Goal: Information Seeking & Learning: Check status

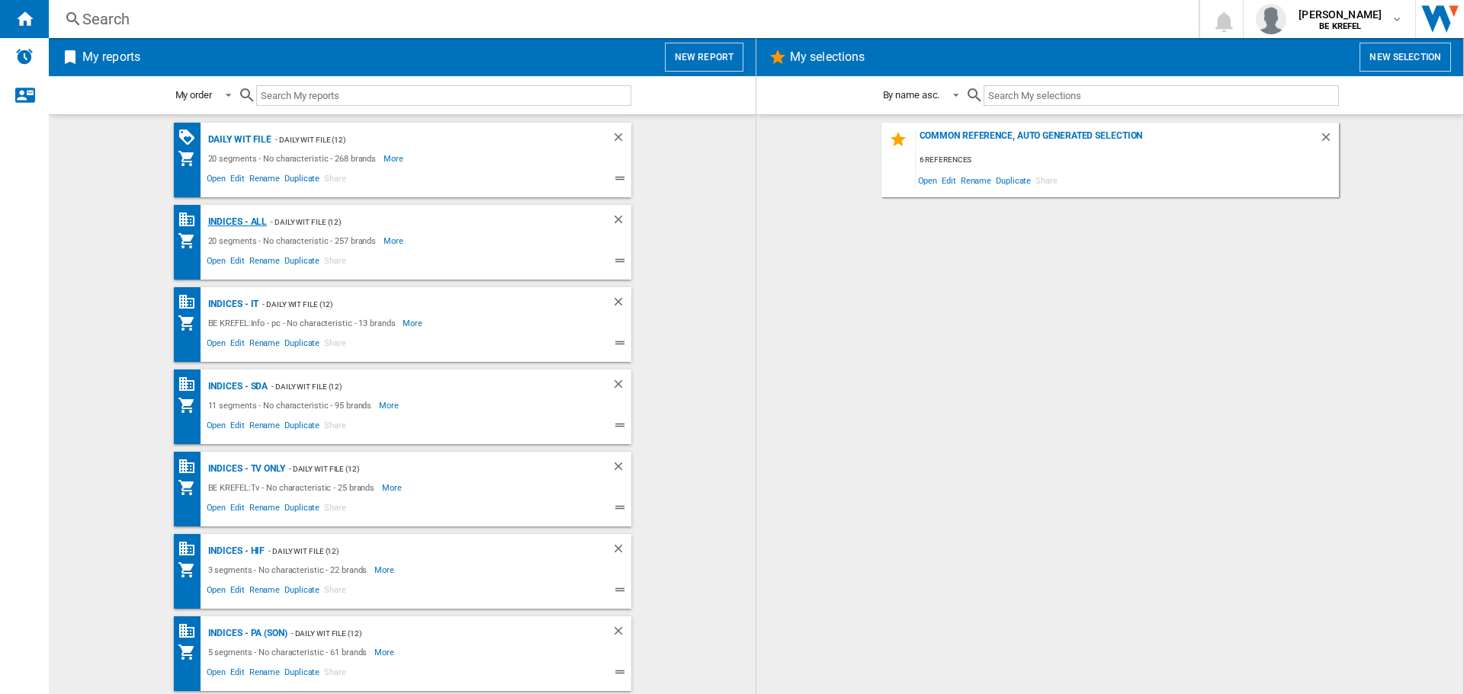
click at [220, 220] on div "Indices - All" at bounding box center [235, 222] width 63 height 19
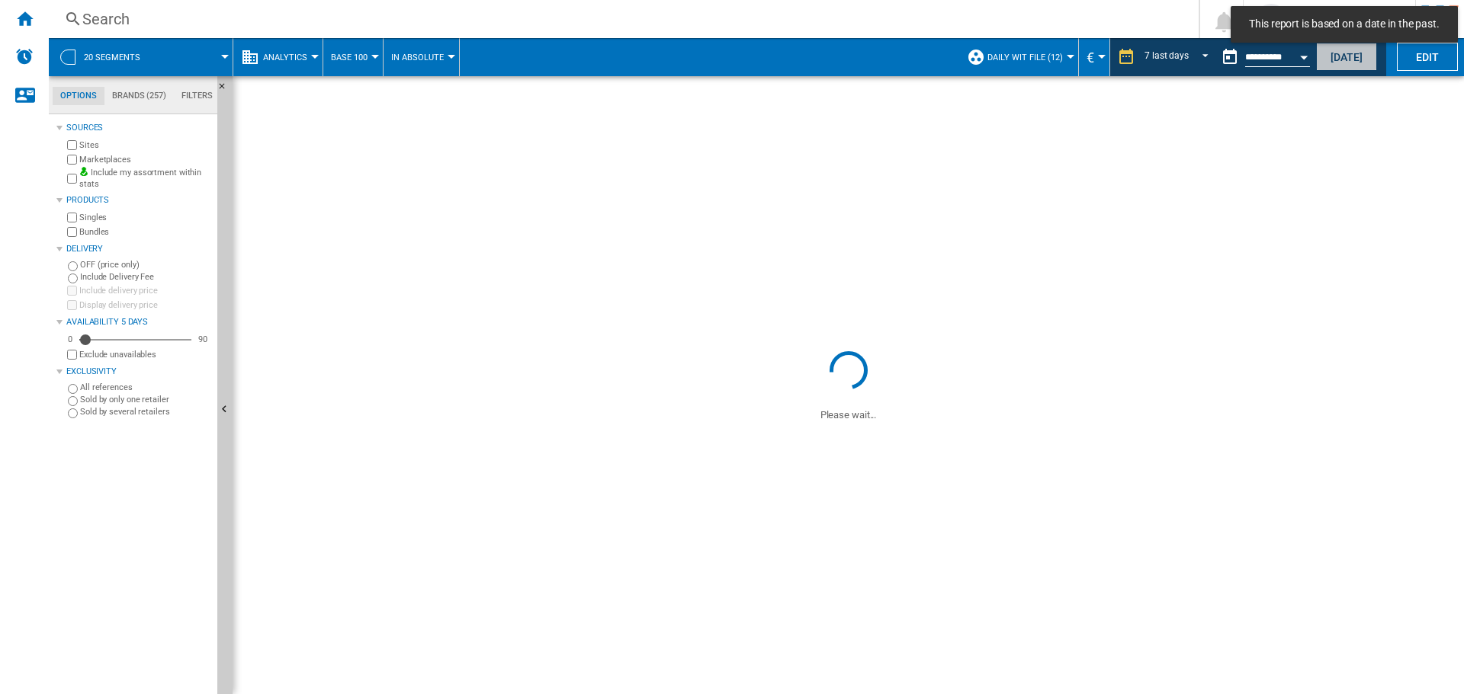
click at [1348, 59] on button "[DATE]" at bounding box center [1346, 57] width 61 height 28
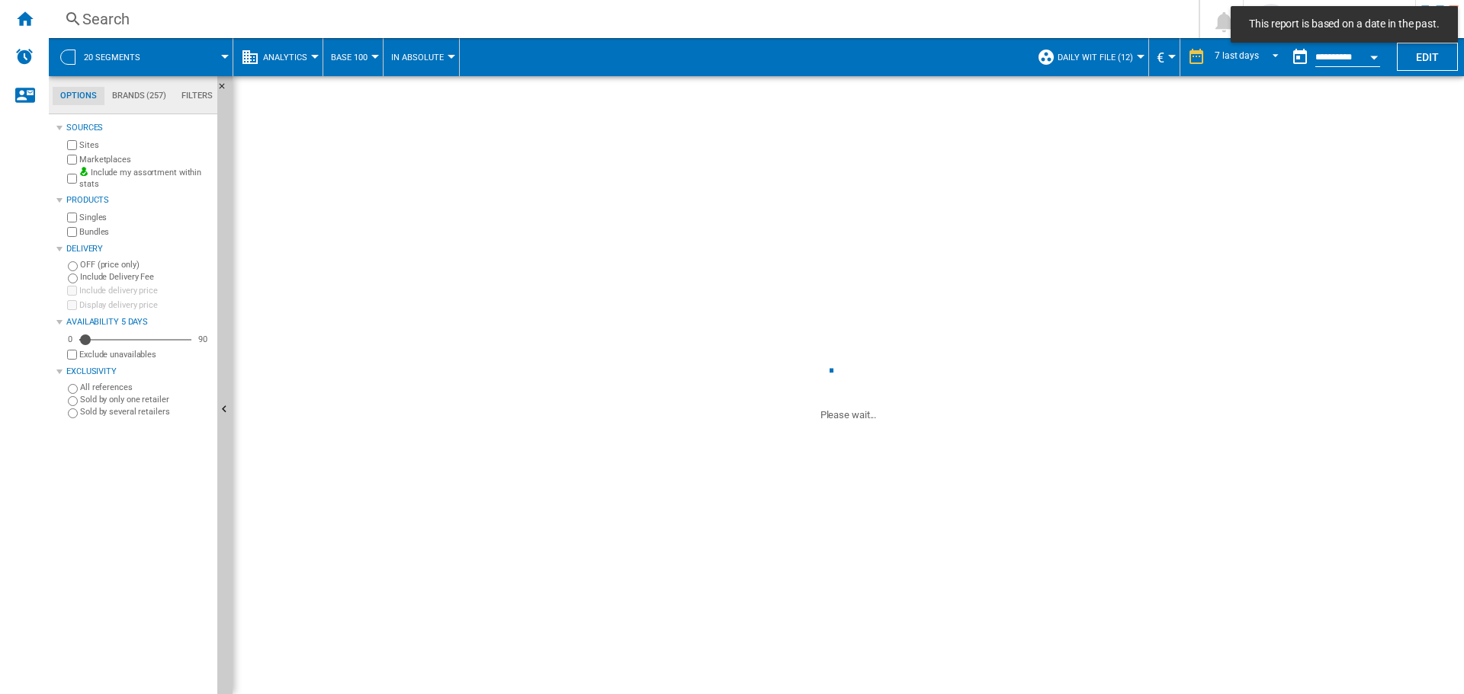
click at [1374, 59] on div "Open calendar" at bounding box center [1374, 58] width 8 height 4
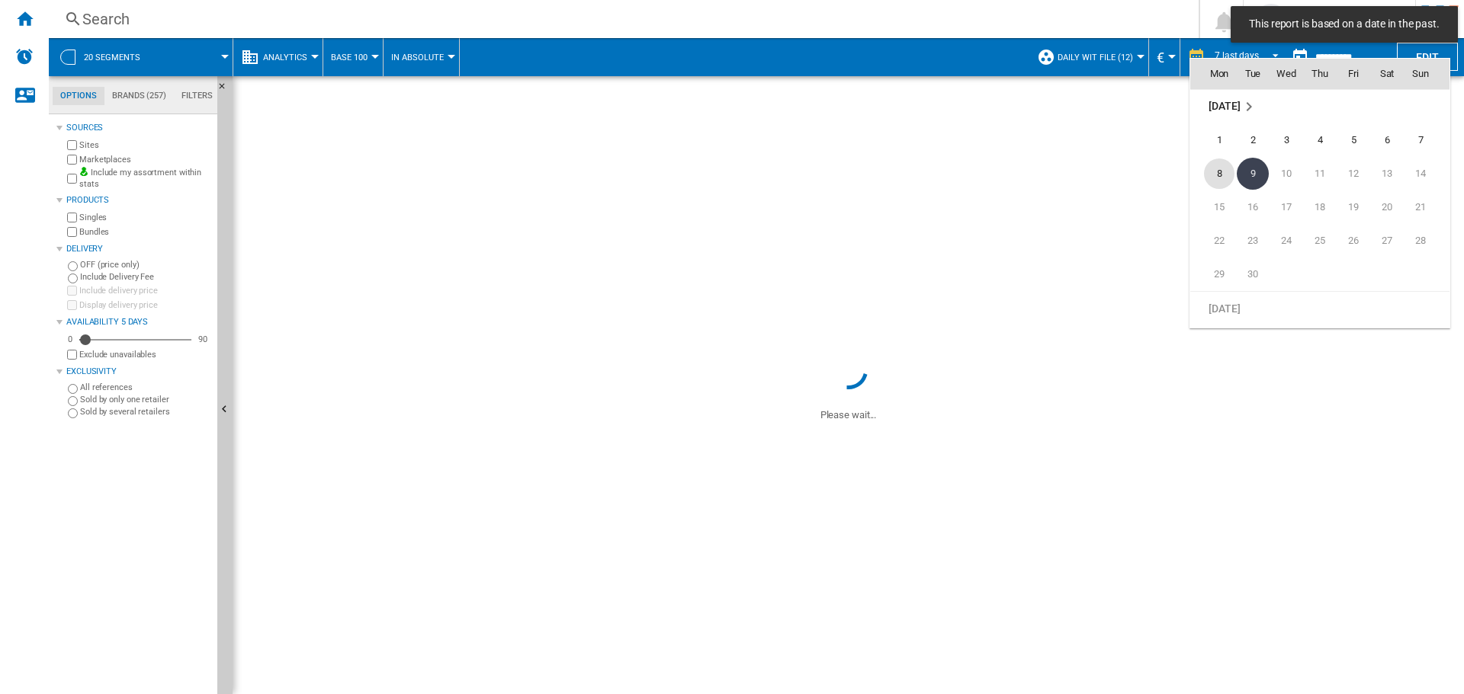
click at [1210, 173] on span "8" at bounding box center [1219, 174] width 30 height 30
type input "**********"
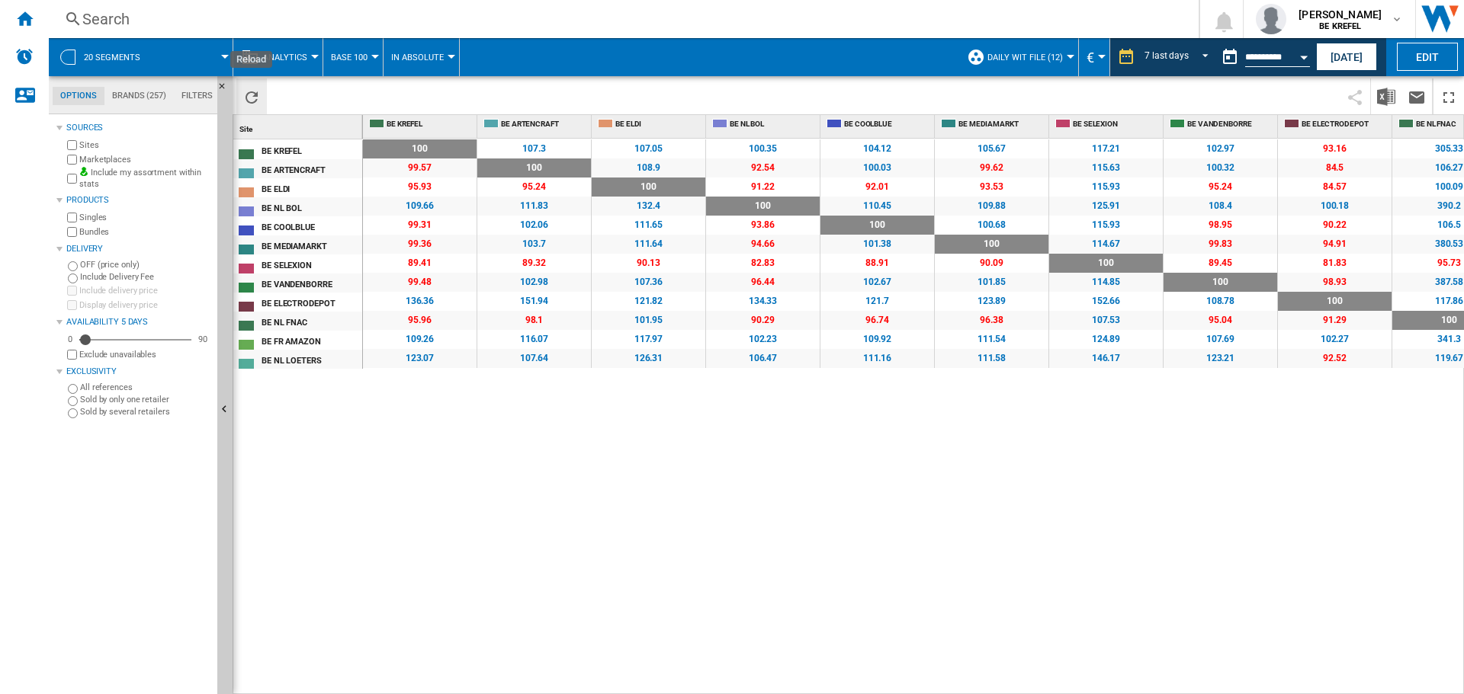
click at [247, 98] on ng-md-icon "Reload" at bounding box center [251, 97] width 18 height 18
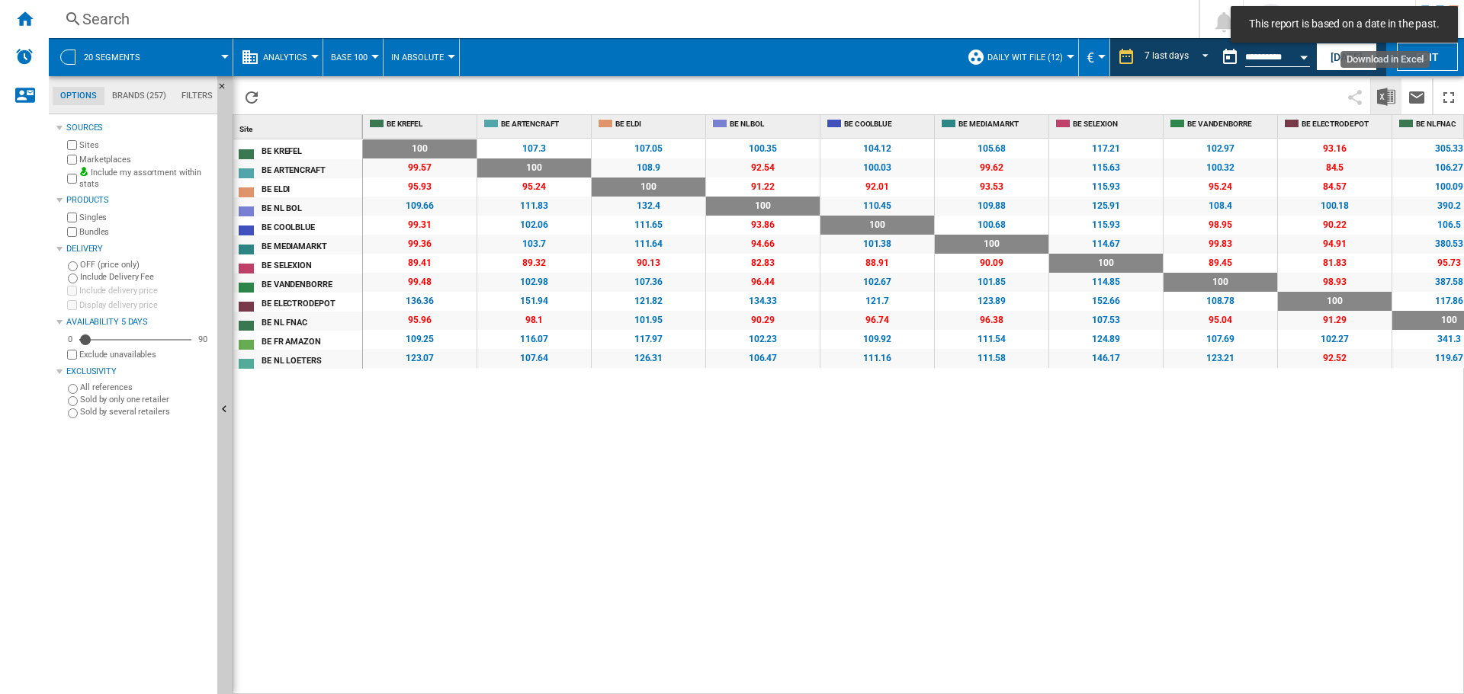
click at [1384, 96] on img "Download in Excel" at bounding box center [1386, 97] width 18 height 18
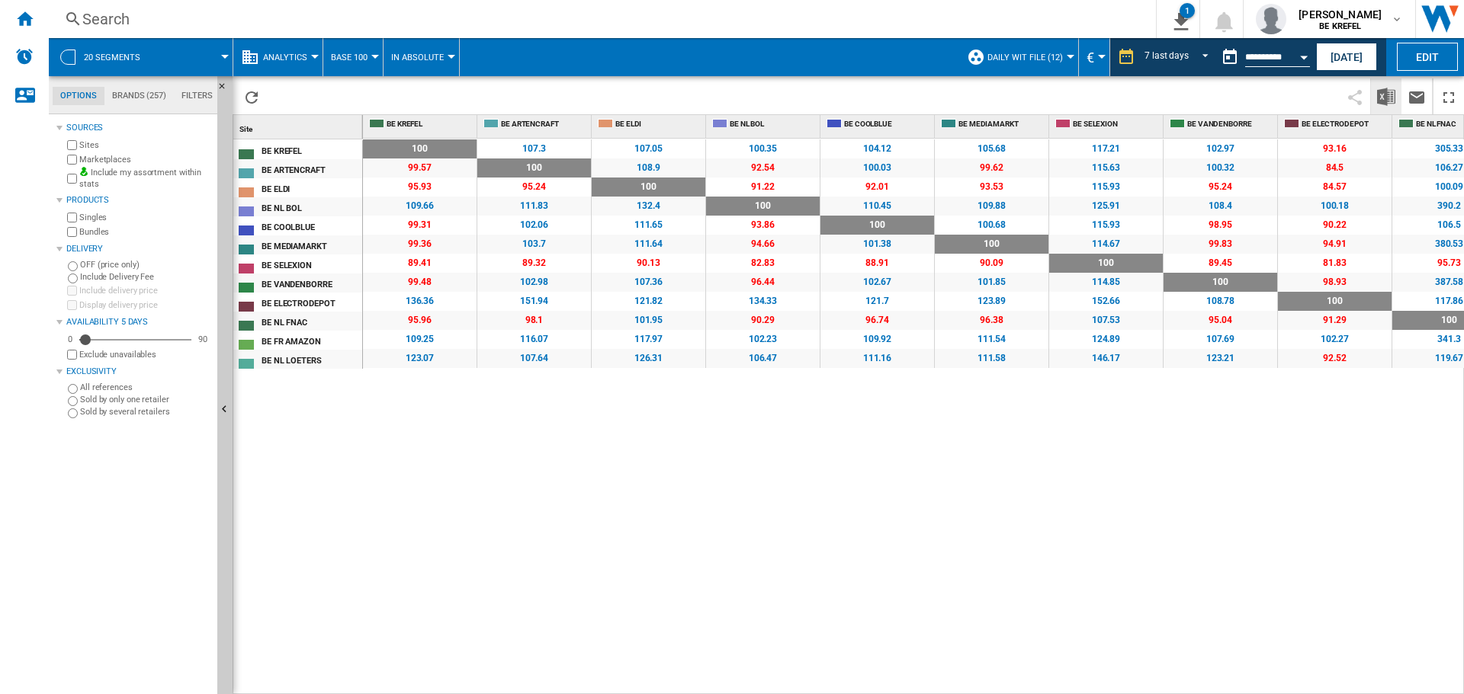
click at [596, 528] on div "100 0 % 107.3 +7.3 % 107.05 +7.05 % 100.35 +0.35 % 104.12 +4.12 % 105.68 +5.68 …" at bounding box center [913, 417] width 1101 height 556
click at [30, 11] on ng-md-icon "Home" at bounding box center [24, 18] width 18 height 18
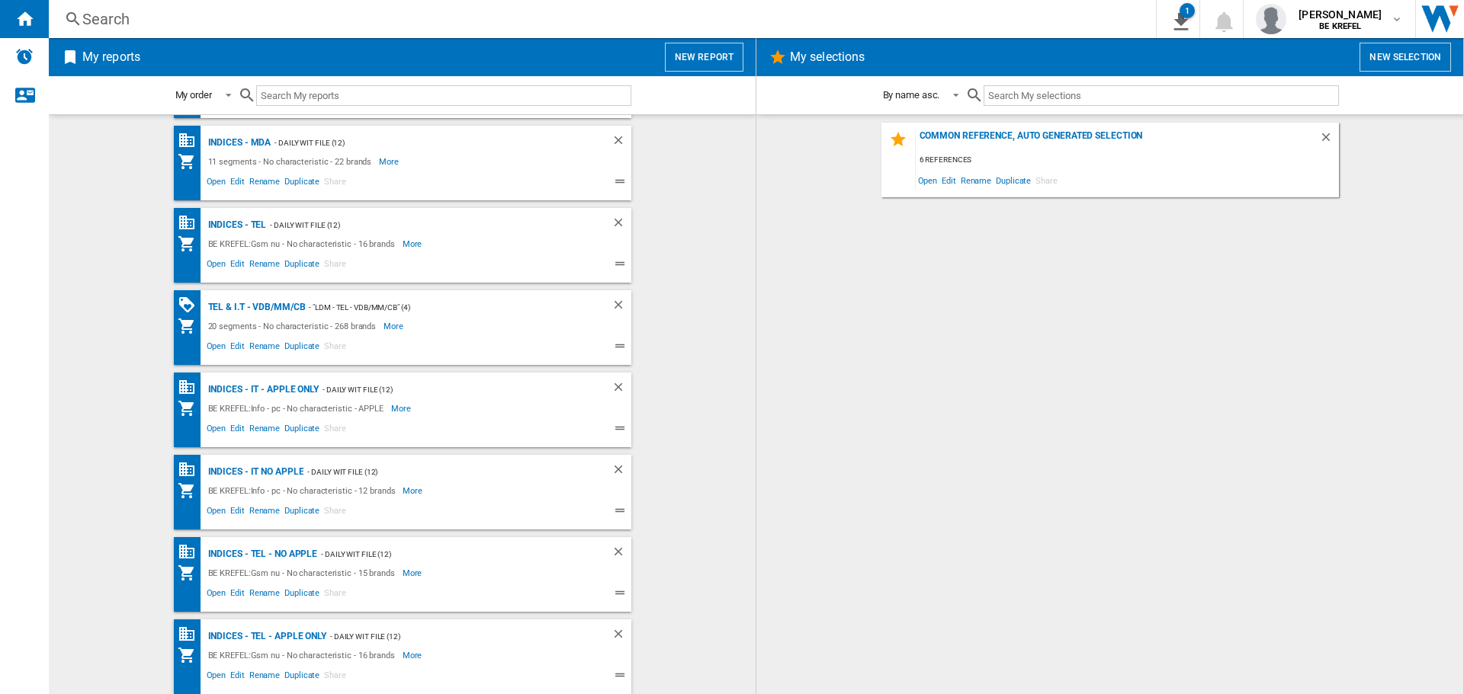
scroll to position [744, 0]
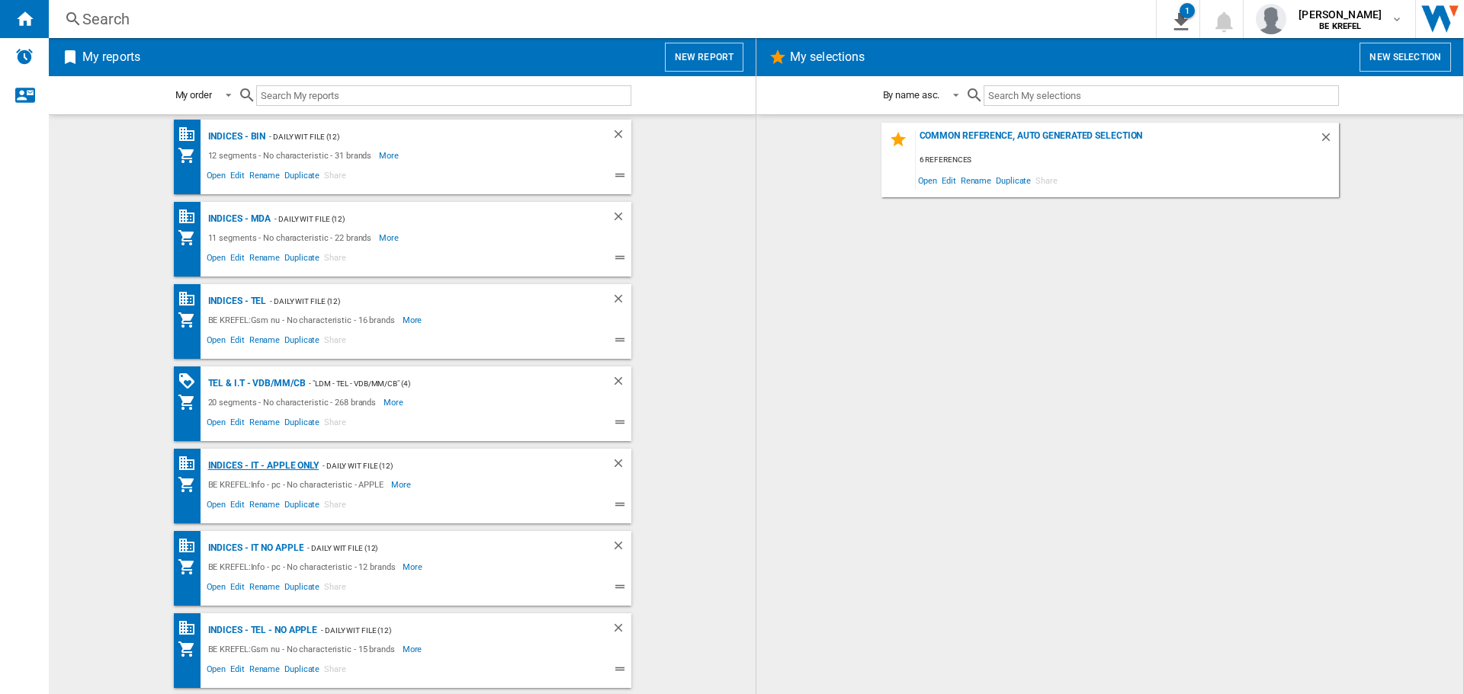
click at [253, 464] on div "Indices - IT - APPLE ONLY" at bounding box center [261, 466] width 115 height 19
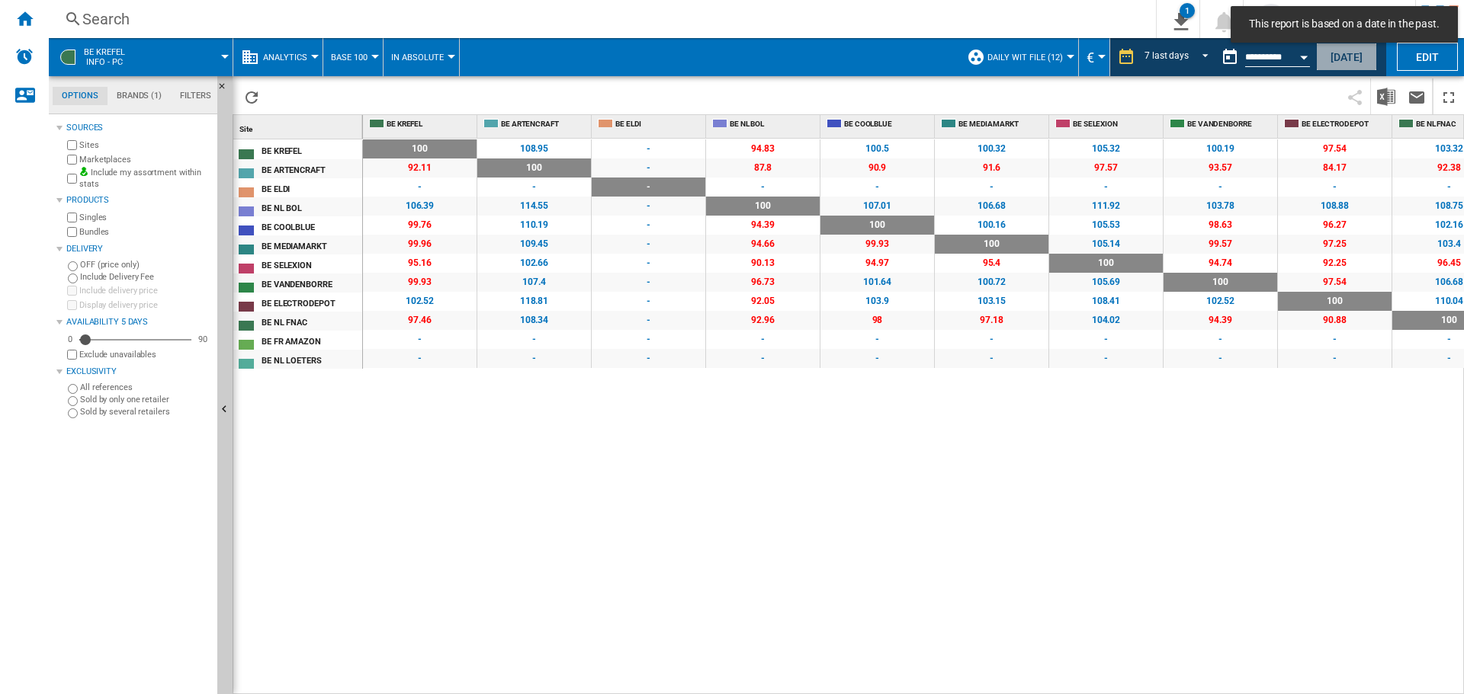
click at [1345, 56] on button "[DATE]" at bounding box center [1346, 57] width 61 height 28
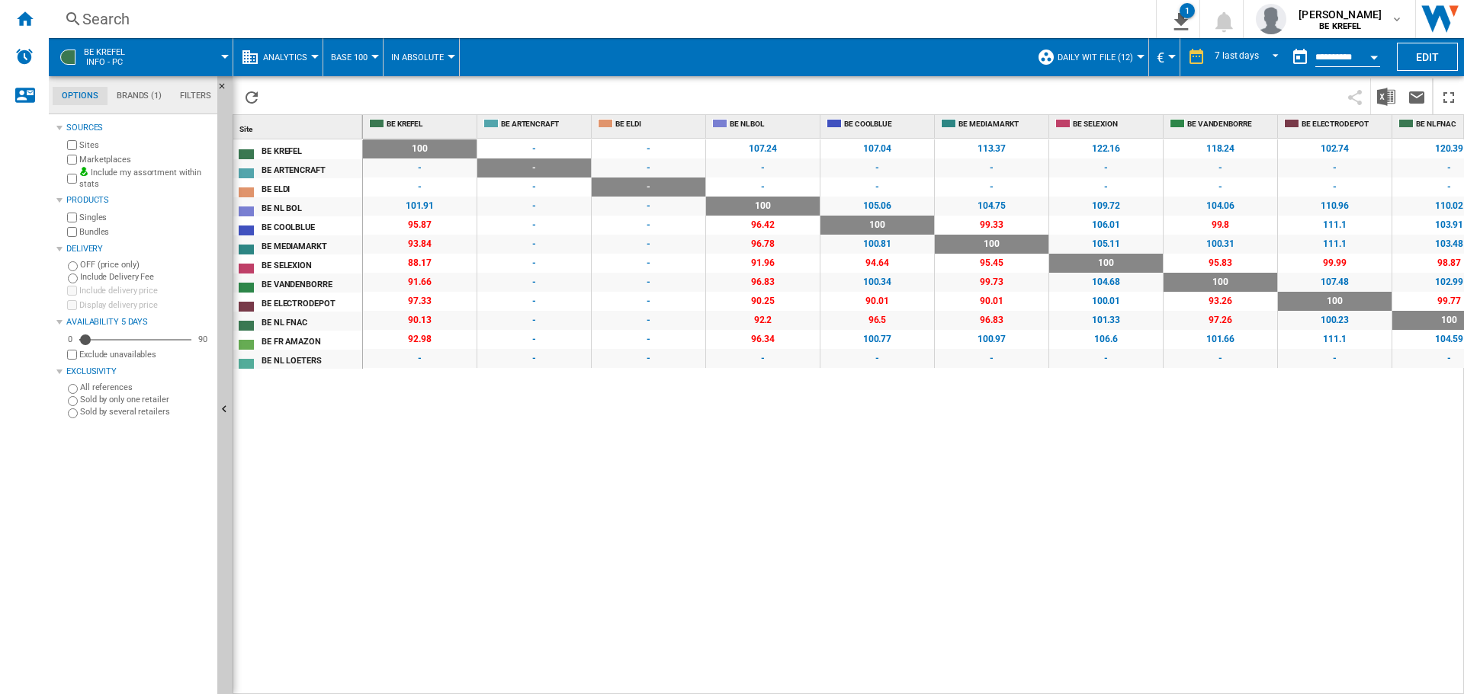
click at [1376, 57] on div "Open calendar" at bounding box center [1374, 58] width 8 height 4
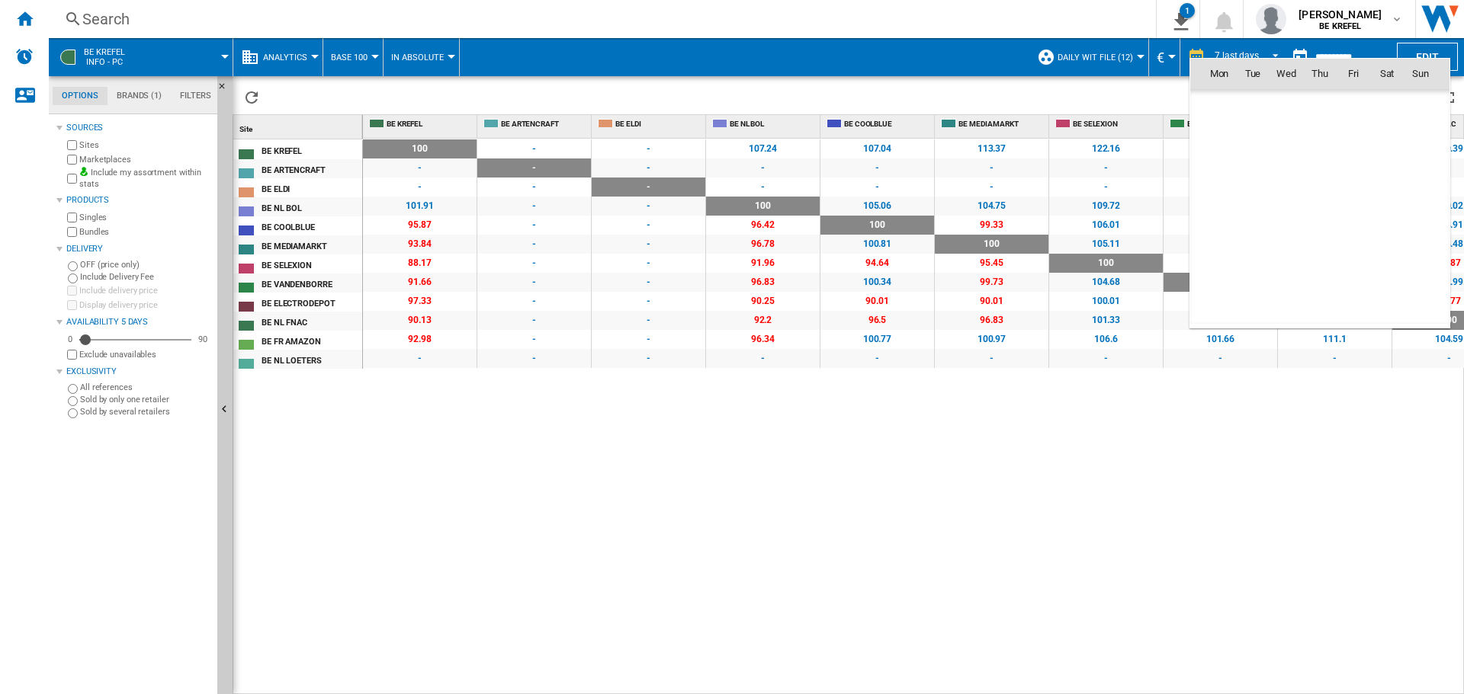
scroll to position [7272, 0]
click at [1227, 178] on span "8" at bounding box center [1219, 174] width 30 height 30
type input "**********"
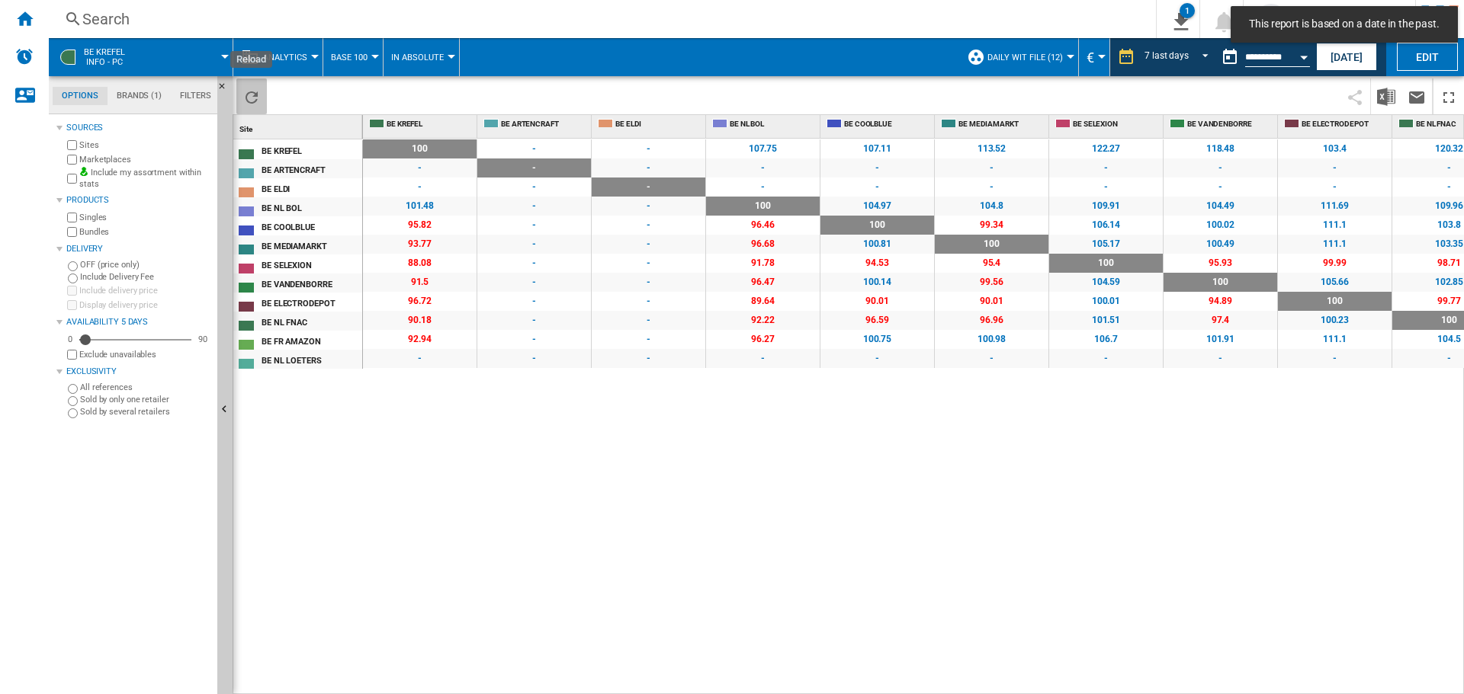
click at [253, 95] on ng-md-icon "Reload" at bounding box center [251, 97] width 18 height 18
click at [911, 434] on div "100 0 % - - - - 107.75 +7.75 % 107.11 +7.11 % 113.52 +13.52 % 122.26 +22.26 % 1…" at bounding box center [913, 417] width 1101 height 556
click at [1383, 98] on img "Download in Excel" at bounding box center [1386, 97] width 18 height 18
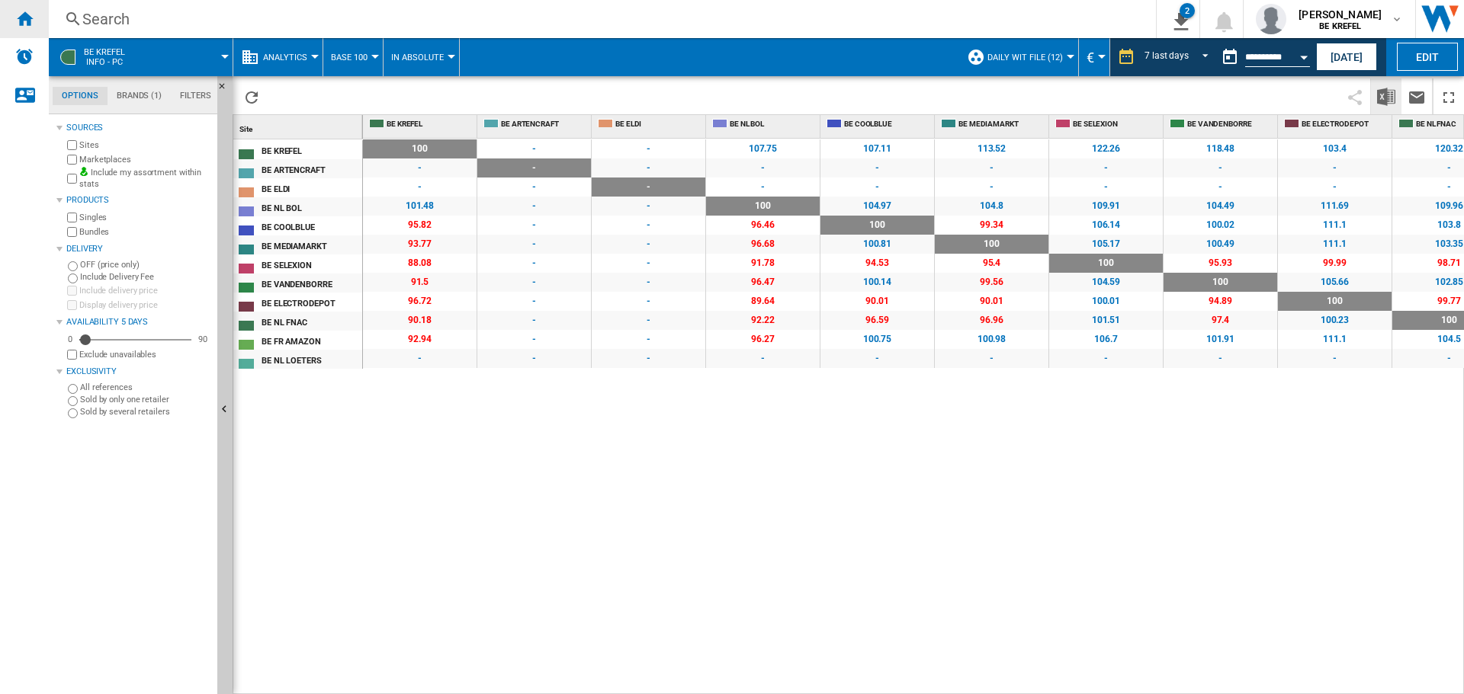
click at [23, 21] on ng-md-icon "Home" at bounding box center [24, 18] width 18 height 18
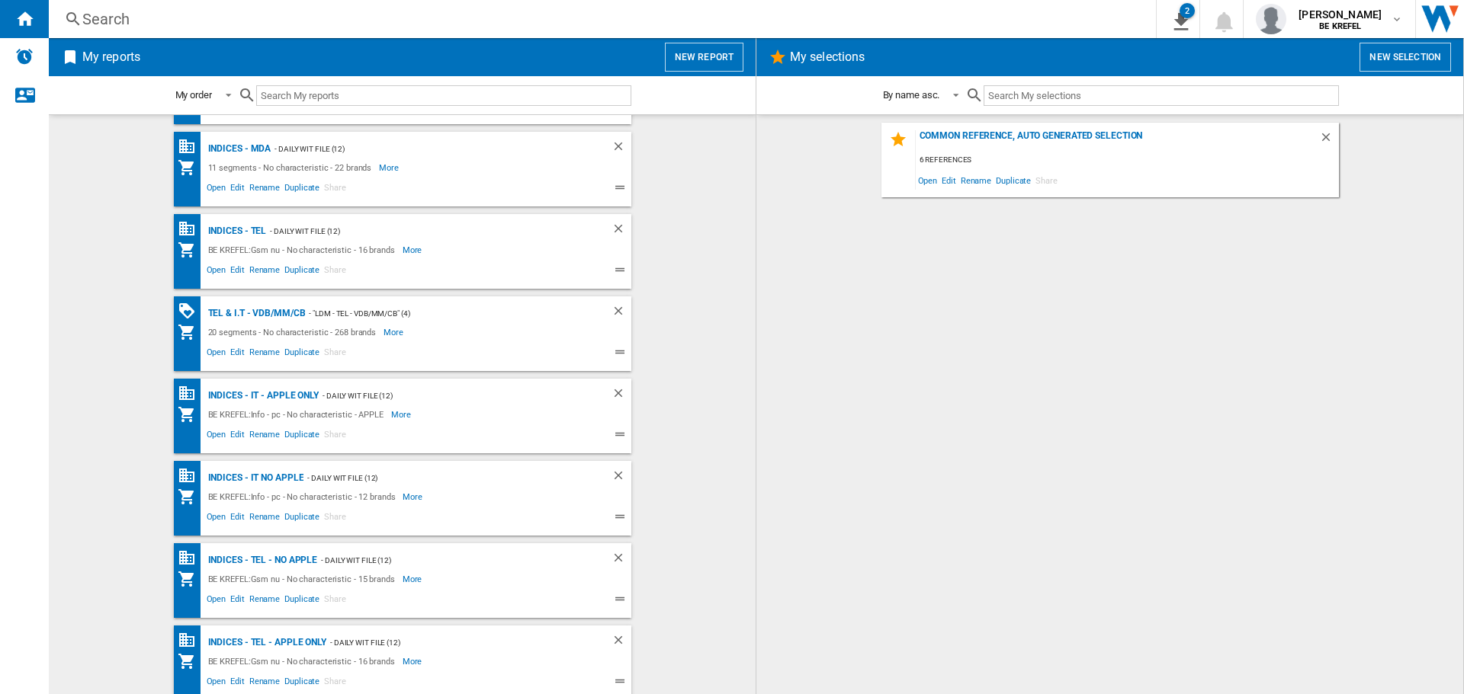
scroll to position [820, 0]
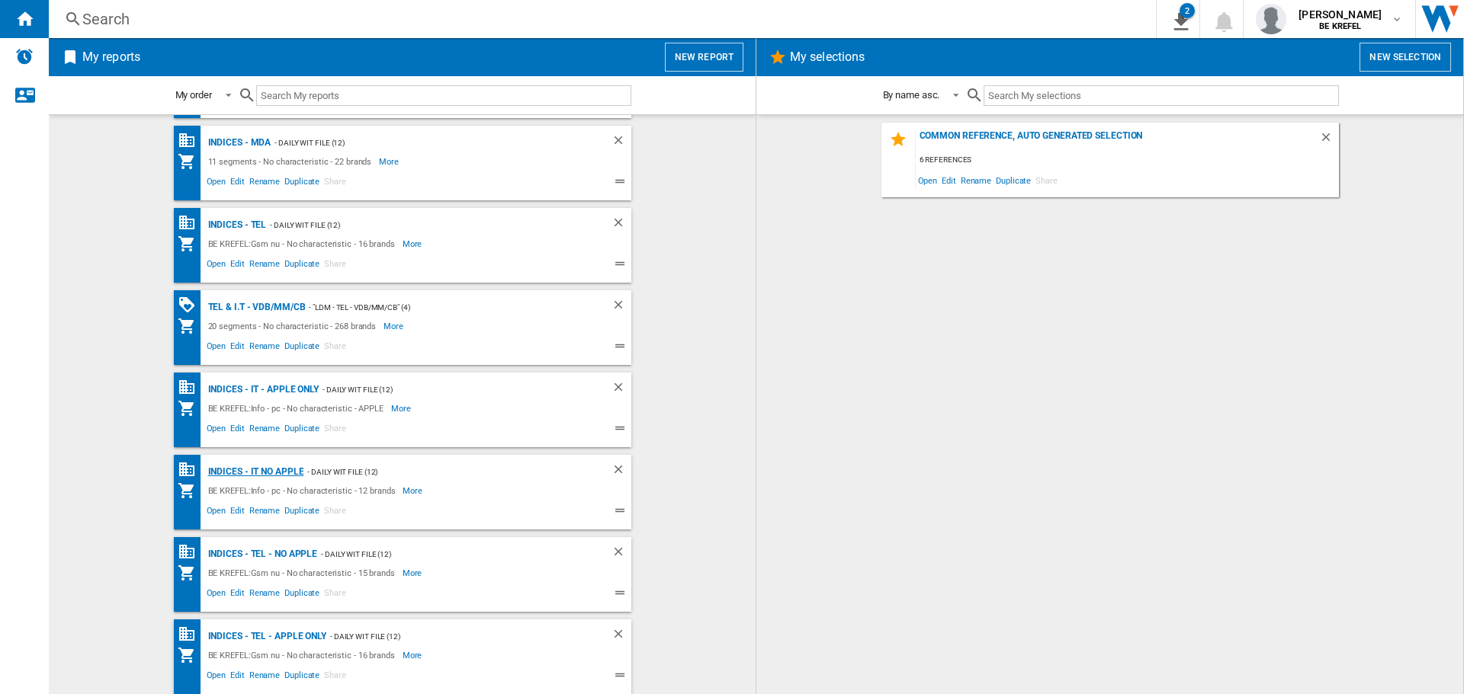
click at [267, 473] on div "Indices - IT NO APPLE" at bounding box center [254, 472] width 100 height 19
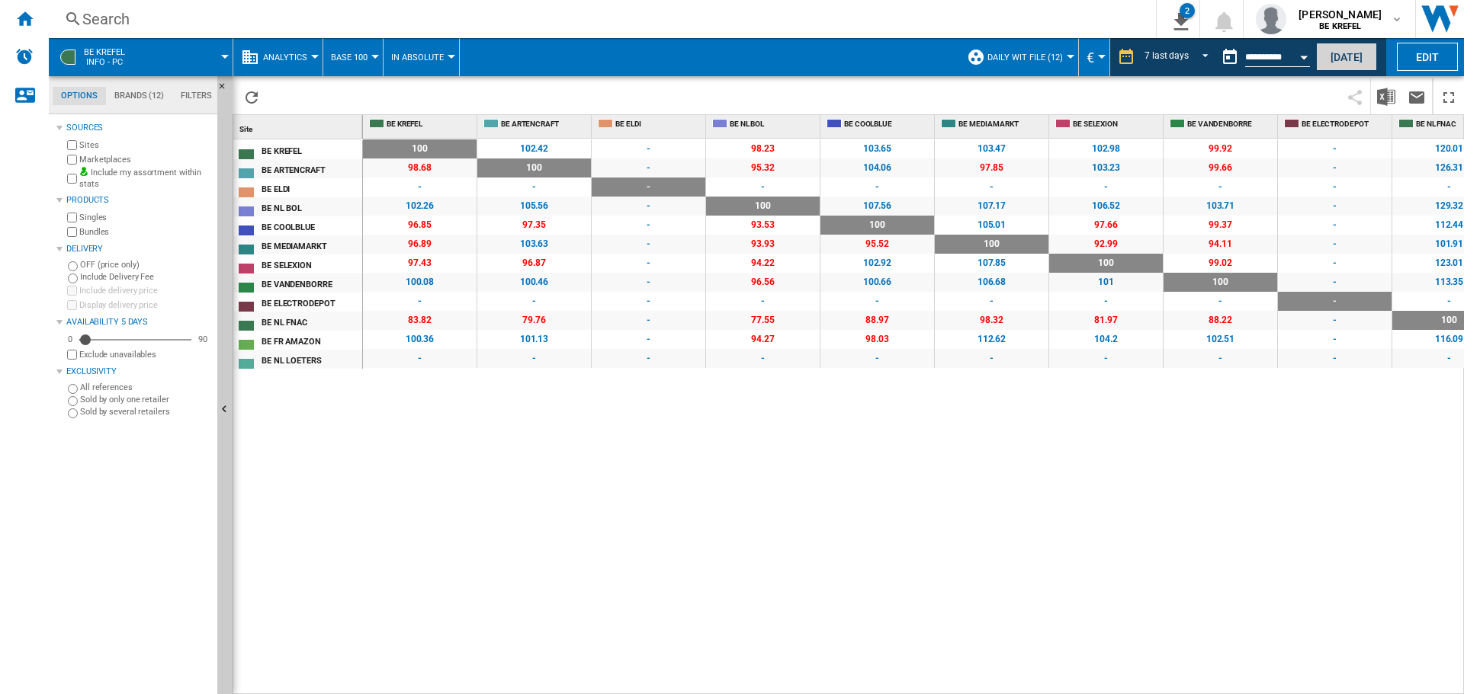
click at [1347, 50] on button "[DATE]" at bounding box center [1346, 57] width 61 height 28
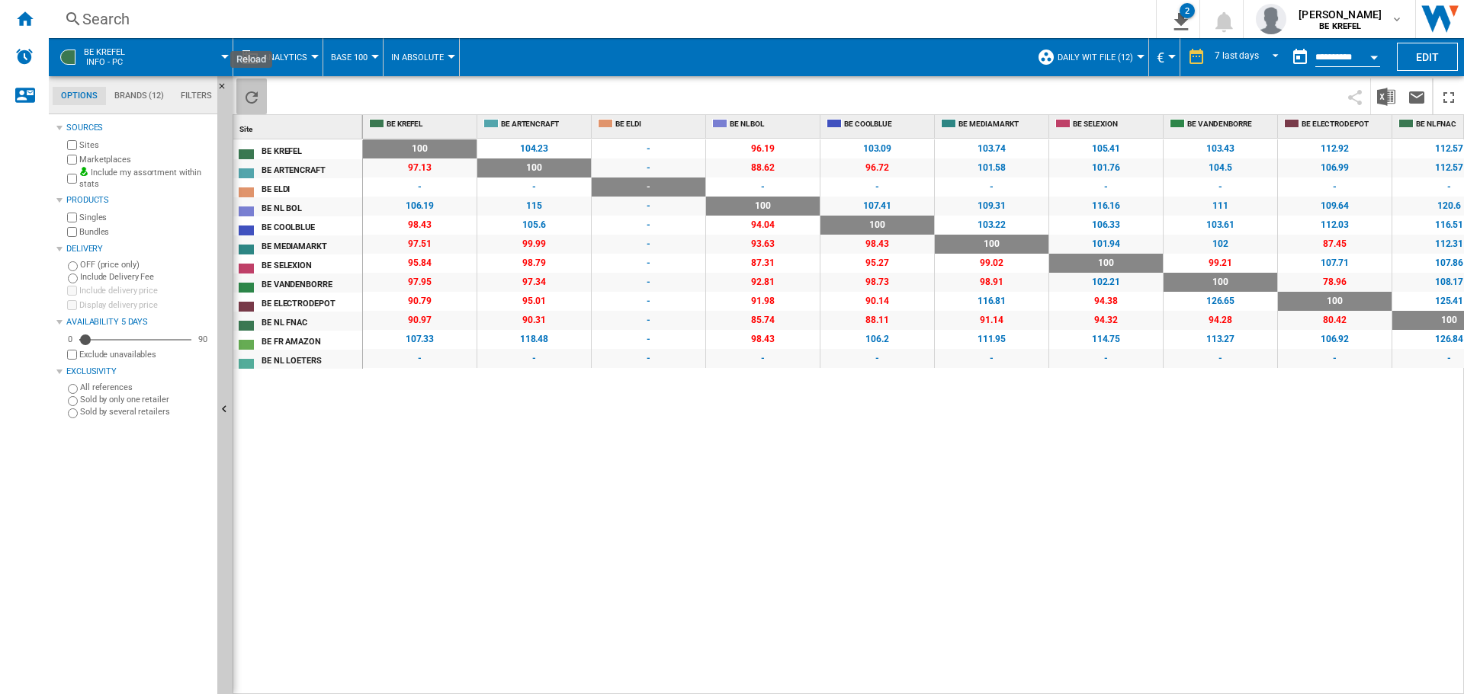
click at [248, 94] on ng-md-icon "Reload" at bounding box center [251, 97] width 18 height 18
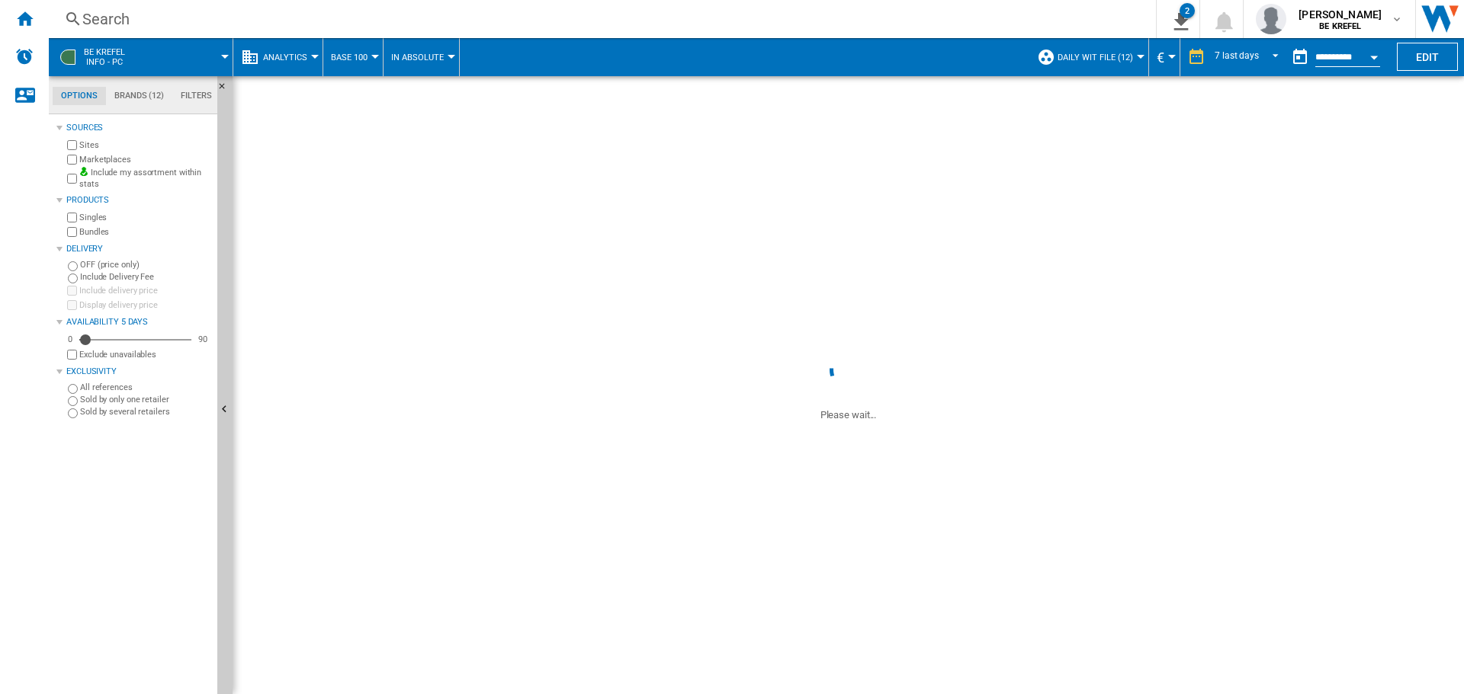
click at [1374, 56] on div "Open calendar" at bounding box center [1374, 58] width 8 height 4
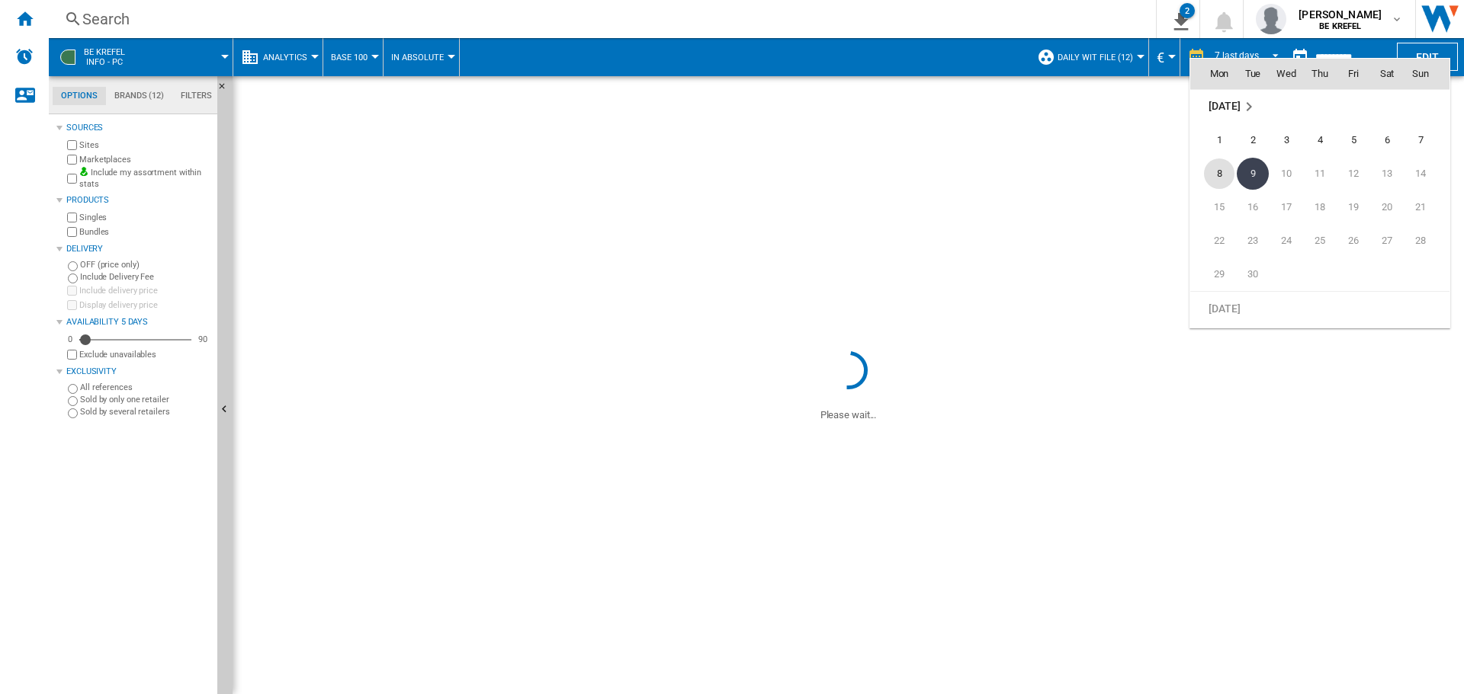
click at [1228, 168] on span "8" at bounding box center [1219, 174] width 30 height 30
type input "**********"
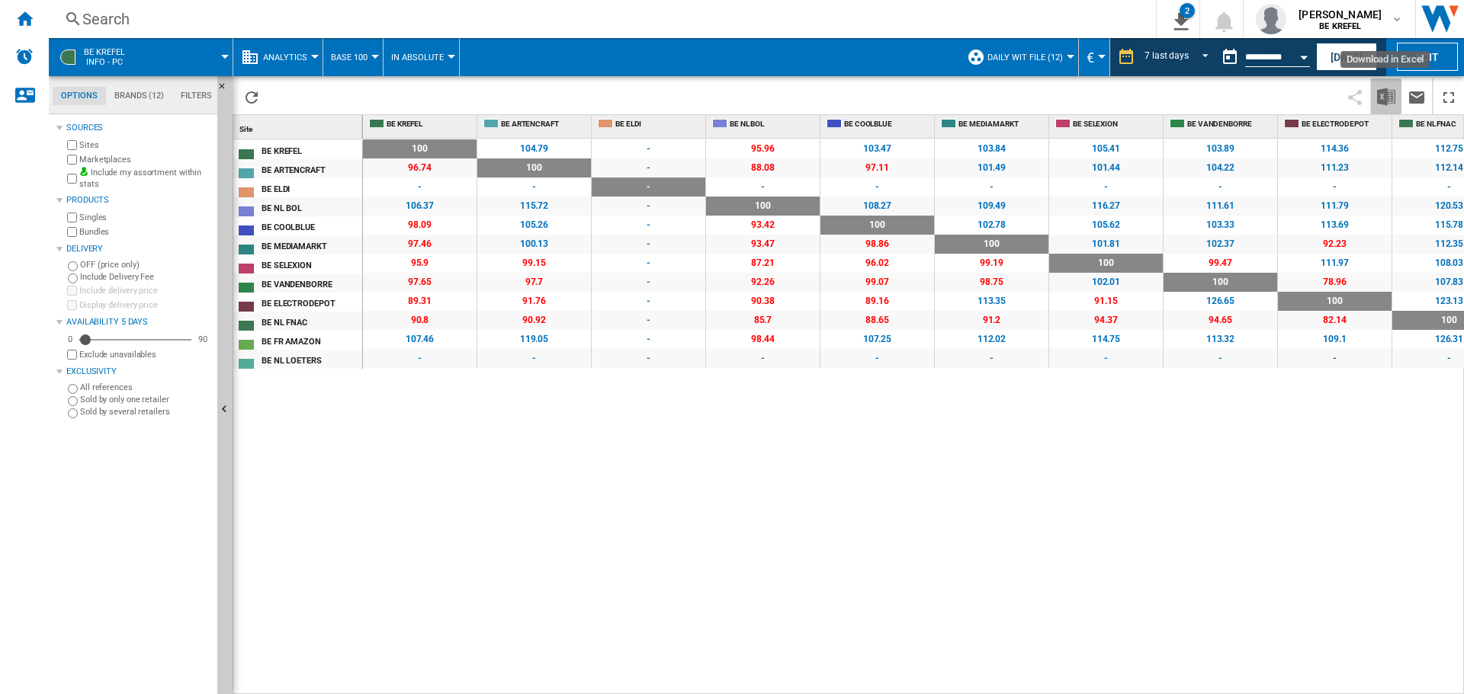
click at [1383, 91] on img "Download in Excel" at bounding box center [1386, 97] width 18 height 18
click at [41, 14] on div "Home" at bounding box center [24, 19] width 49 height 38
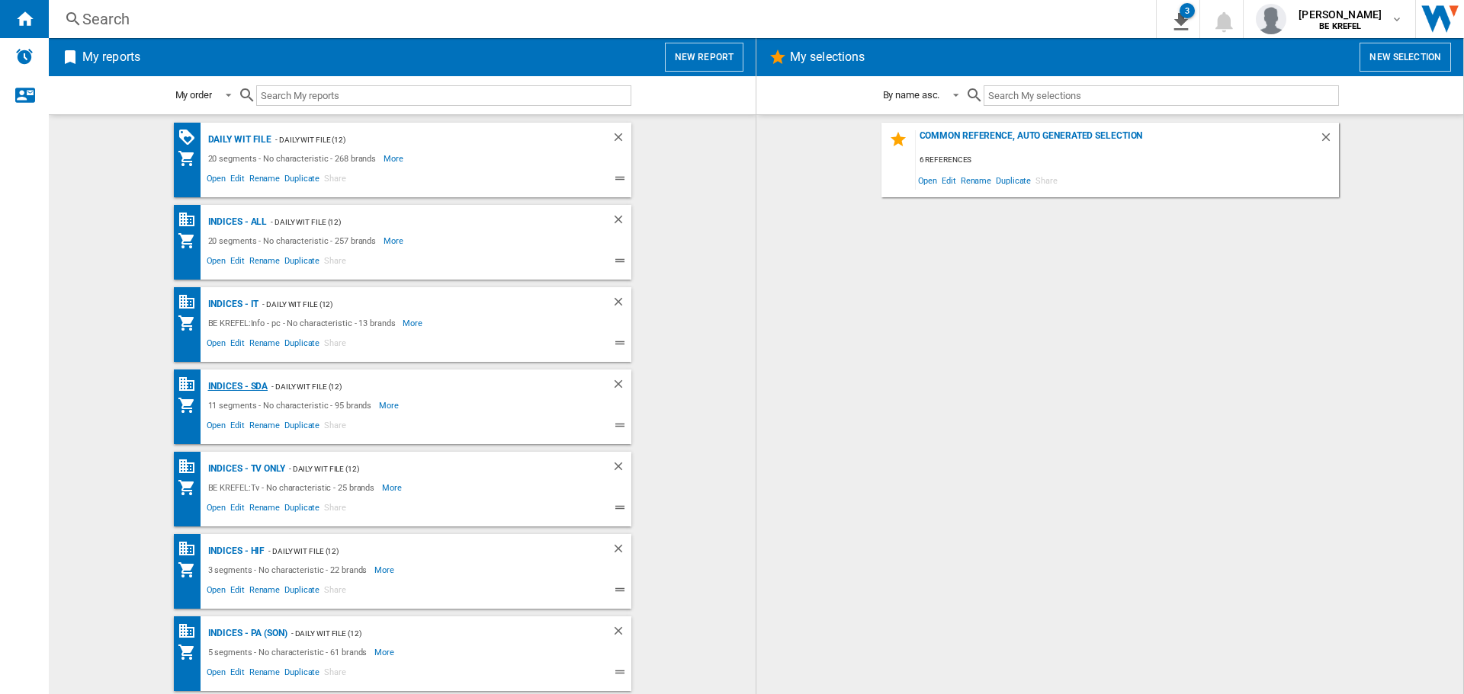
click at [220, 383] on div "Indices - SDA" at bounding box center [236, 386] width 64 height 19
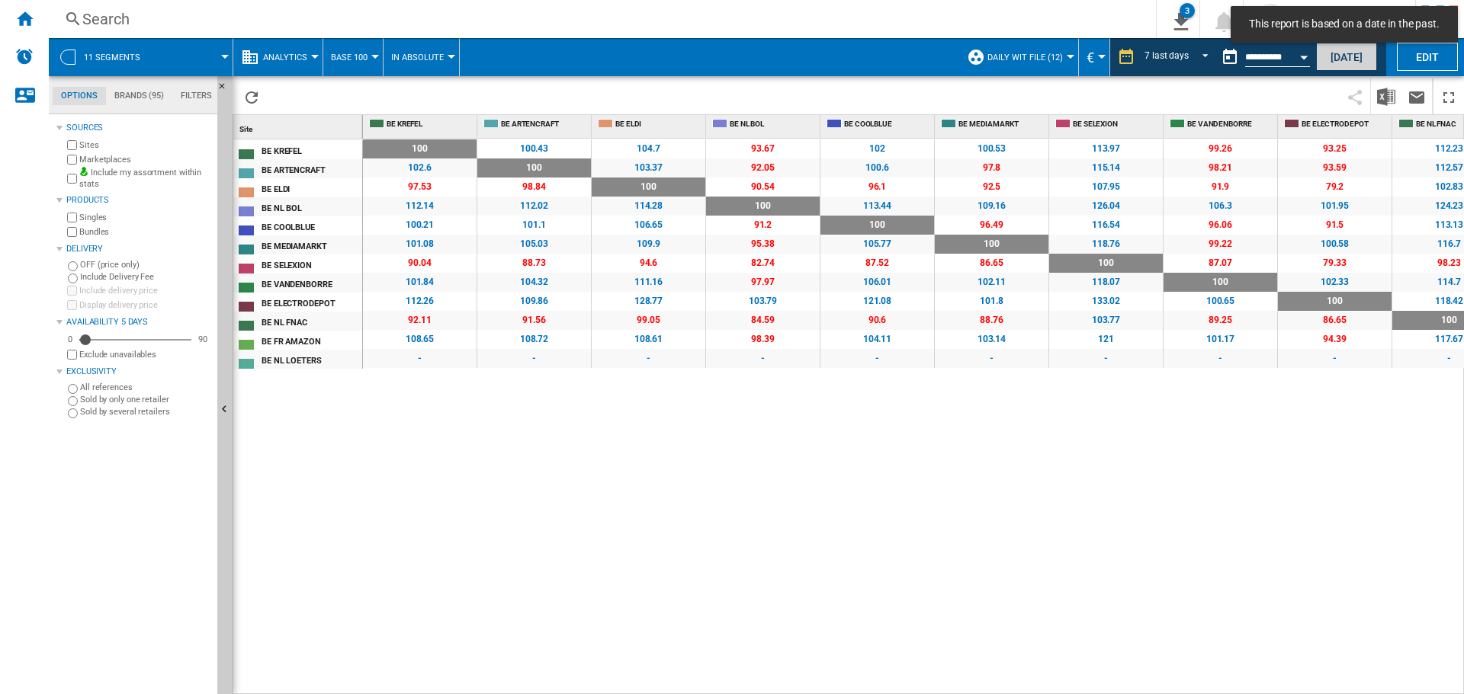
click at [1334, 59] on button "[DATE]" at bounding box center [1346, 57] width 61 height 28
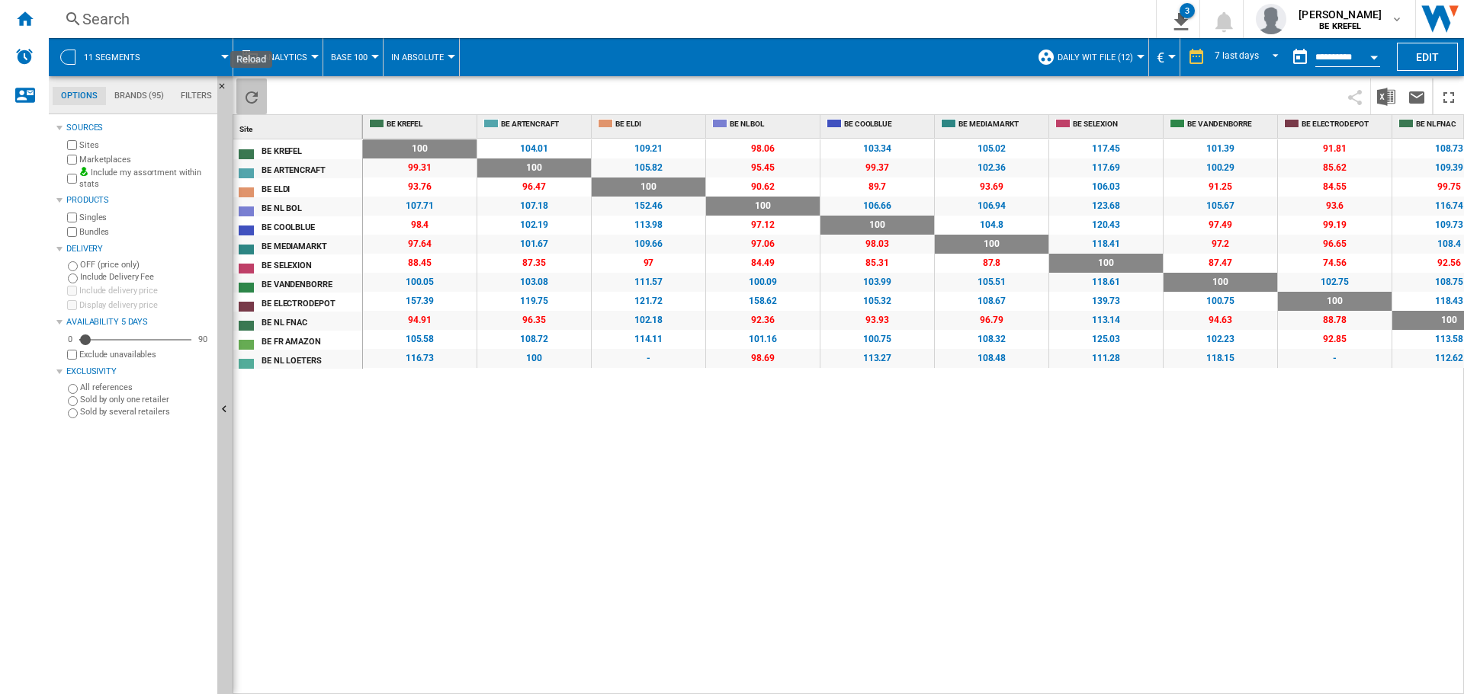
click at [261, 88] on button "Reload" at bounding box center [251, 97] width 30 height 36
click at [1374, 56] on div "Open calendar" at bounding box center [1374, 58] width 8 height 4
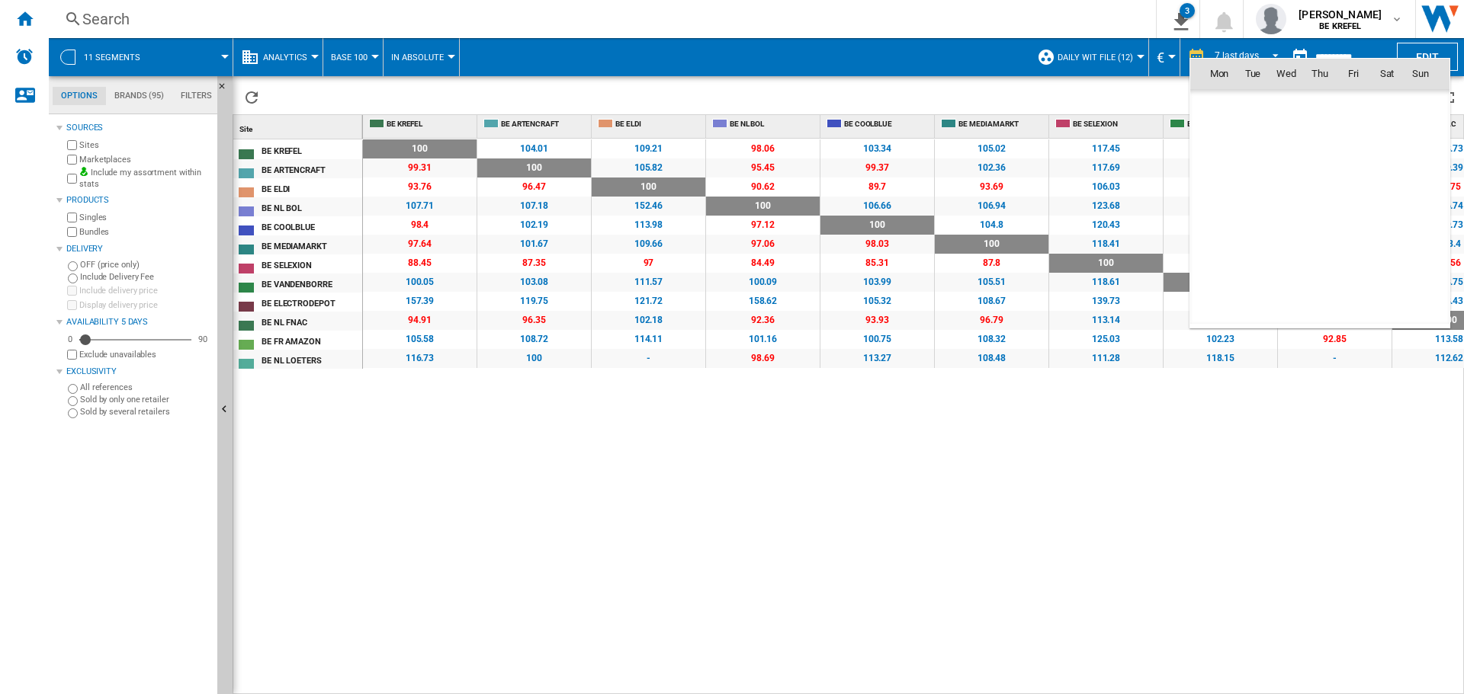
scroll to position [7272, 0]
click at [1227, 168] on span "8" at bounding box center [1219, 174] width 30 height 30
type input "**********"
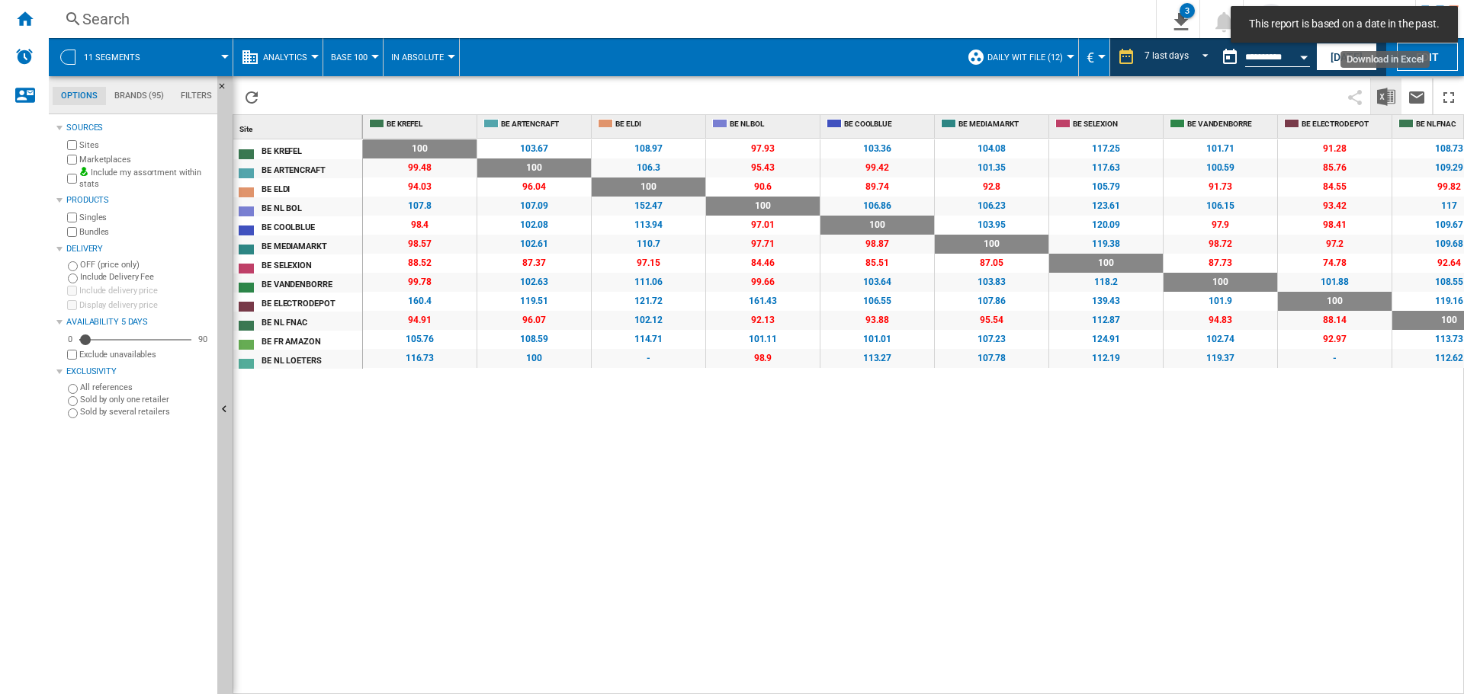
click at [1393, 98] on img "Download in Excel" at bounding box center [1386, 97] width 18 height 18
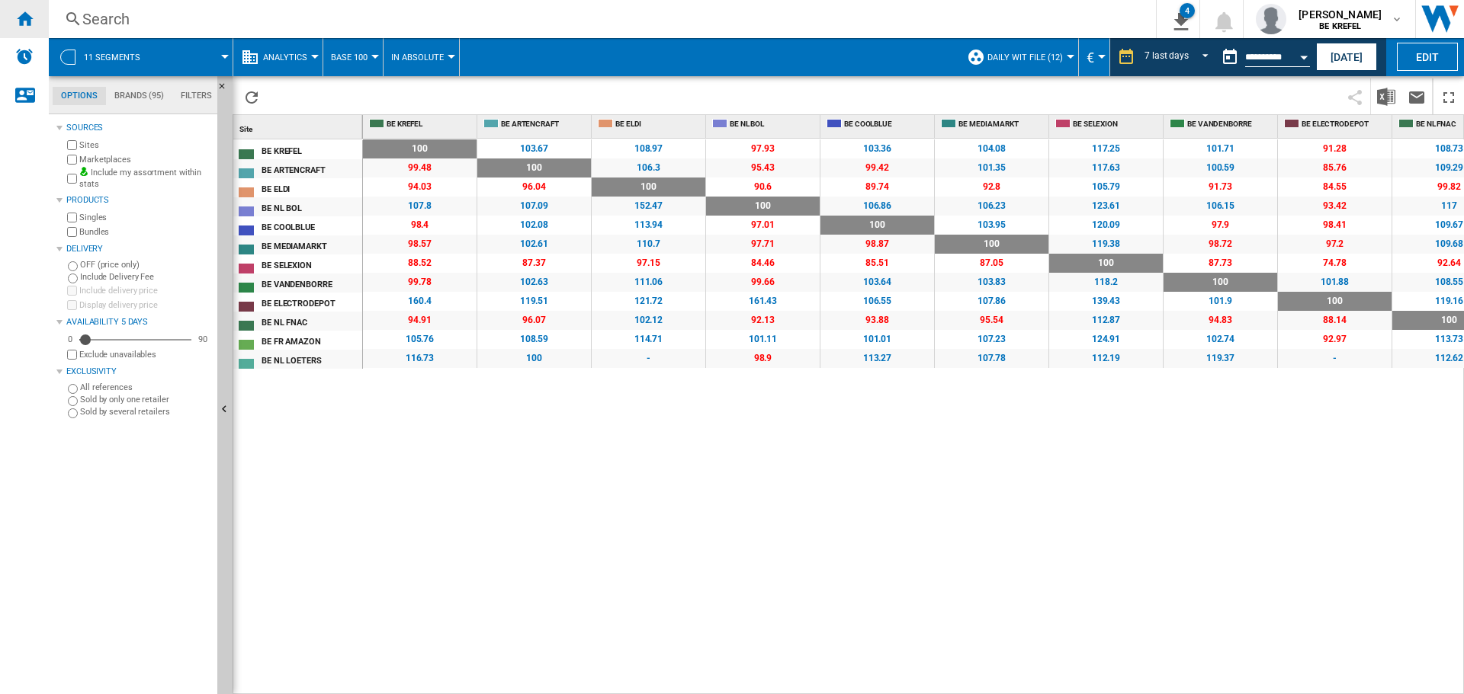
click at [16, 25] on ng-md-icon "Home" at bounding box center [24, 18] width 18 height 18
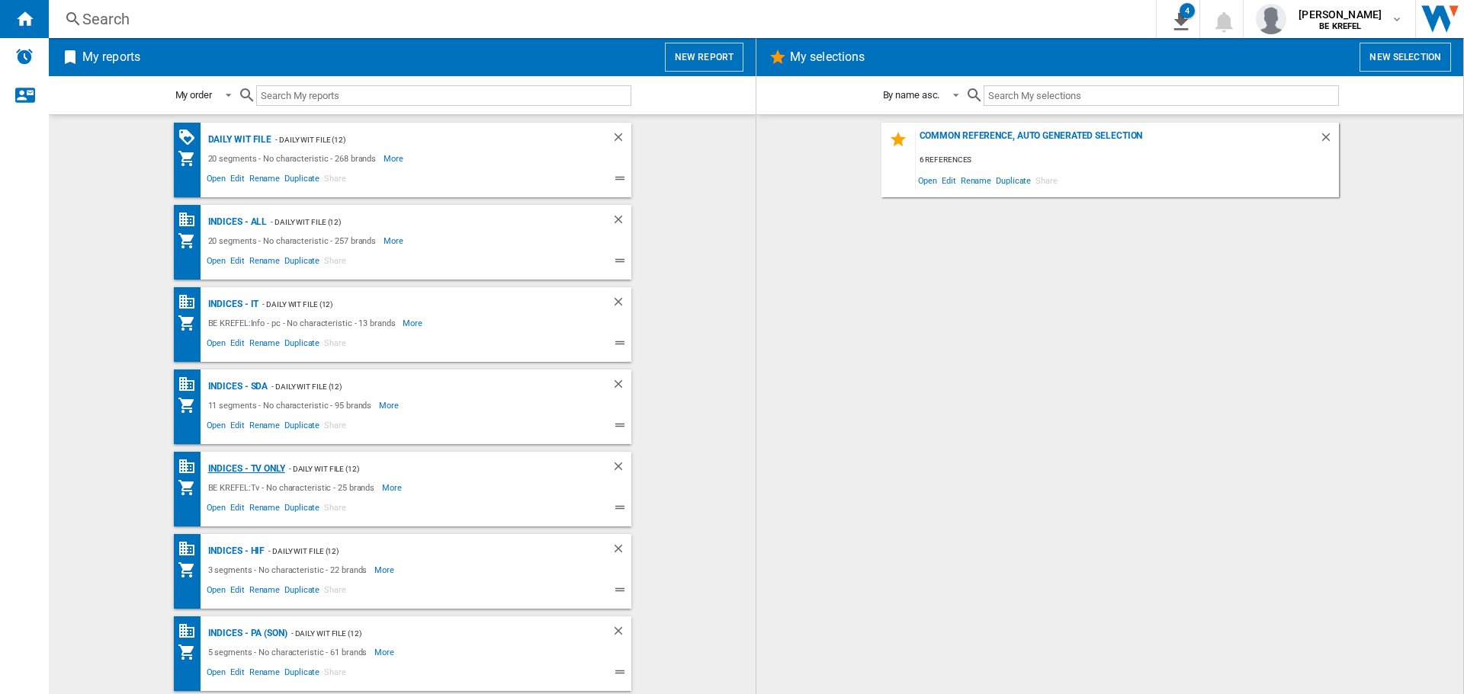
click at [246, 473] on div "Indices - TV only" at bounding box center [244, 469] width 81 height 19
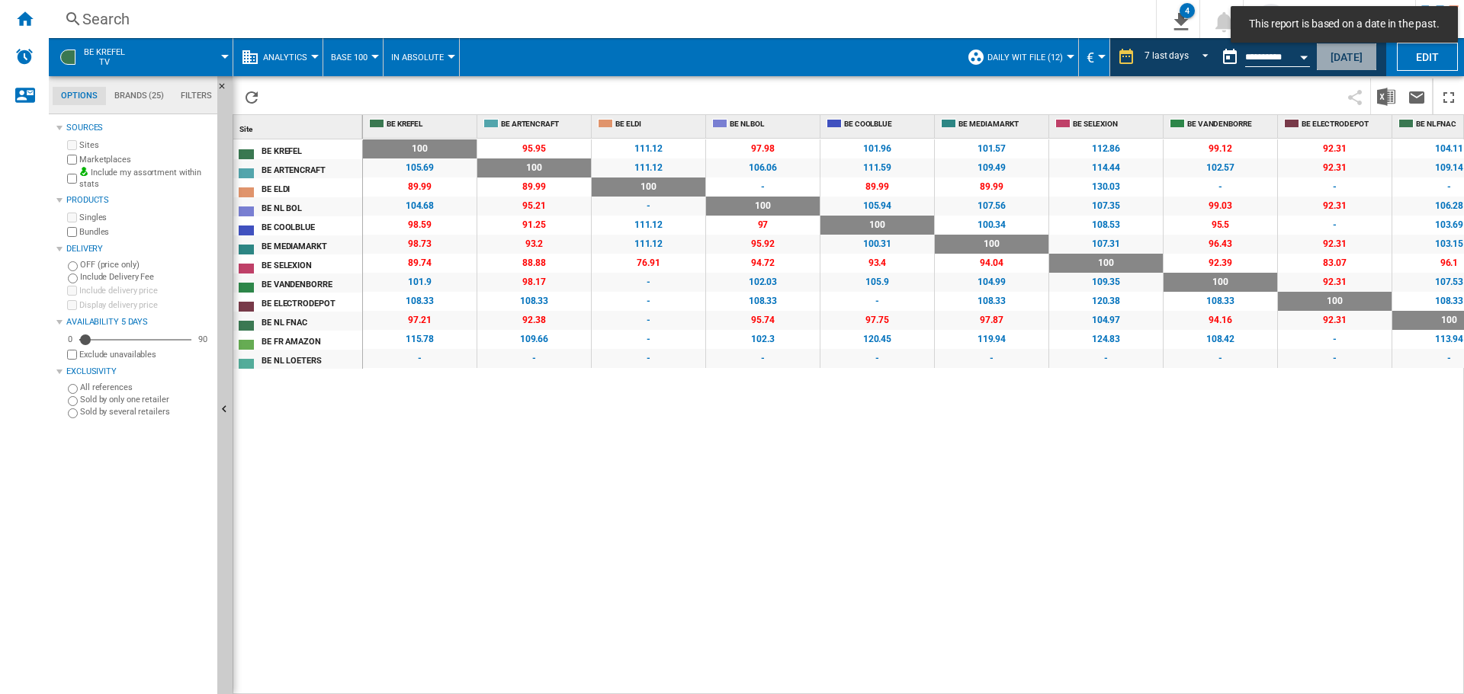
click at [1327, 59] on button "[DATE]" at bounding box center [1346, 57] width 61 height 28
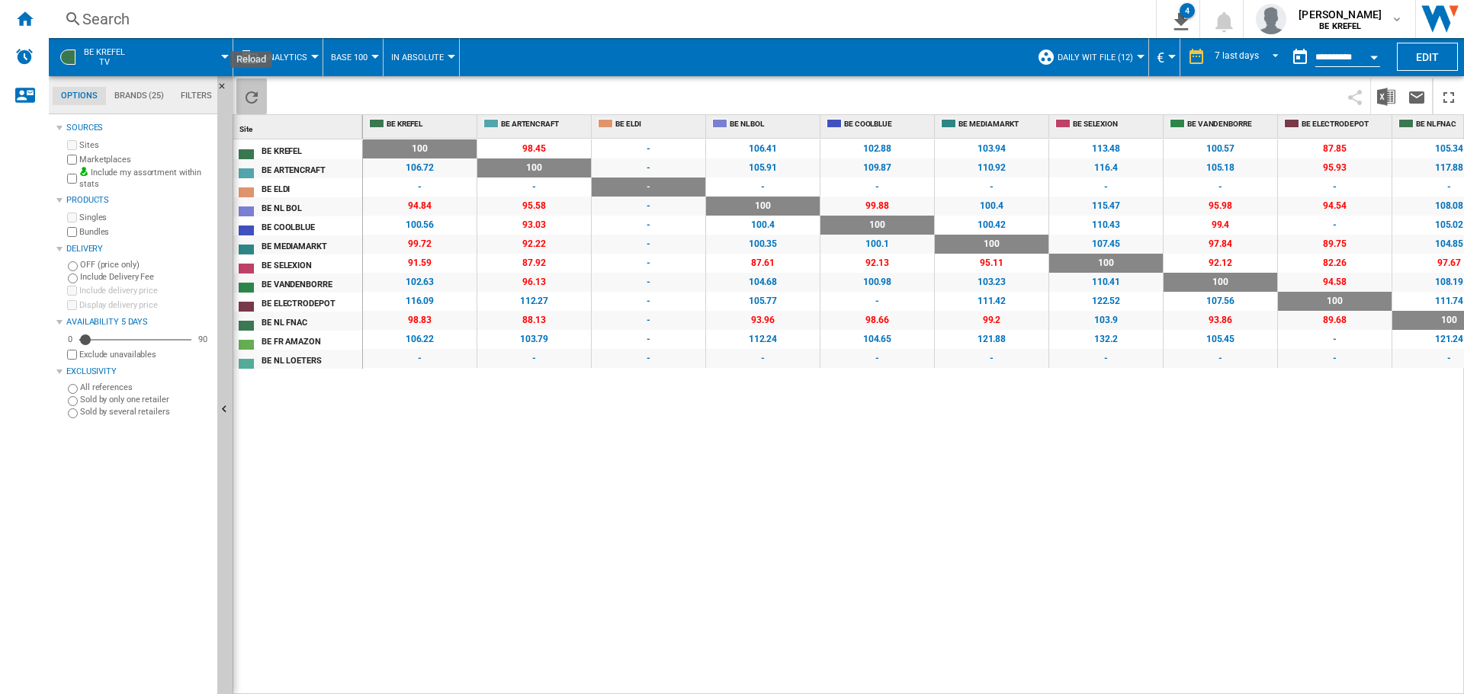
click at [246, 90] on ng-md-icon "Reload" at bounding box center [251, 97] width 18 height 18
click at [1374, 58] on div "Open calendar" at bounding box center [1374, 58] width 8 height 4
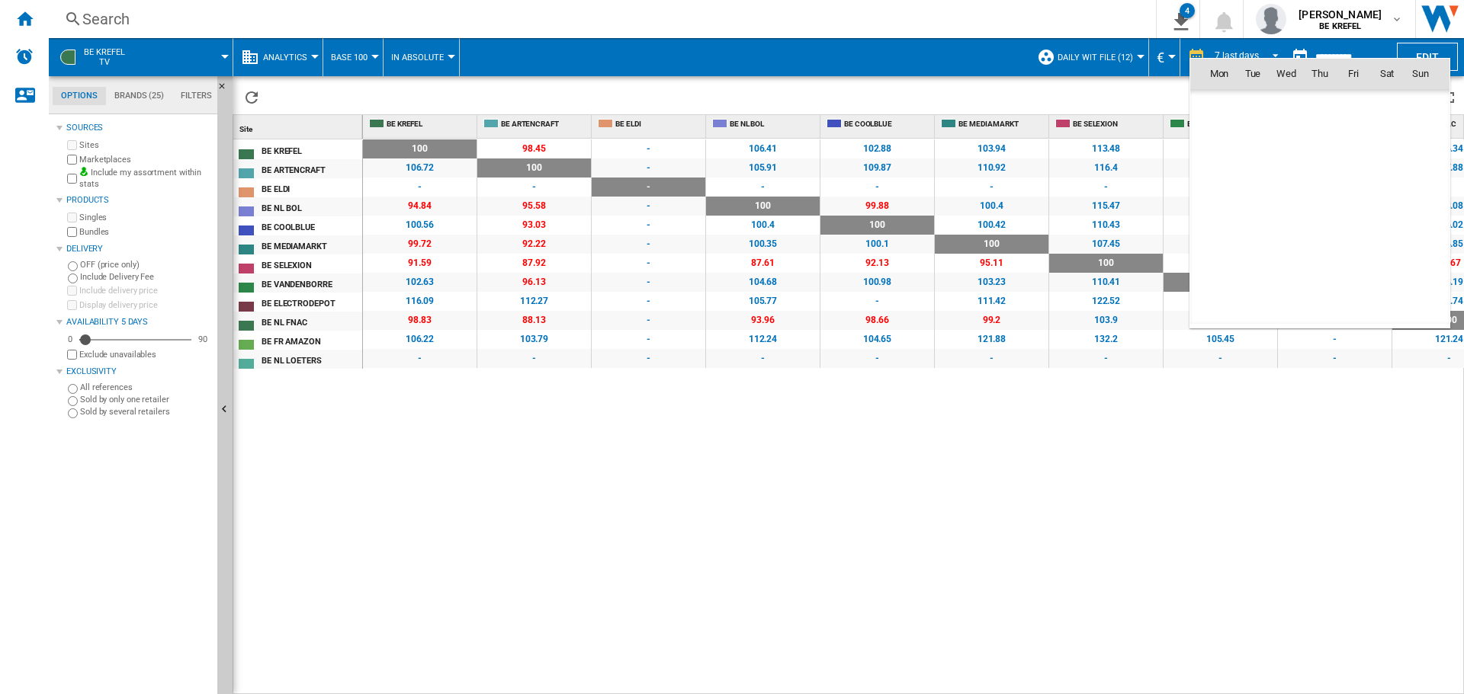
scroll to position [7272, 0]
click at [1227, 174] on span "8" at bounding box center [1219, 174] width 30 height 30
type input "**********"
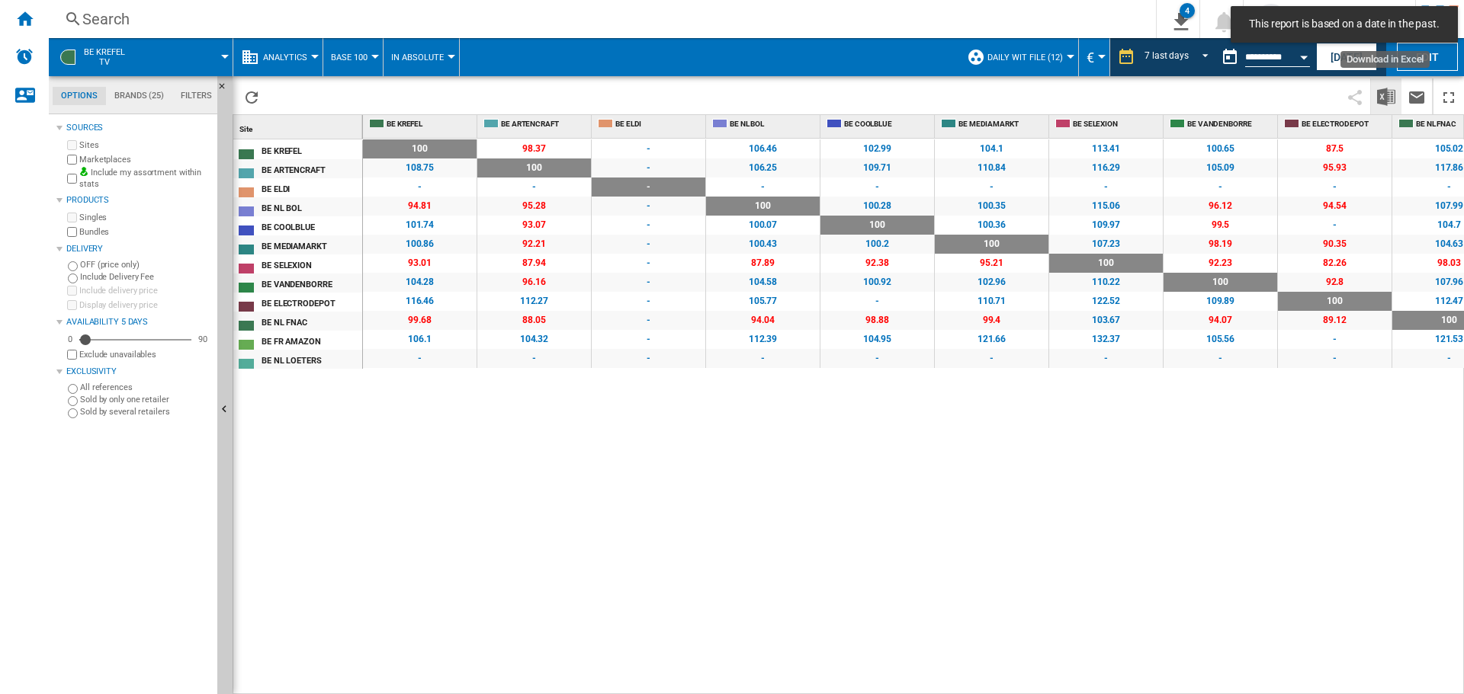
click at [1377, 98] on img "Download in Excel" at bounding box center [1386, 97] width 18 height 18
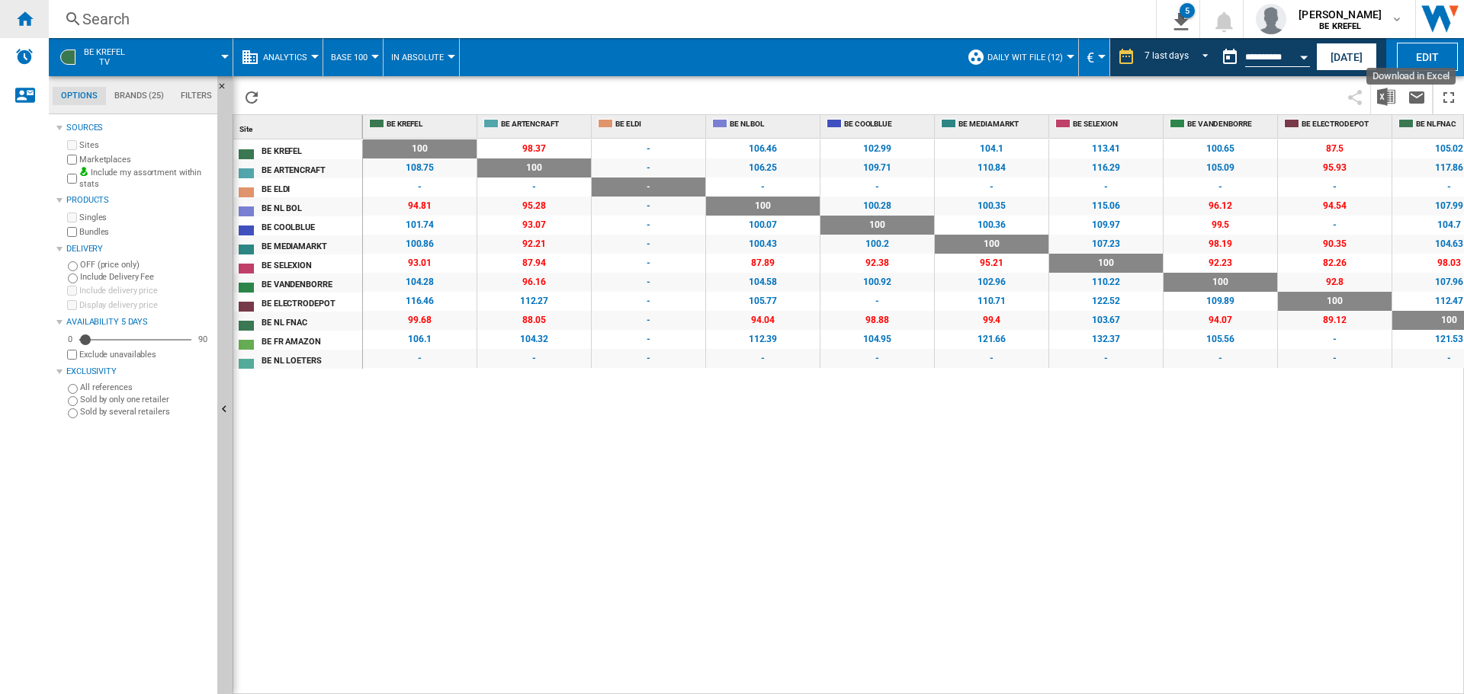
click at [11, 8] on div "Home" at bounding box center [24, 19] width 49 height 38
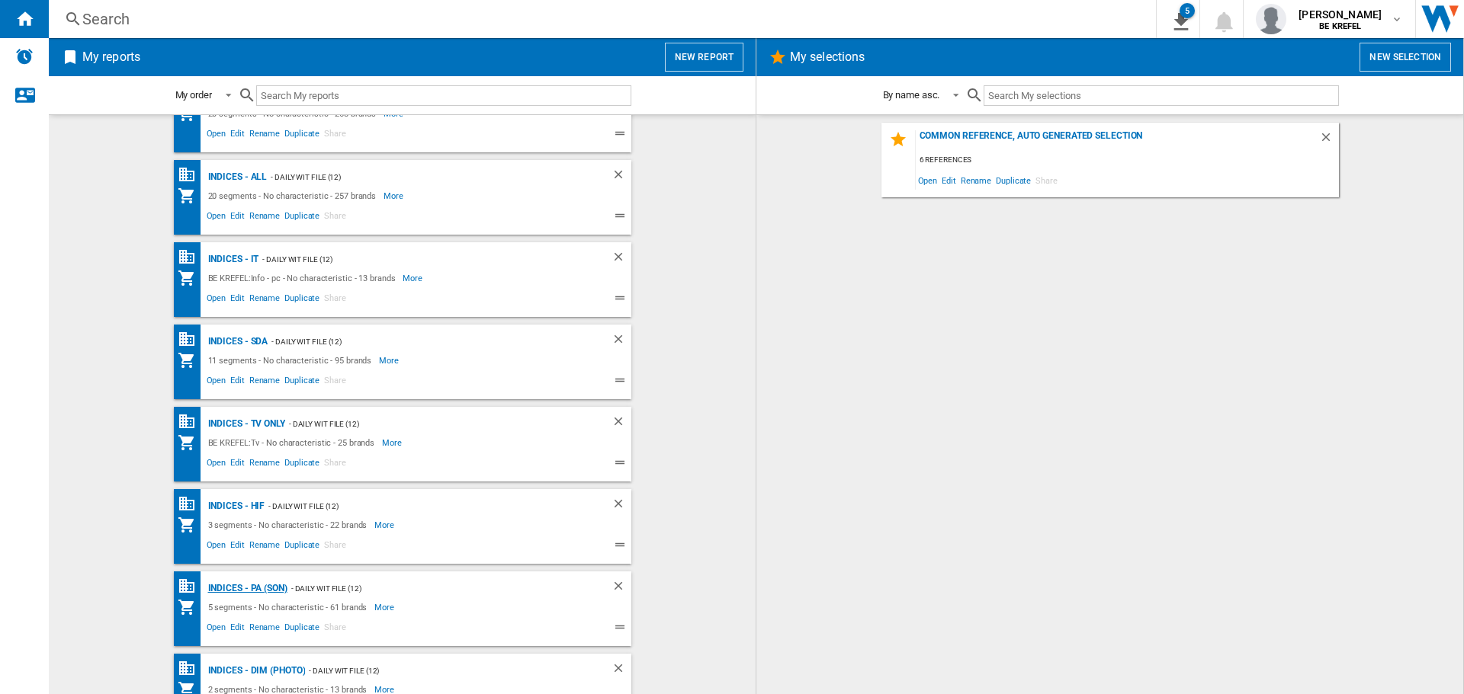
scroll to position [76, 0]
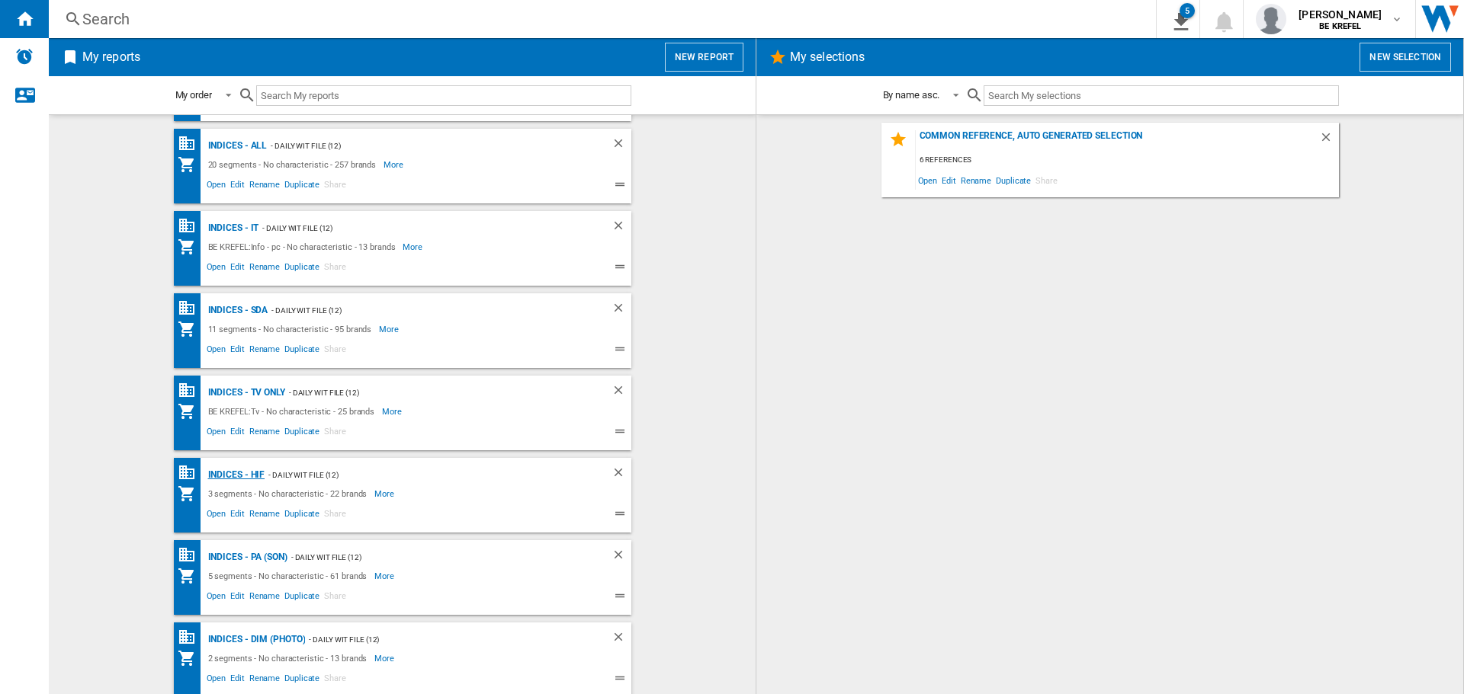
click at [232, 478] on div "Indices - HIF" at bounding box center [234, 475] width 61 height 19
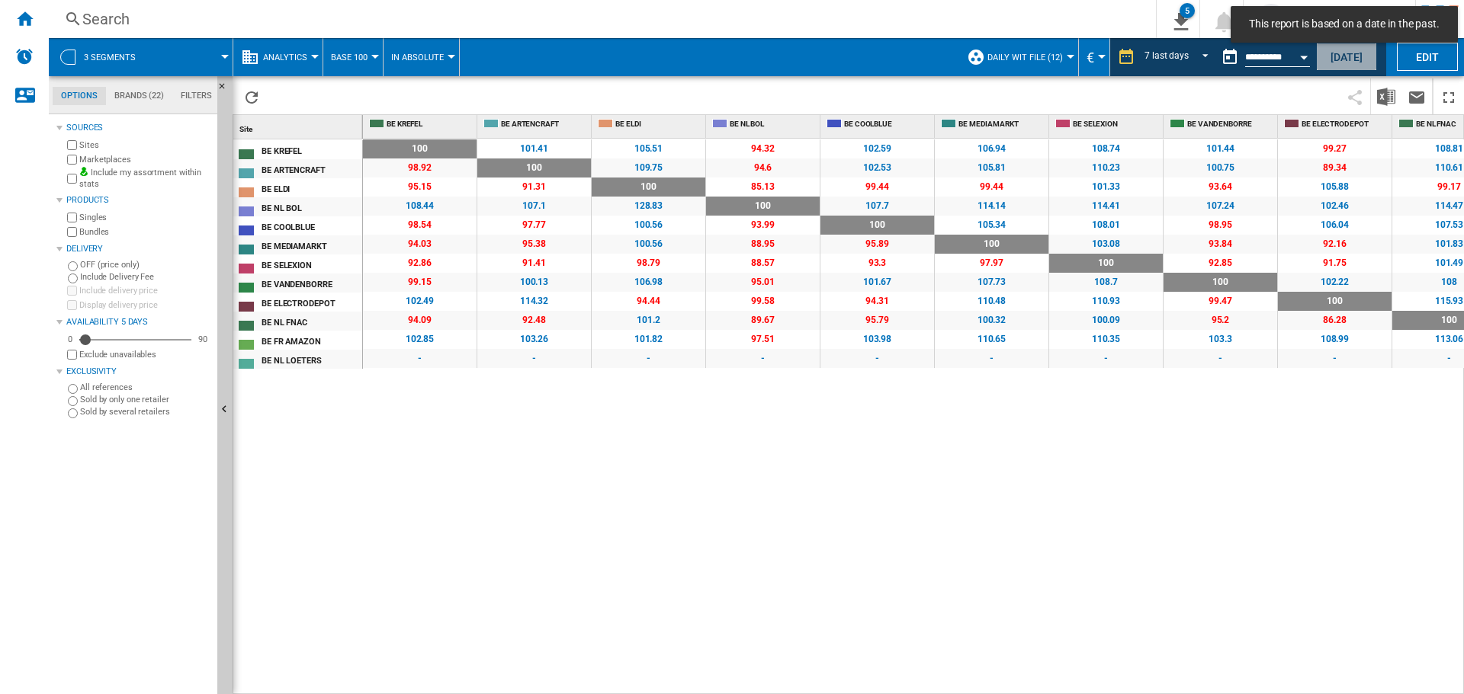
click at [1333, 59] on button "[DATE]" at bounding box center [1346, 57] width 61 height 28
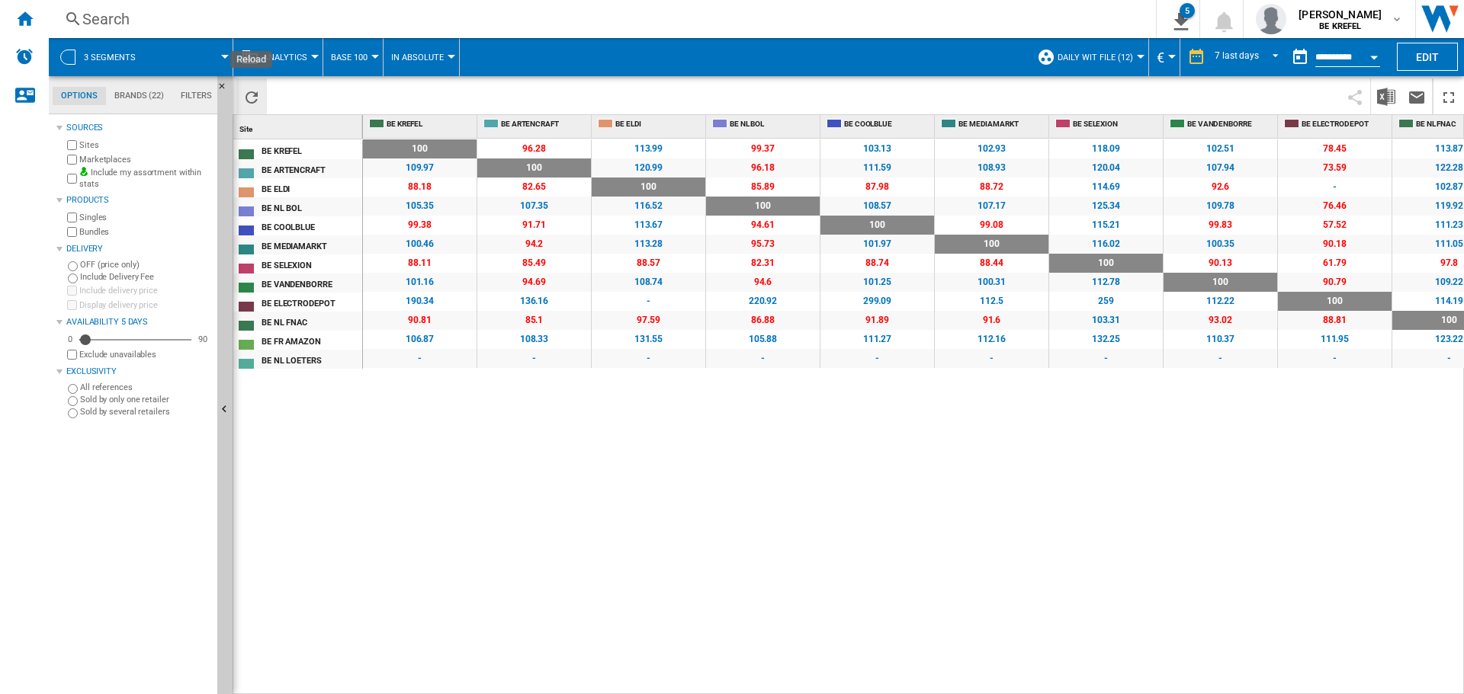
click at [260, 92] on ng-md-icon "Reload" at bounding box center [251, 97] width 18 height 18
click at [1374, 52] on button "Open calendar" at bounding box center [1373, 54] width 27 height 27
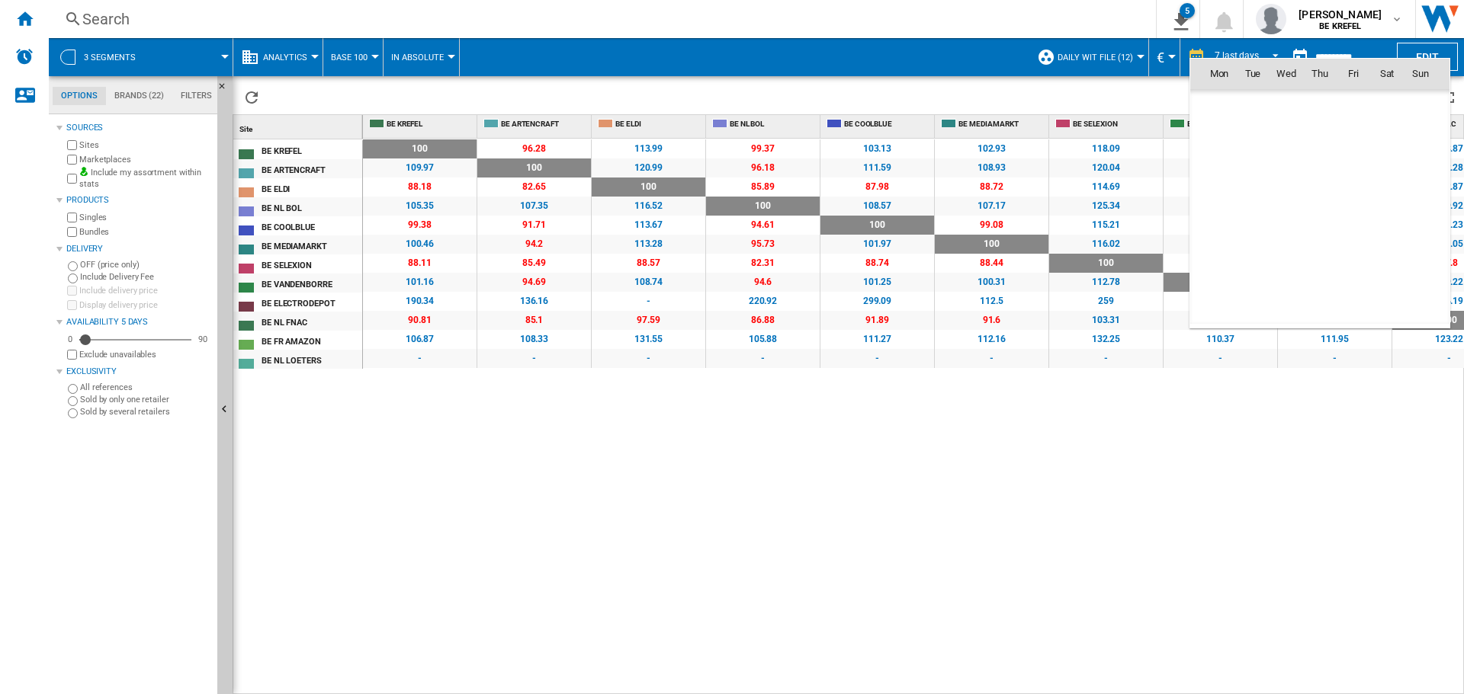
scroll to position [7272, 0]
click at [1223, 170] on span "8" at bounding box center [1219, 174] width 30 height 30
type input "**********"
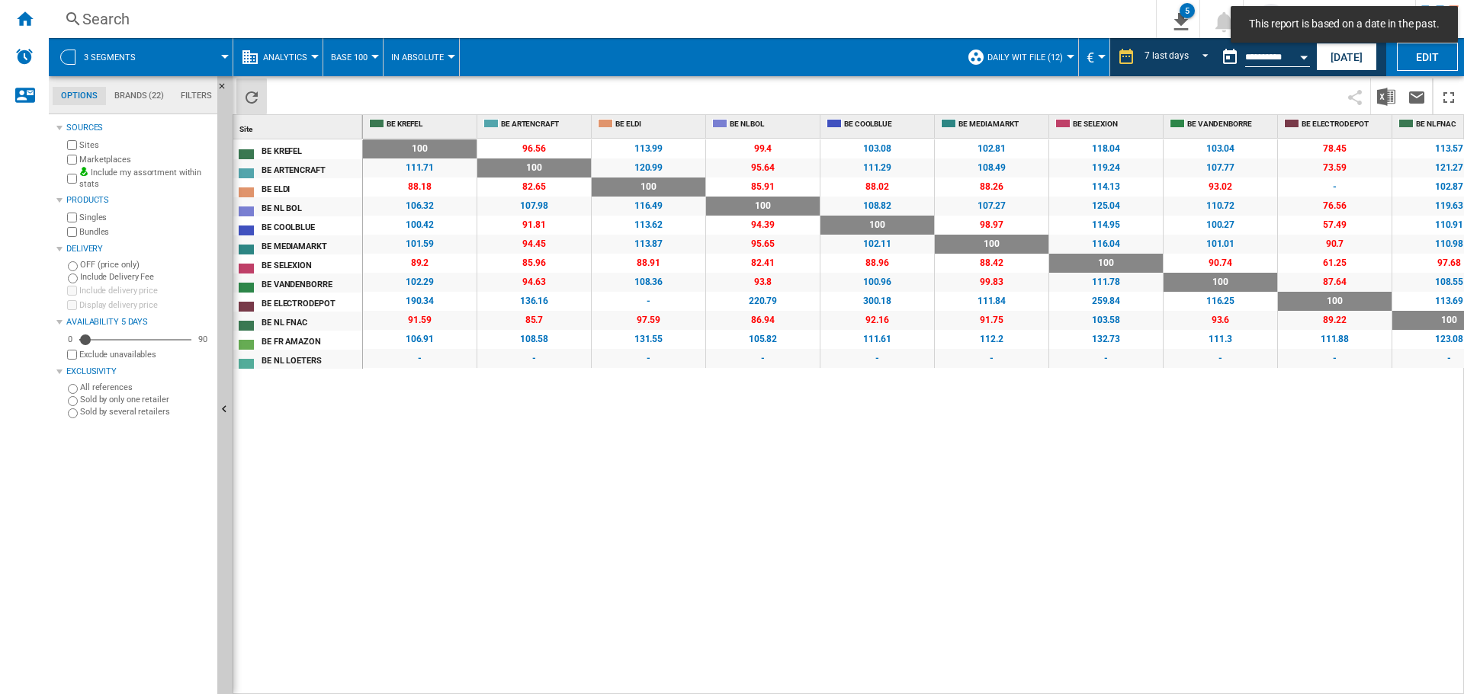
click at [242, 94] on ng-md-icon "Reload" at bounding box center [251, 97] width 18 height 18
click at [1380, 91] on img "Download in Excel" at bounding box center [1386, 97] width 18 height 18
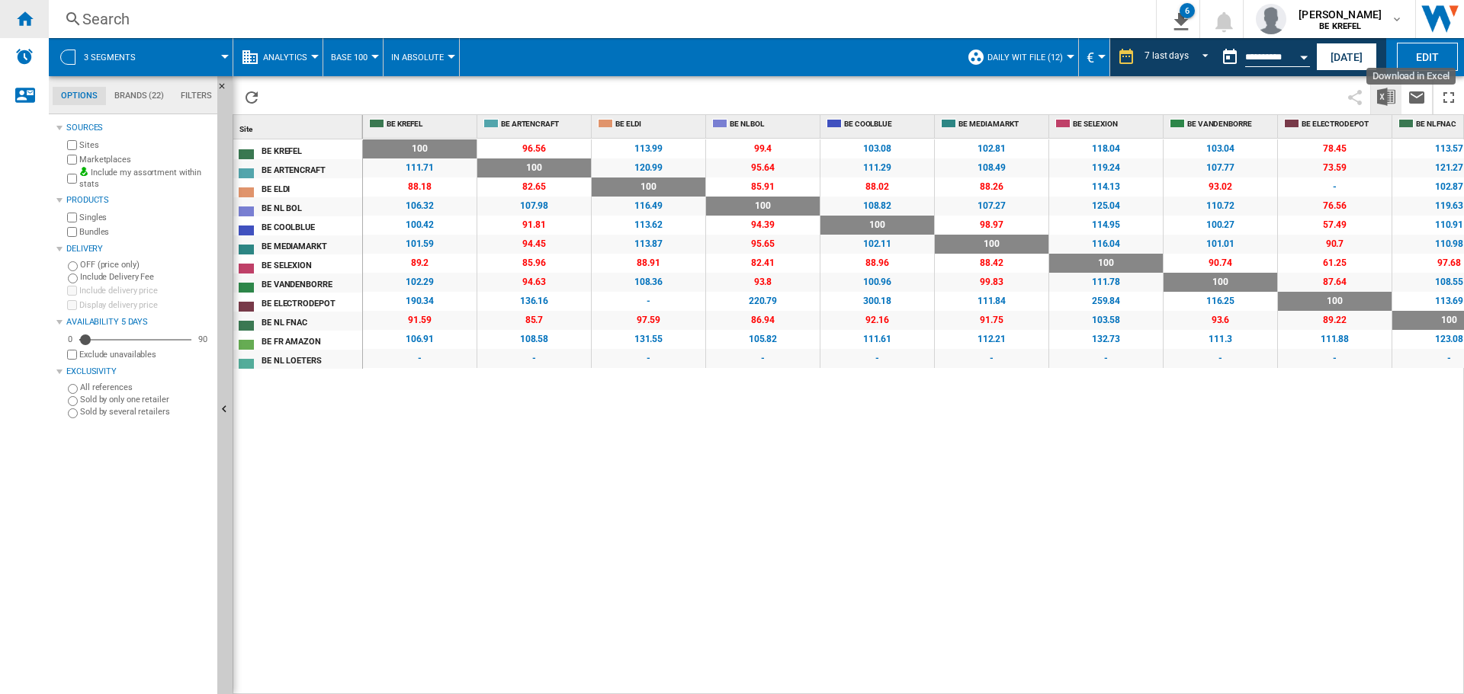
click at [31, 16] on ng-md-icon "Home" at bounding box center [24, 18] width 18 height 18
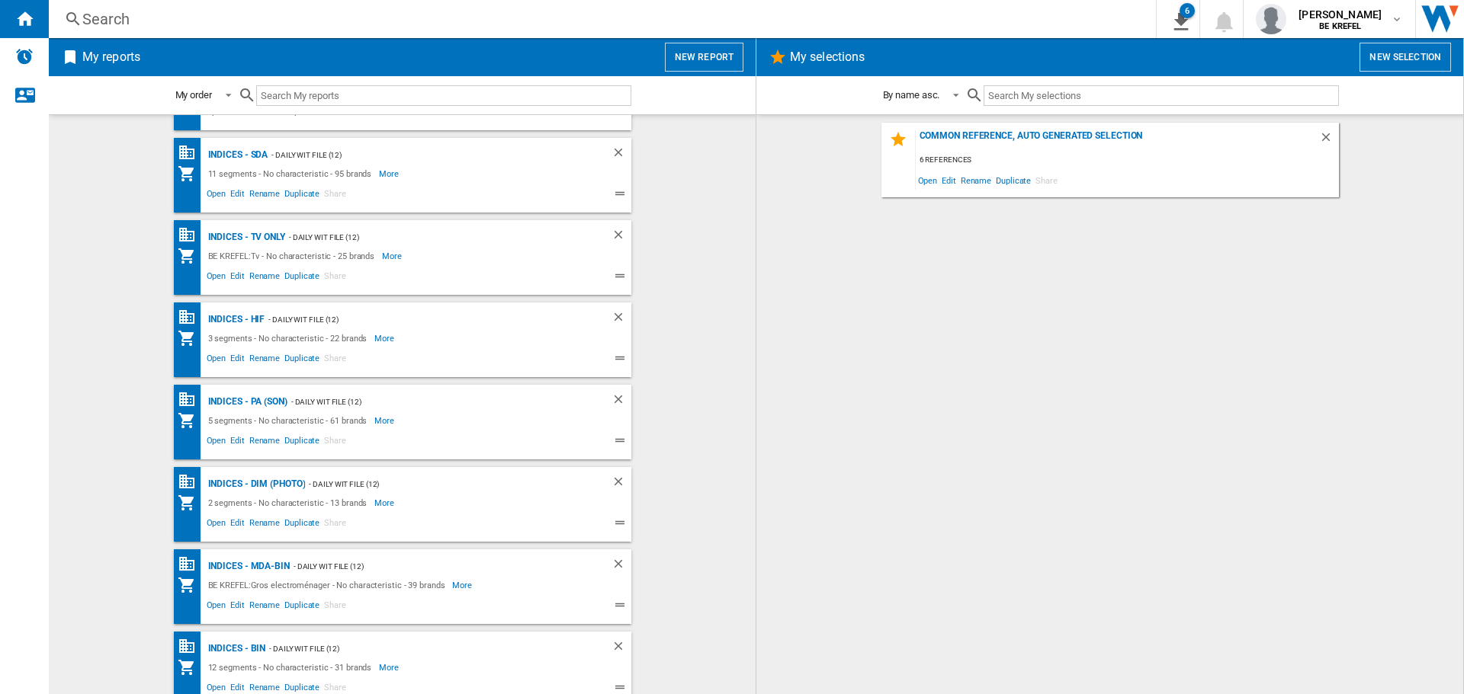
scroll to position [305, 0]
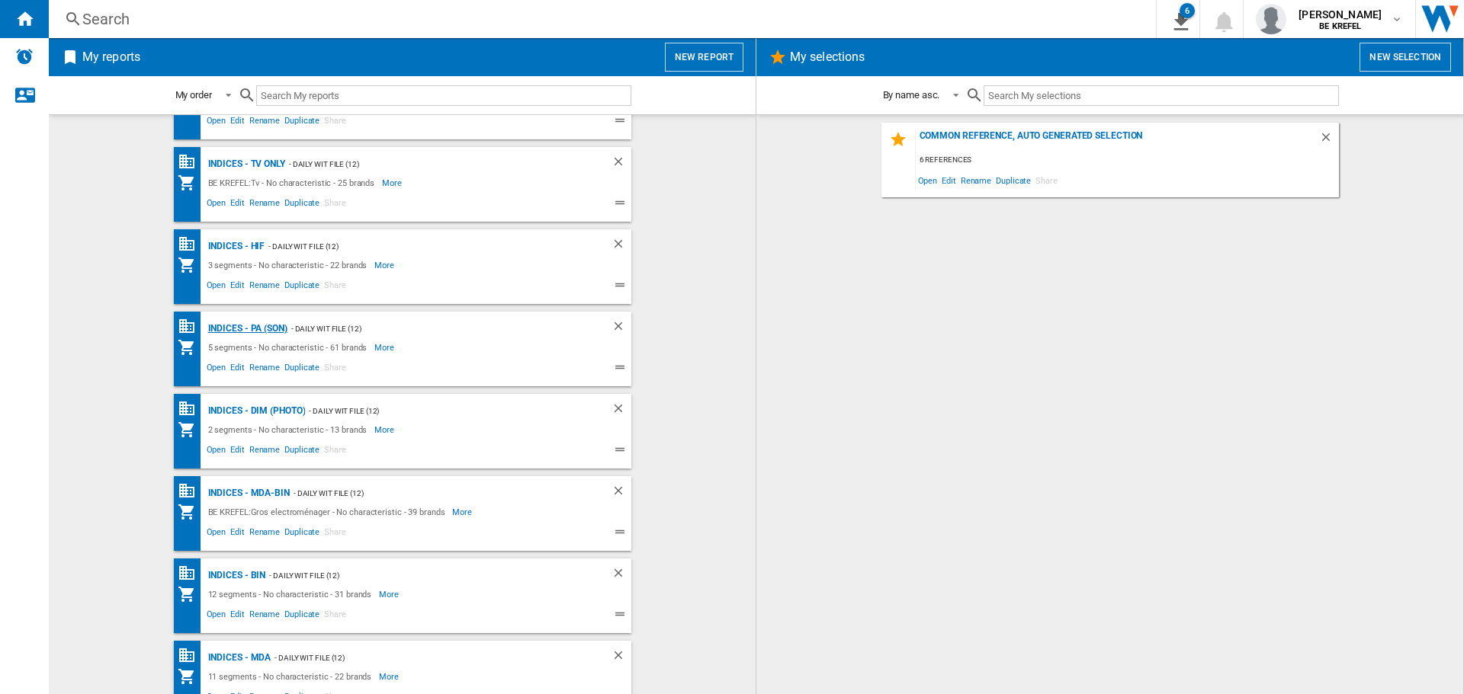
click at [240, 325] on div "Indices - PA (son)" at bounding box center [245, 328] width 83 height 19
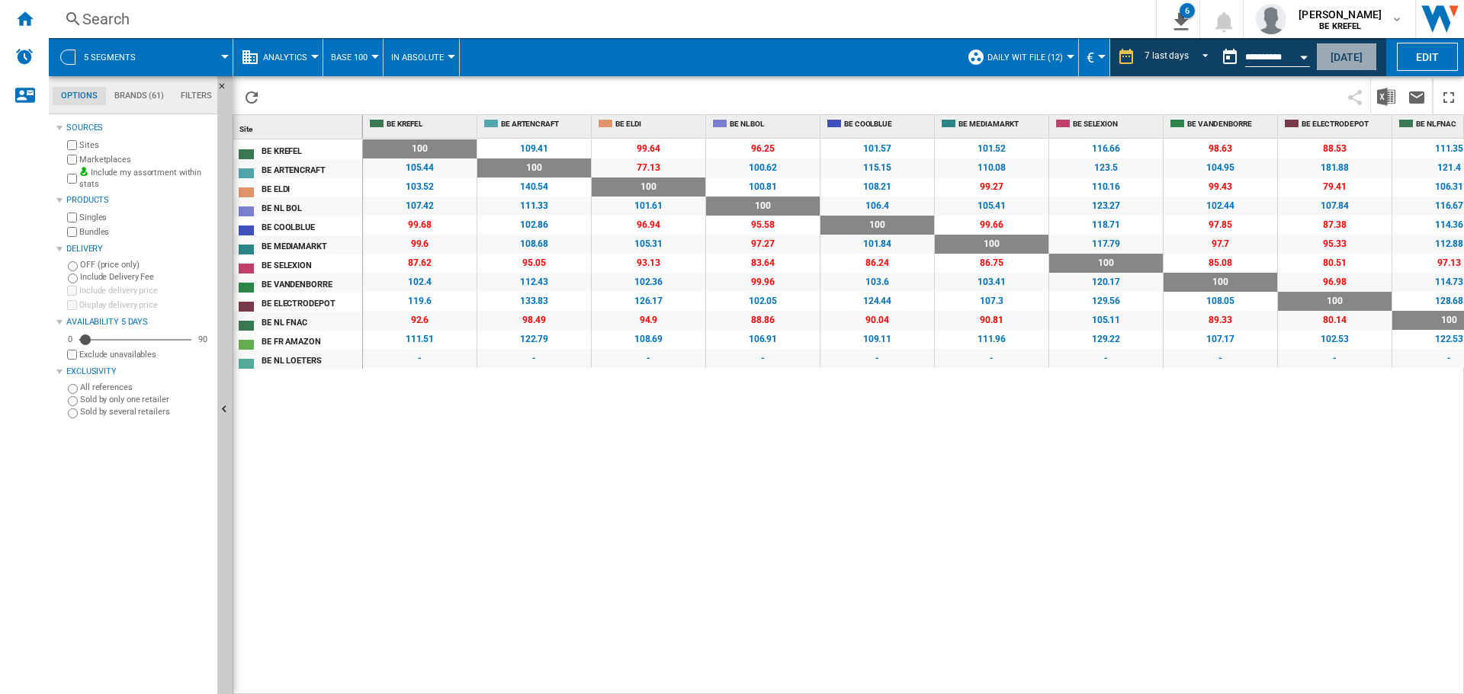
click at [1327, 55] on button "[DATE]" at bounding box center [1346, 57] width 61 height 28
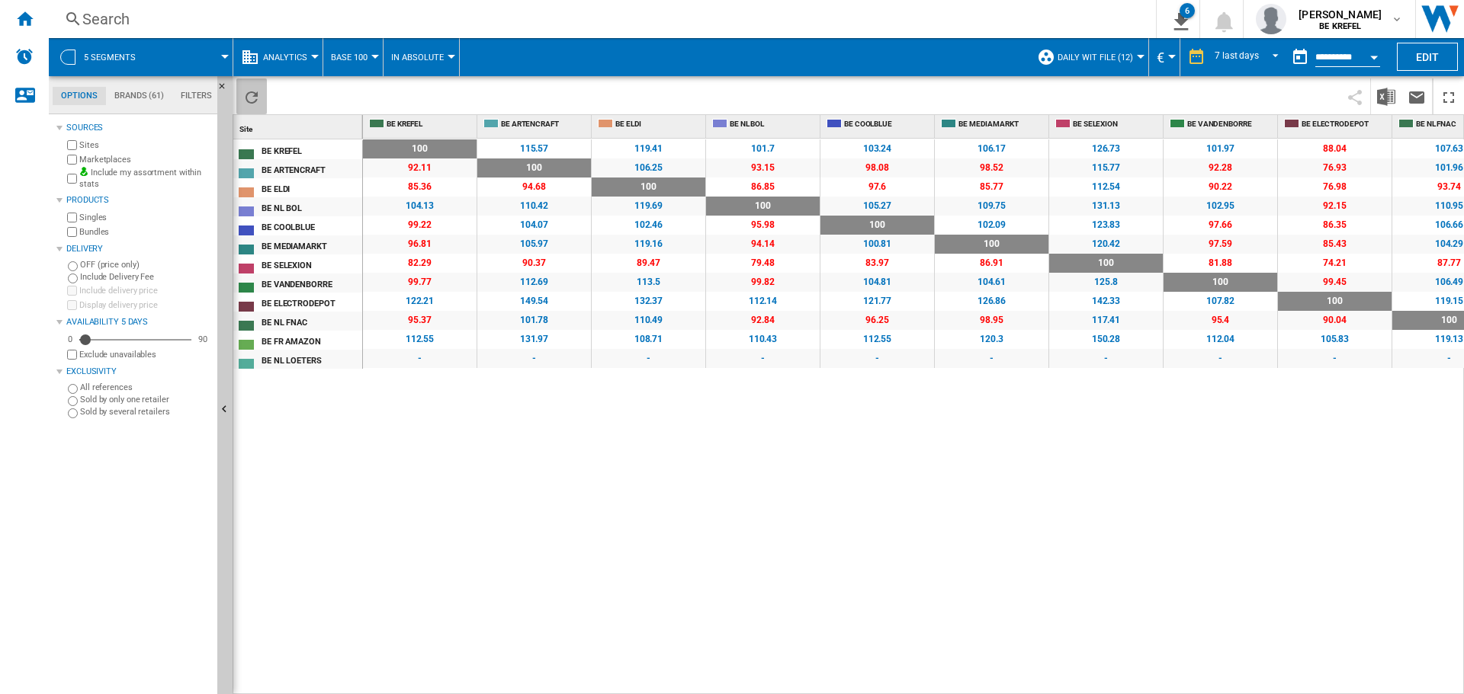
click at [248, 100] on ng-md-icon "Reload" at bounding box center [251, 97] width 18 height 18
click at [1369, 56] on button "Open calendar" at bounding box center [1373, 54] width 27 height 27
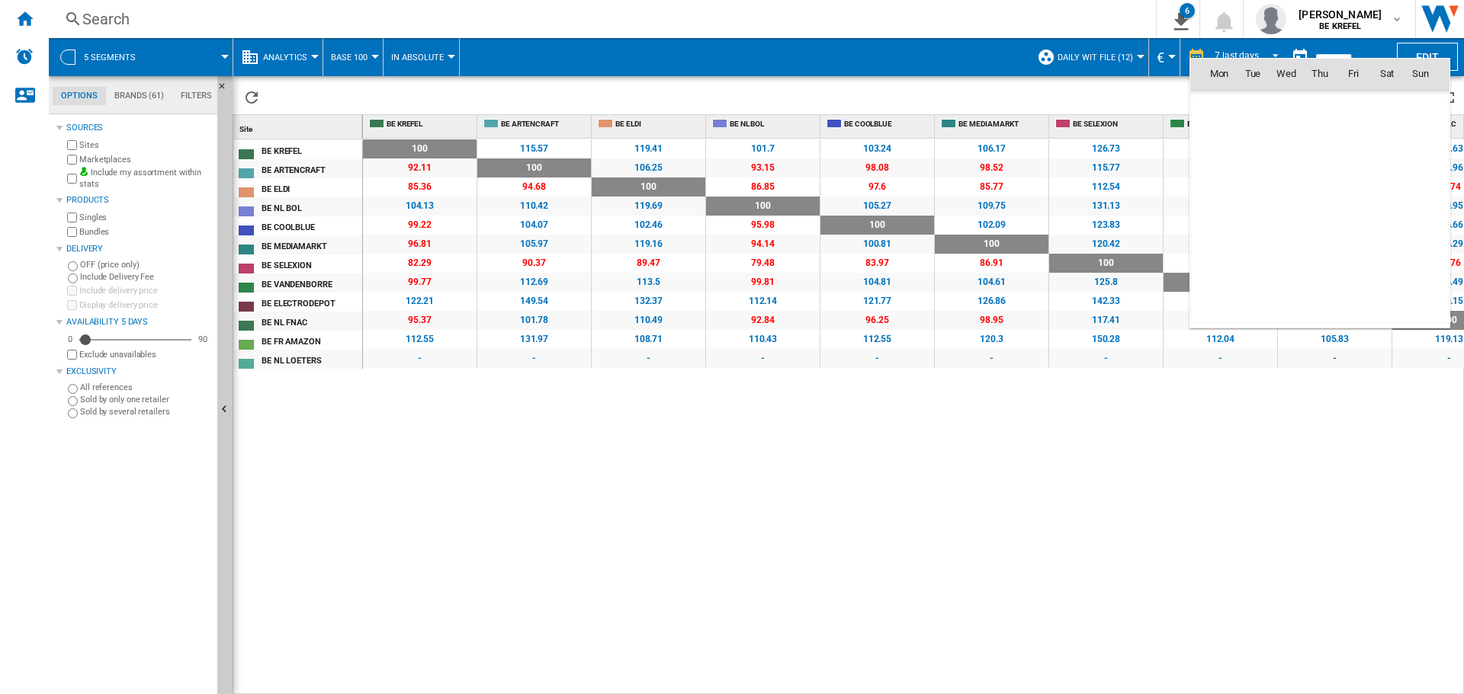
scroll to position [7272, 0]
click at [1225, 173] on span "8" at bounding box center [1219, 174] width 30 height 30
type input "**********"
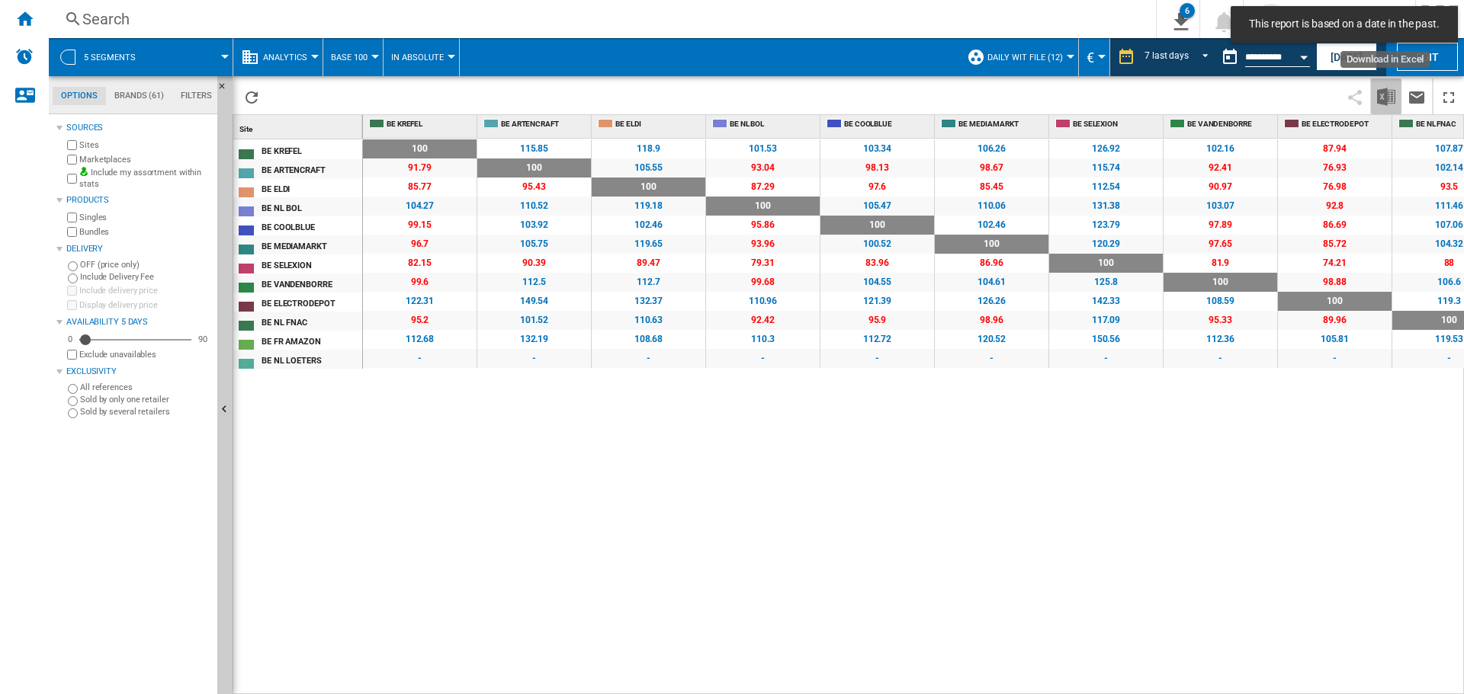
click at [1384, 98] on img "Download in Excel" at bounding box center [1386, 97] width 18 height 18
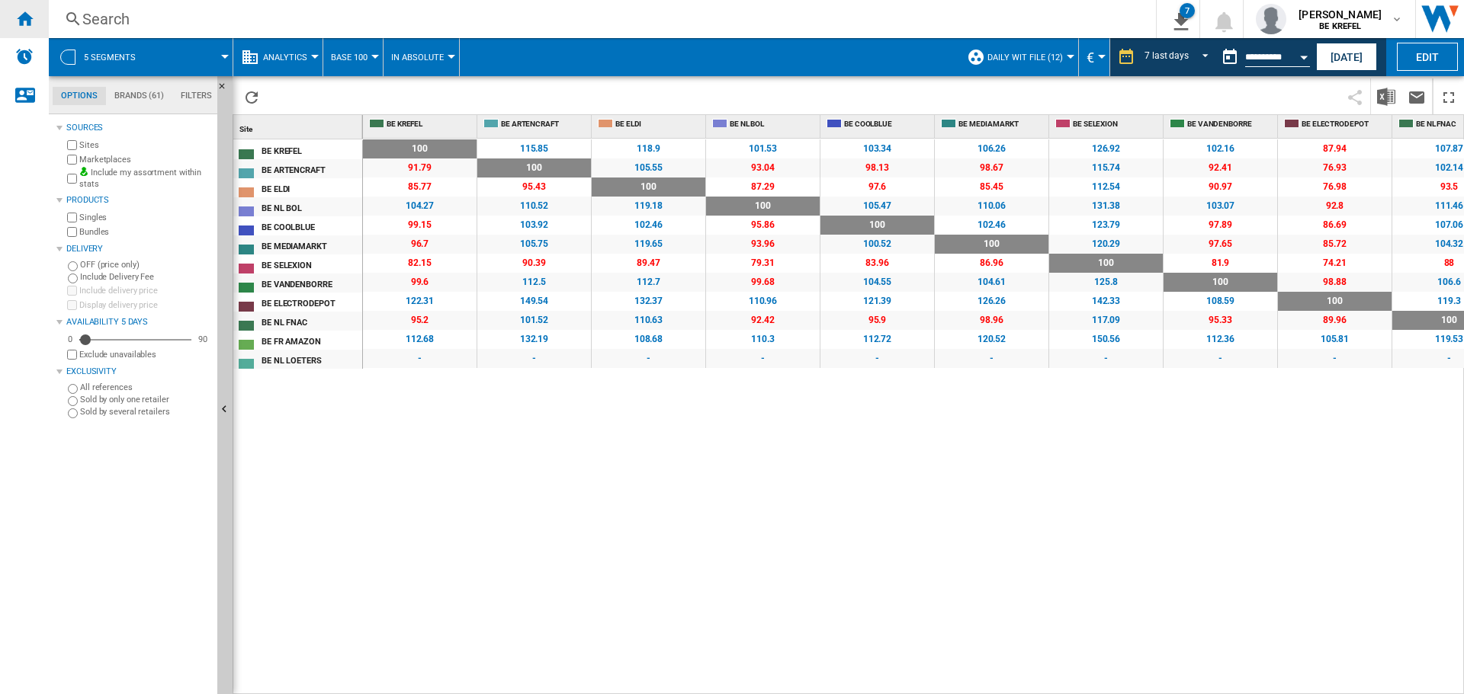
click at [30, 18] on ng-md-icon "Home" at bounding box center [24, 18] width 18 height 18
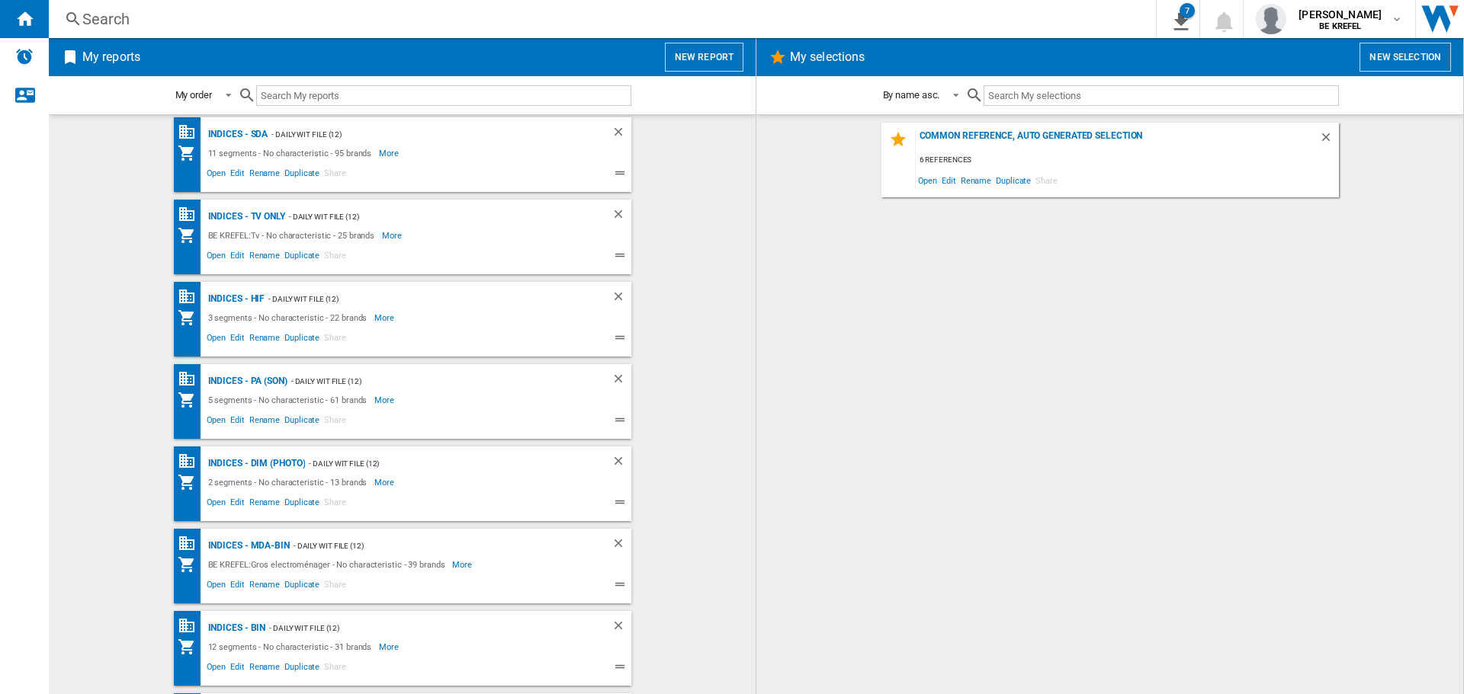
scroll to position [229, 0]
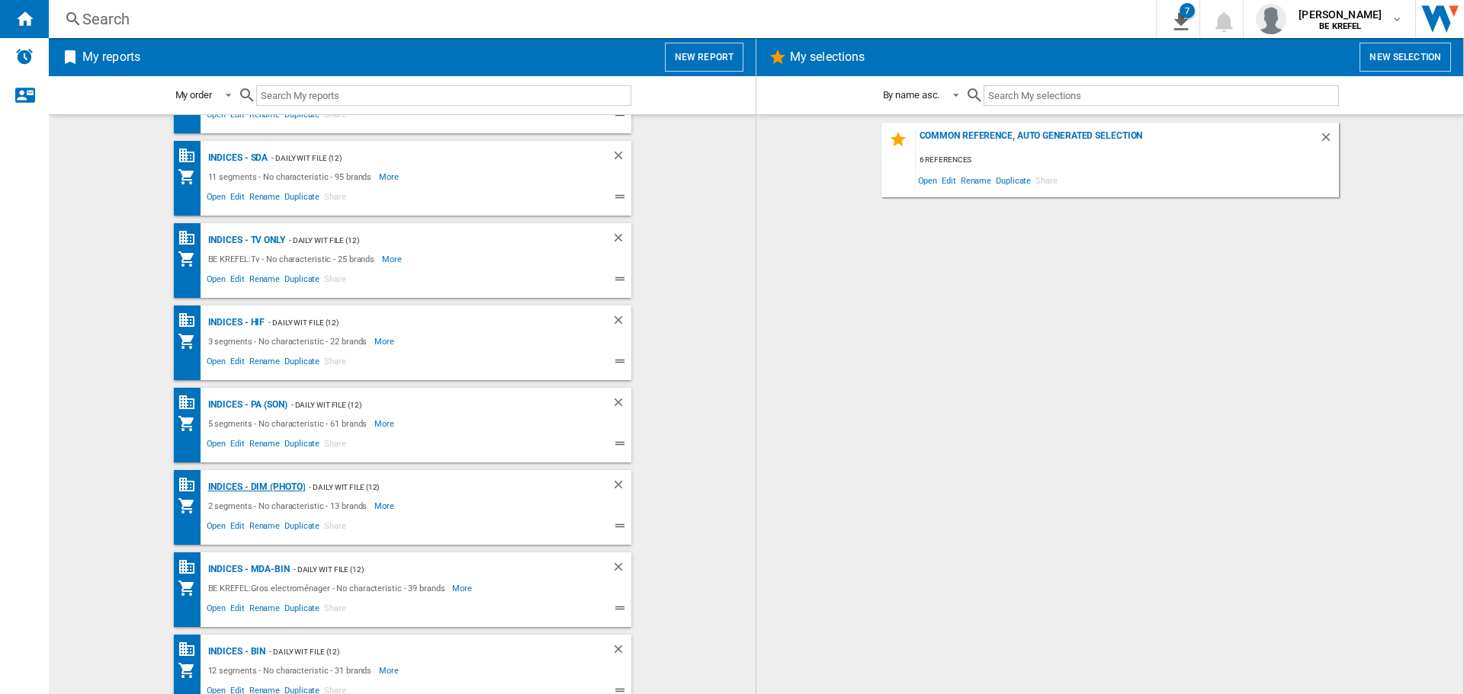
click at [267, 488] on div "Indices - DIM (photo)" at bounding box center [254, 487] width 101 height 19
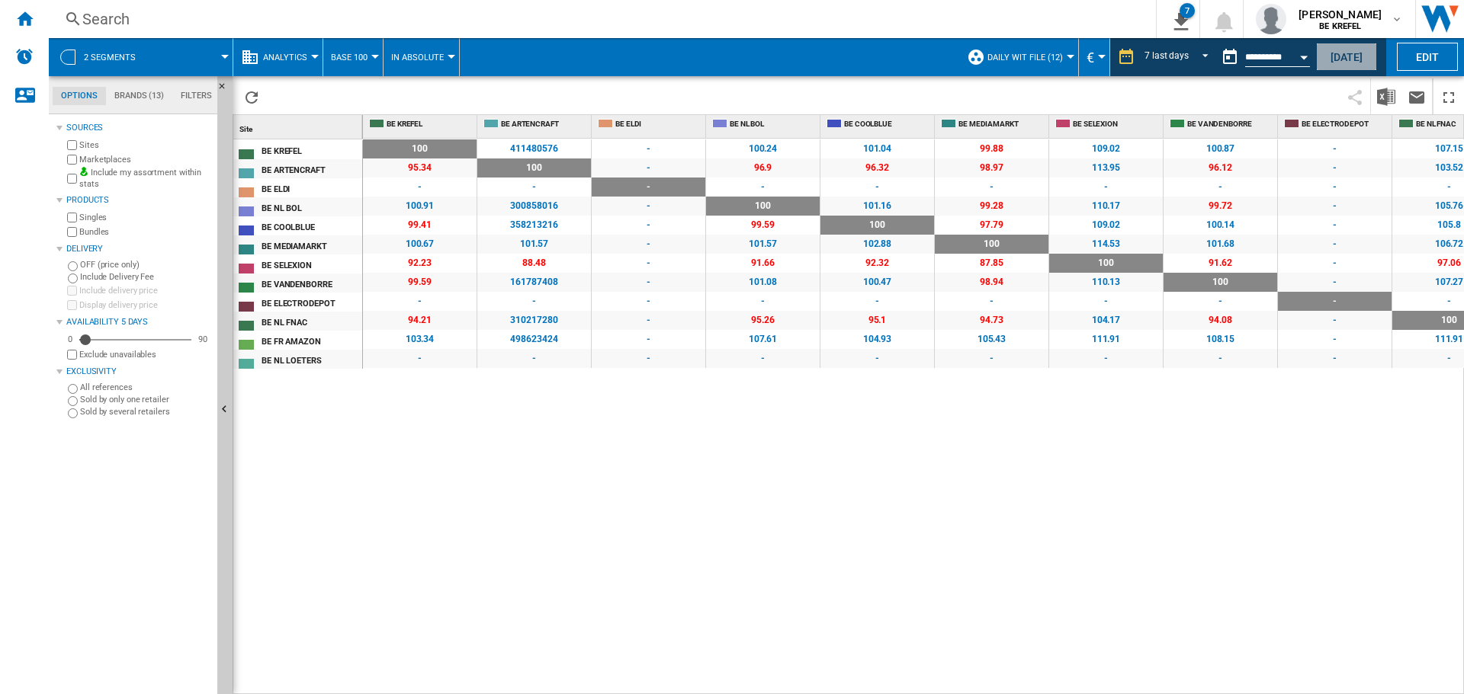
click at [1329, 52] on button "[DATE]" at bounding box center [1346, 57] width 61 height 28
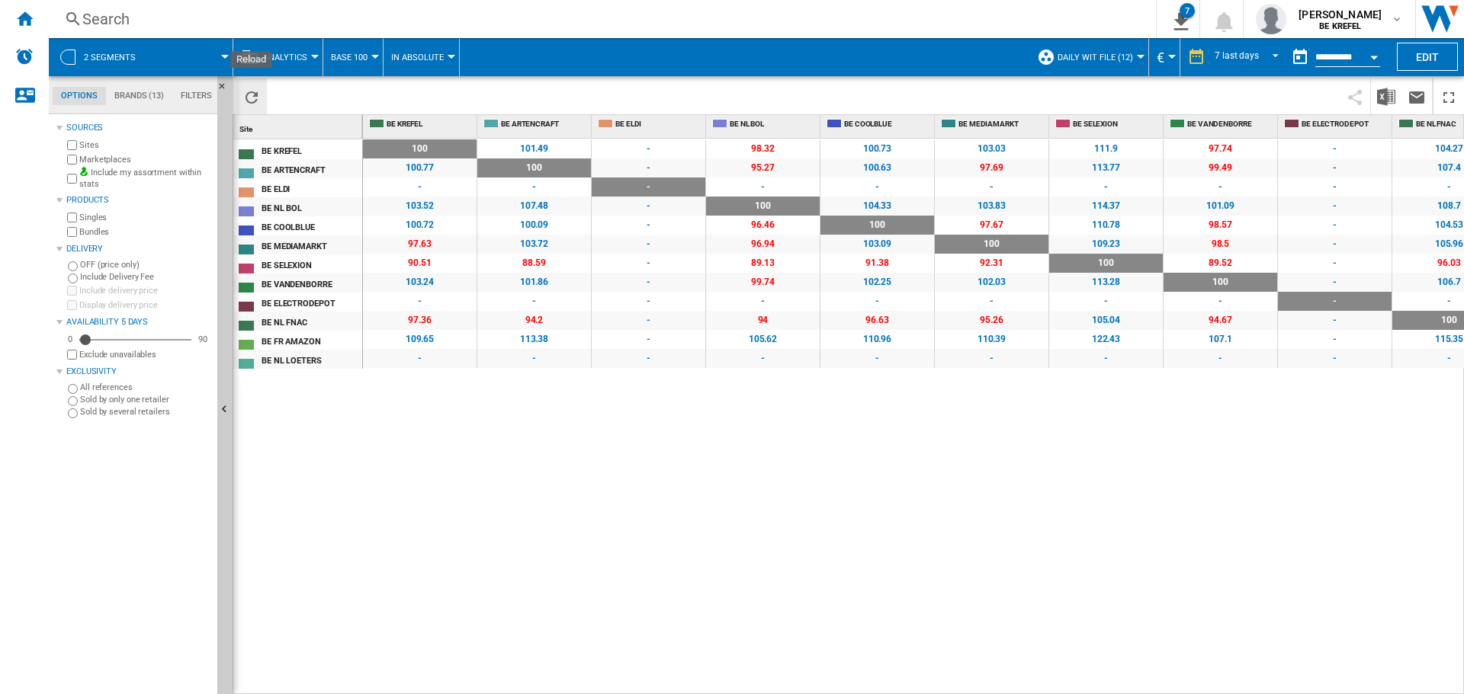
click at [256, 95] on ng-md-icon "Reload" at bounding box center [251, 97] width 18 height 18
click at [1371, 56] on div "Open calendar" at bounding box center [1374, 58] width 8 height 4
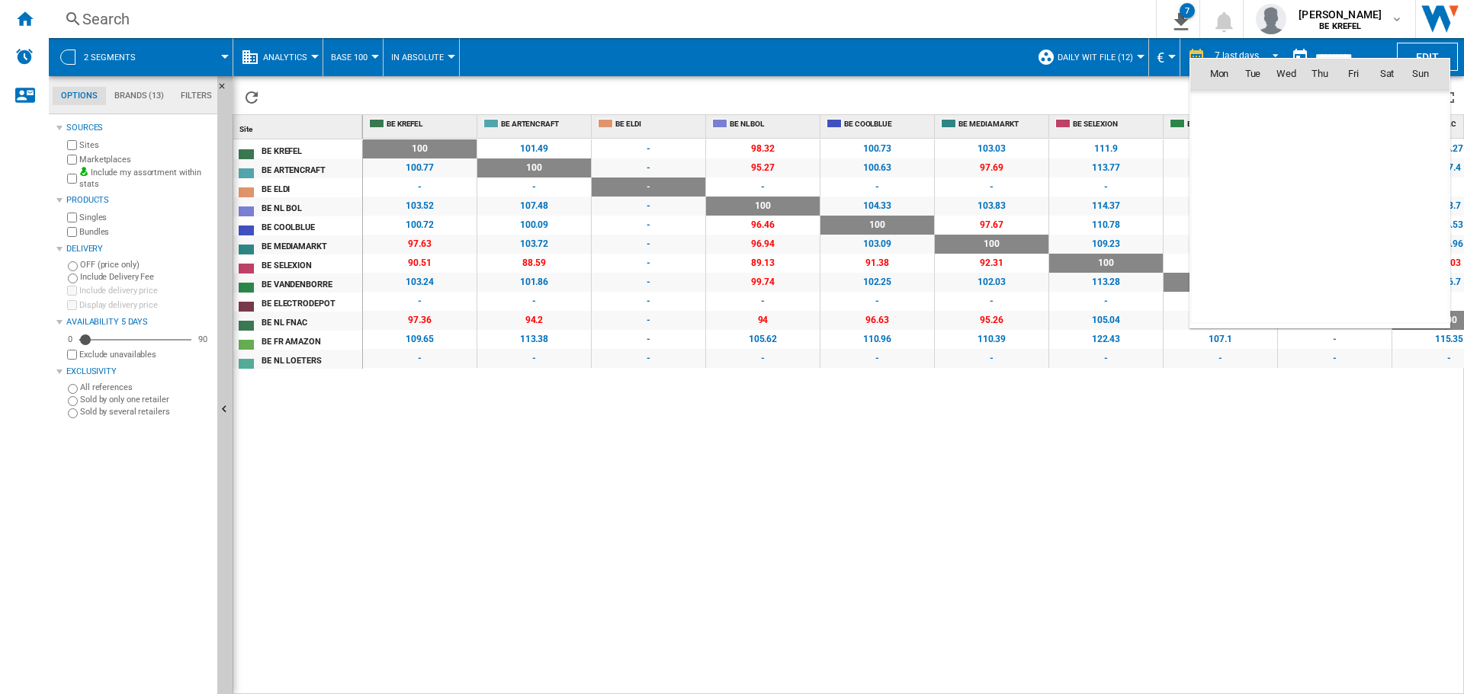
scroll to position [7272, 0]
click at [1223, 175] on span "8" at bounding box center [1219, 174] width 30 height 30
type input "**********"
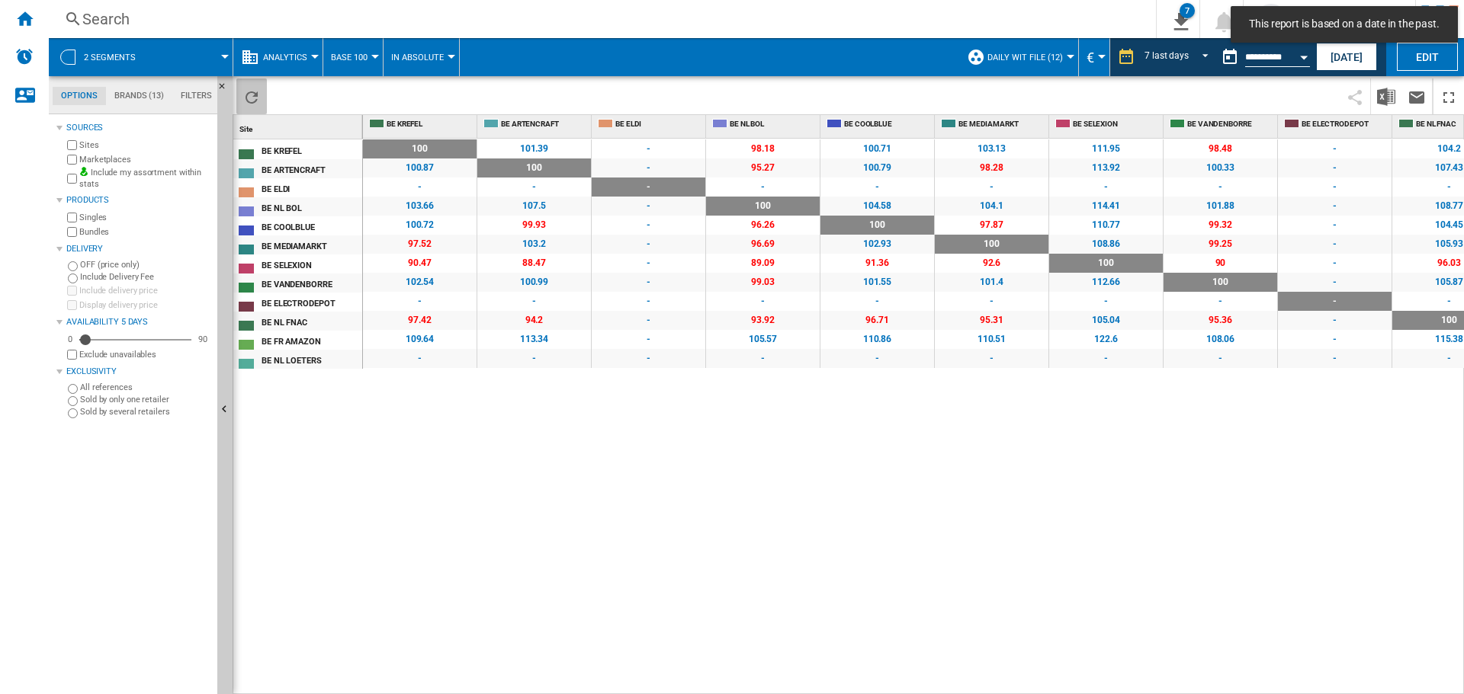
click at [252, 99] on ng-md-icon "Reload" at bounding box center [251, 97] width 18 height 18
click at [1389, 98] on img "Download in Excel" at bounding box center [1386, 97] width 18 height 18
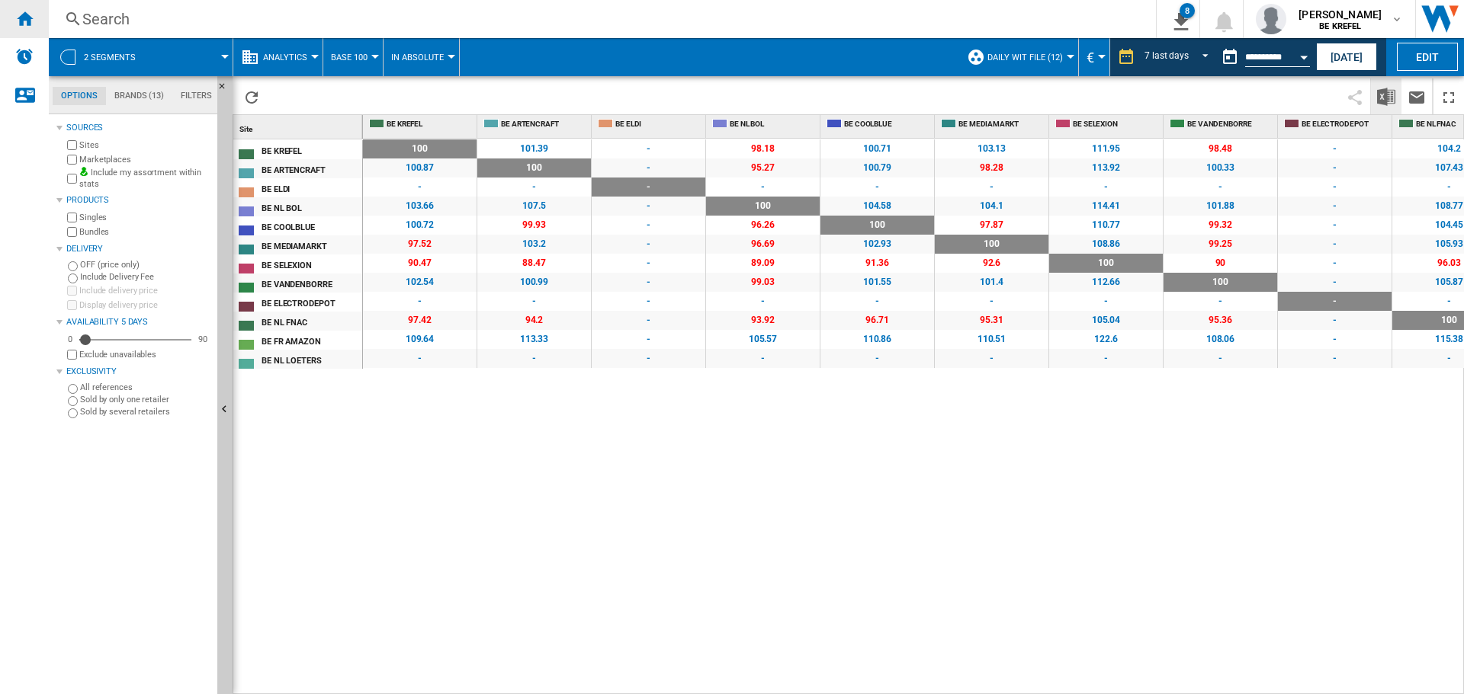
click at [27, 28] on div "Home" at bounding box center [24, 19] width 49 height 38
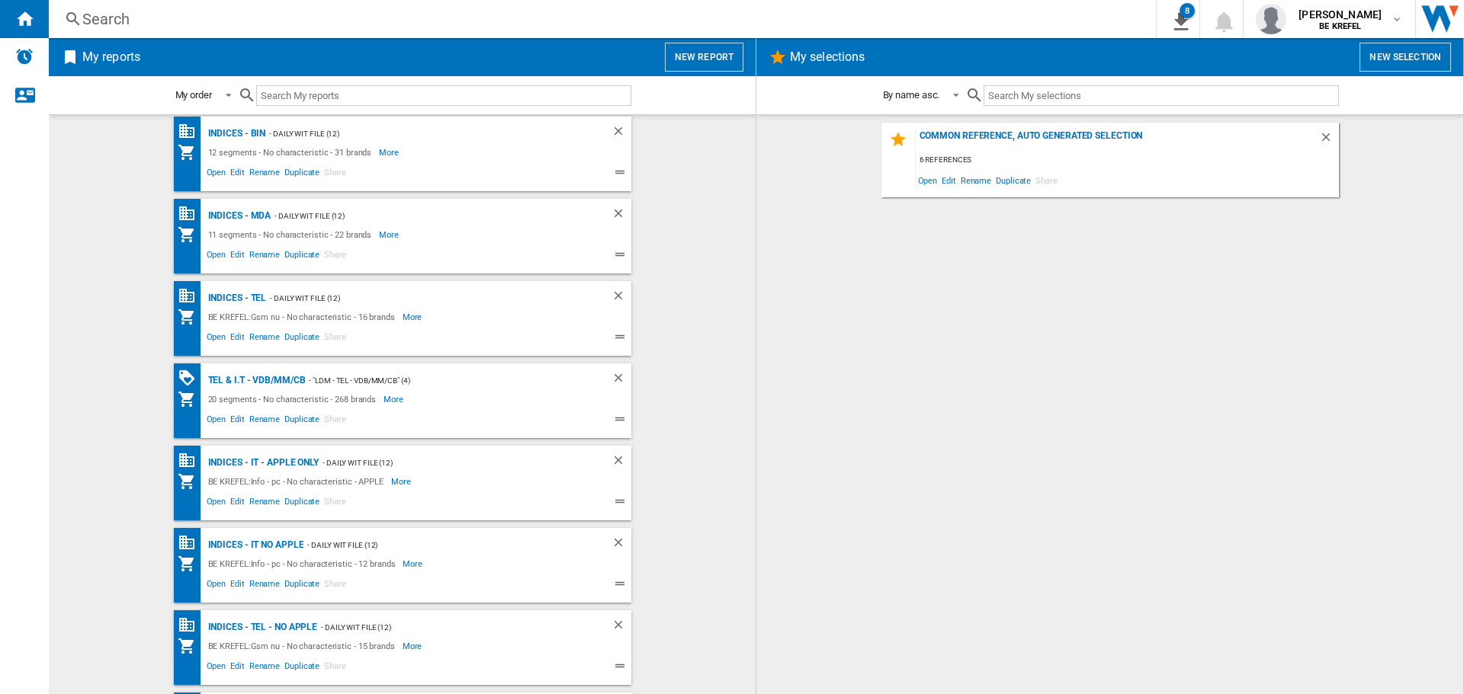
scroll to position [820, 0]
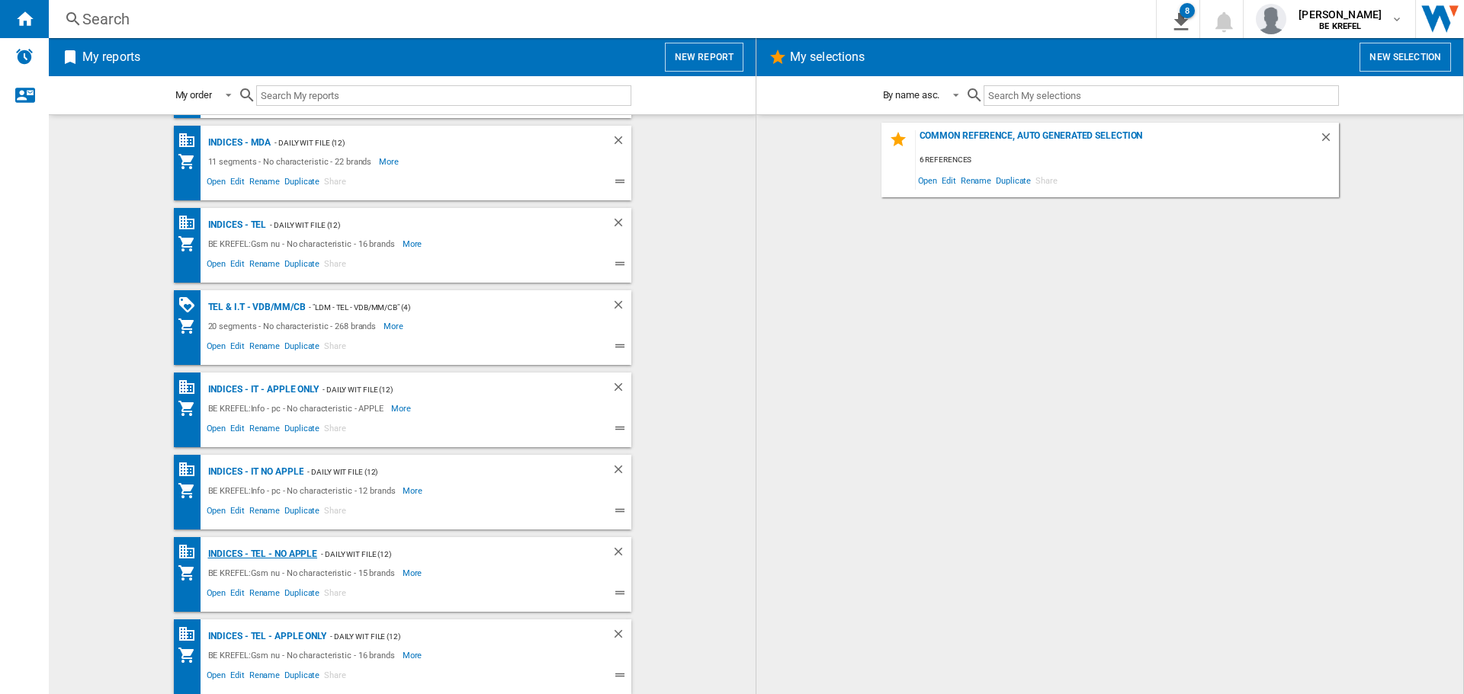
click at [257, 556] on div "Indices - TEL - NO APPLE" at bounding box center [261, 554] width 114 height 19
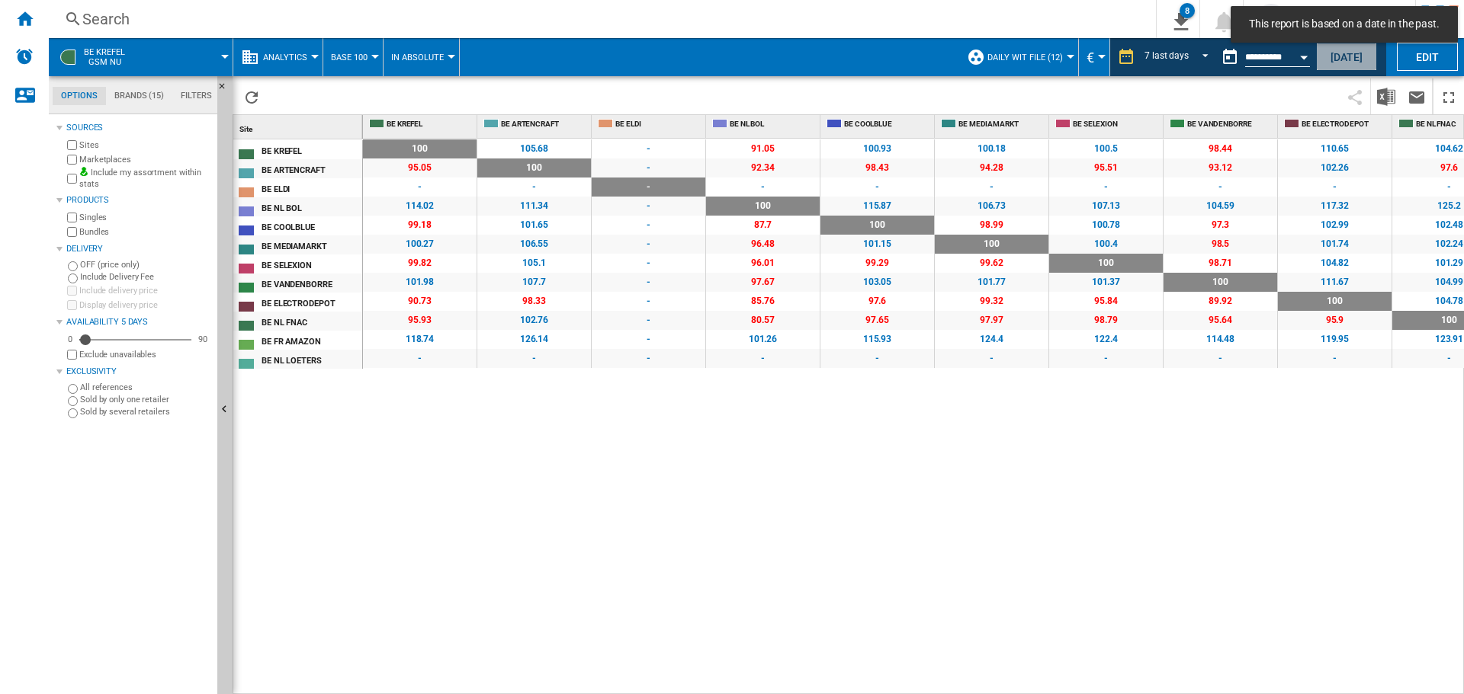
click at [1346, 60] on button "[DATE]" at bounding box center [1346, 57] width 61 height 28
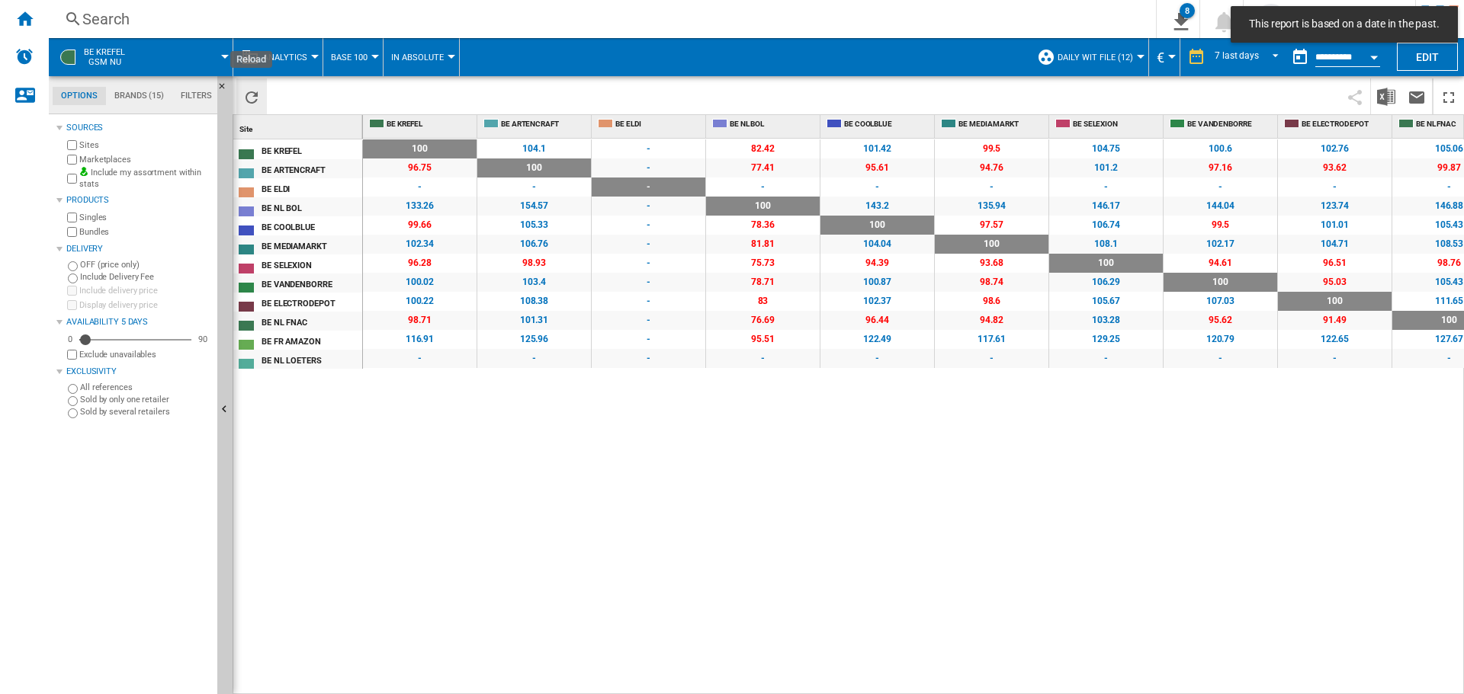
click at [264, 100] on button "Reload" at bounding box center [251, 97] width 30 height 36
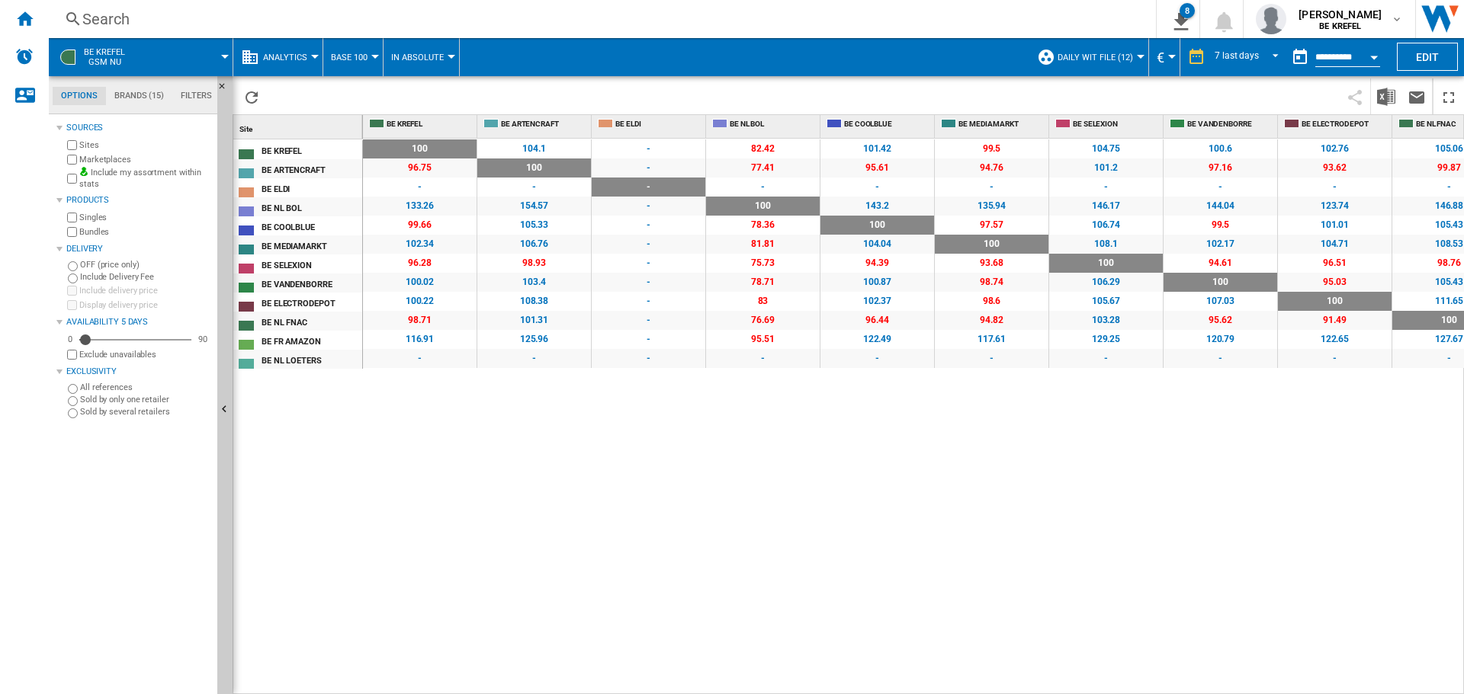
click at [1368, 53] on button "Open calendar" at bounding box center [1373, 54] width 27 height 27
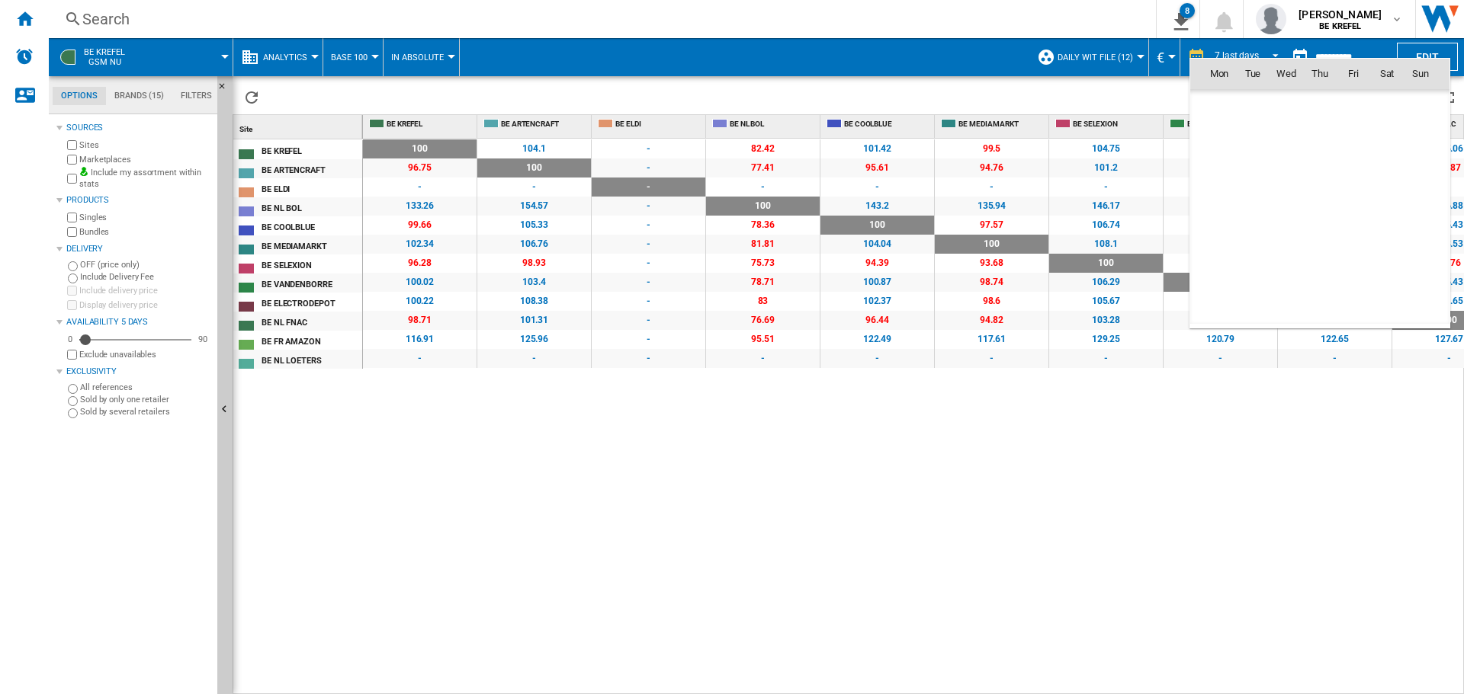
scroll to position [7272, 0]
click at [1232, 176] on span "8" at bounding box center [1219, 174] width 30 height 30
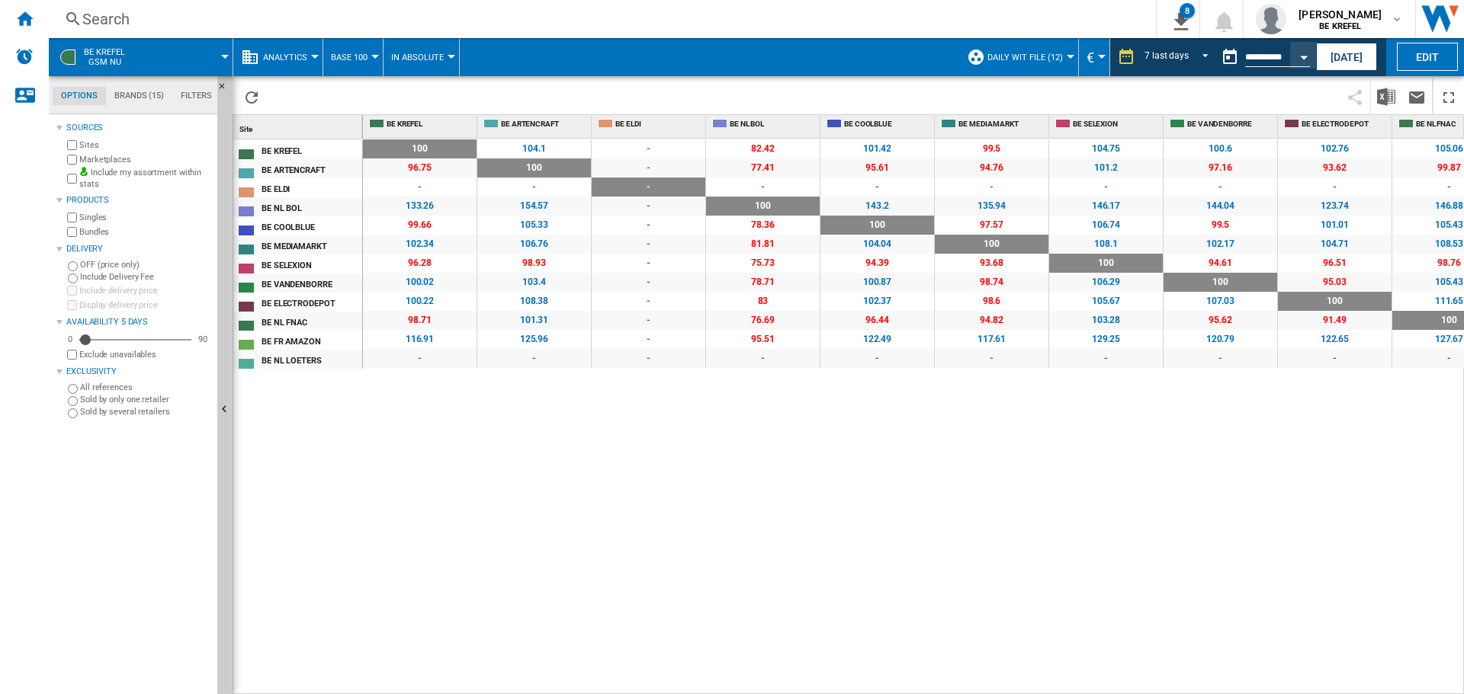
type input "**********"
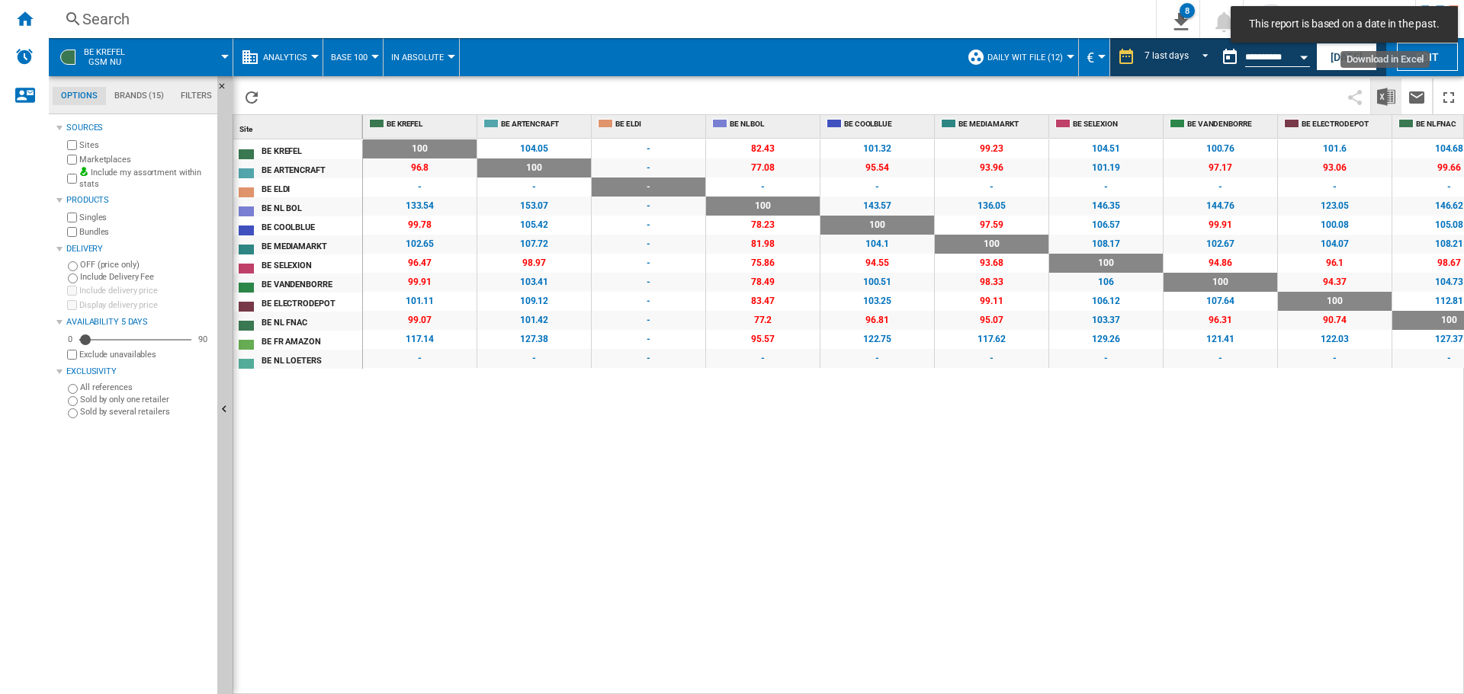
click at [1385, 100] on img "Download in Excel" at bounding box center [1386, 97] width 18 height 18
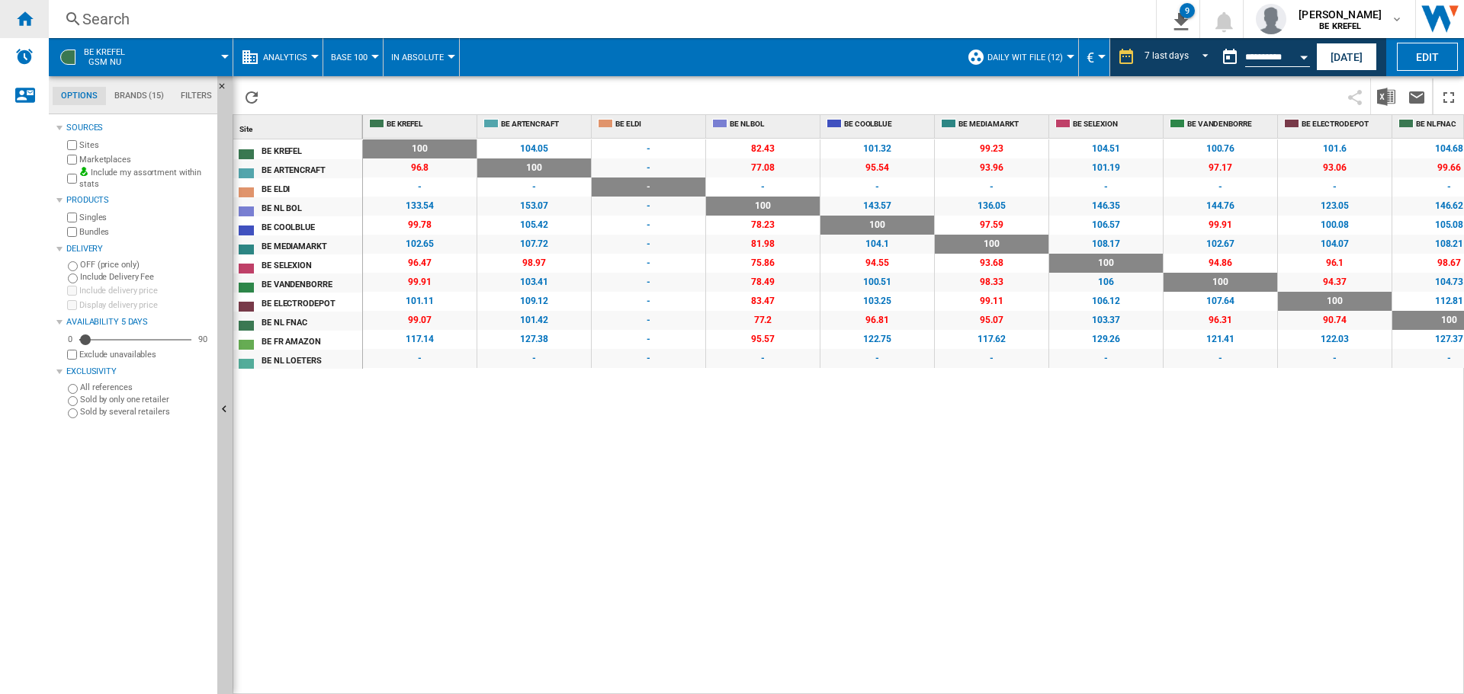
click at [32, 26] on ng-md-icon "Home" at bounding box center [24, 18] width 18 height 18
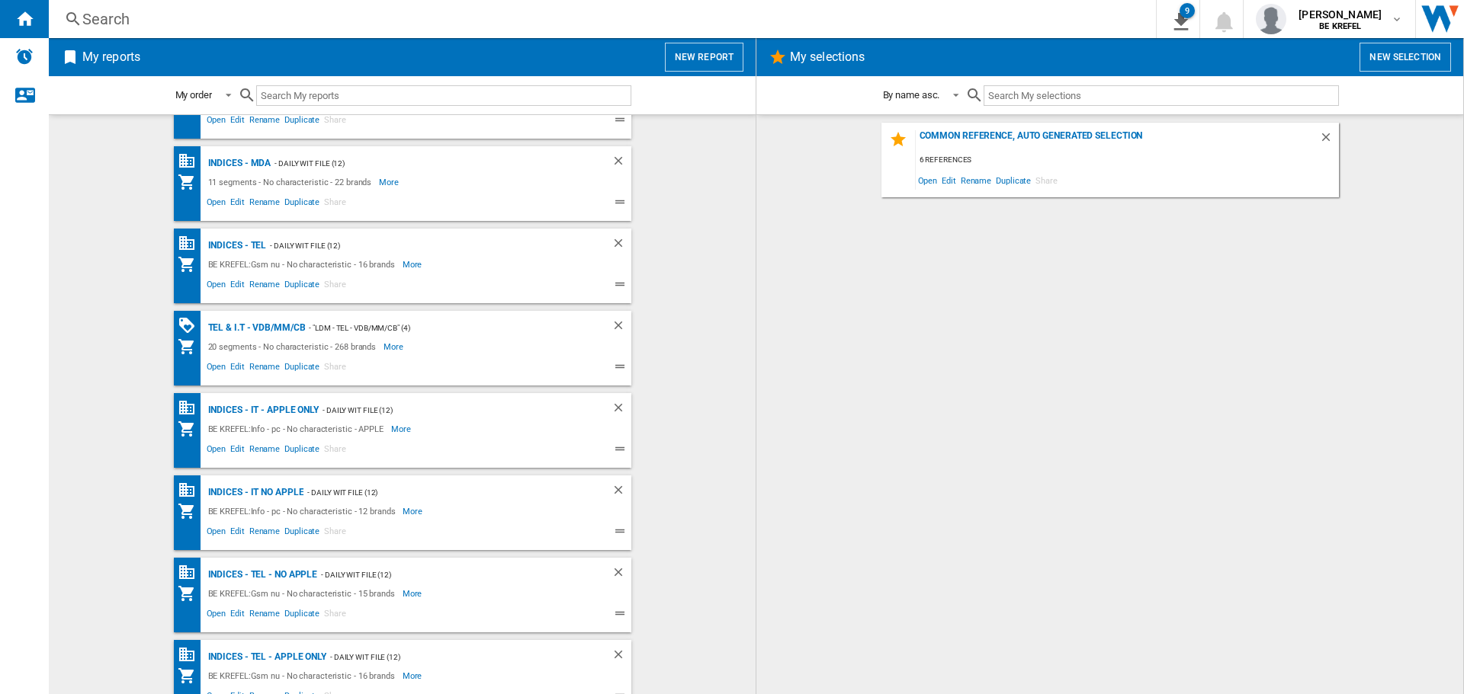
scroll to position [820, 0]
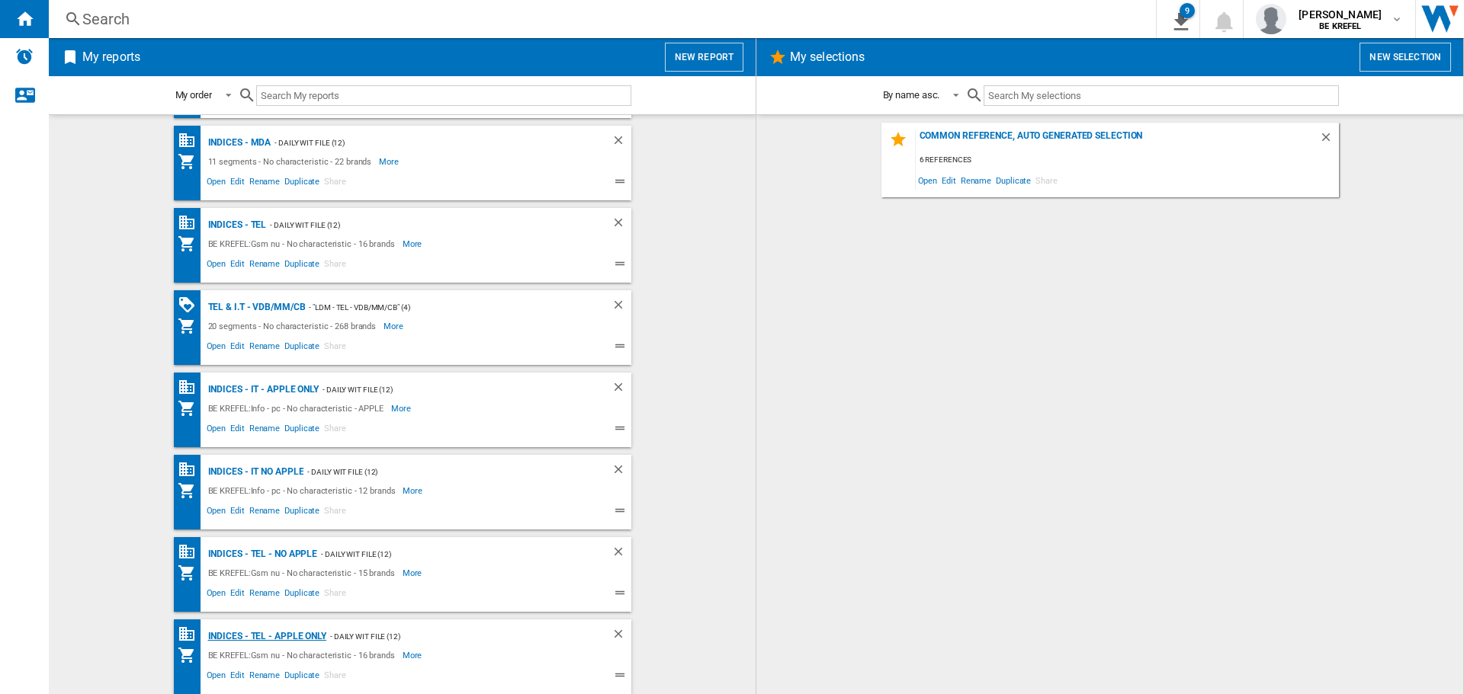
click at [281, 633] on div "Indices - TEL - APPLE ONLY" at bounding box center [265, 636] width 122 height 19
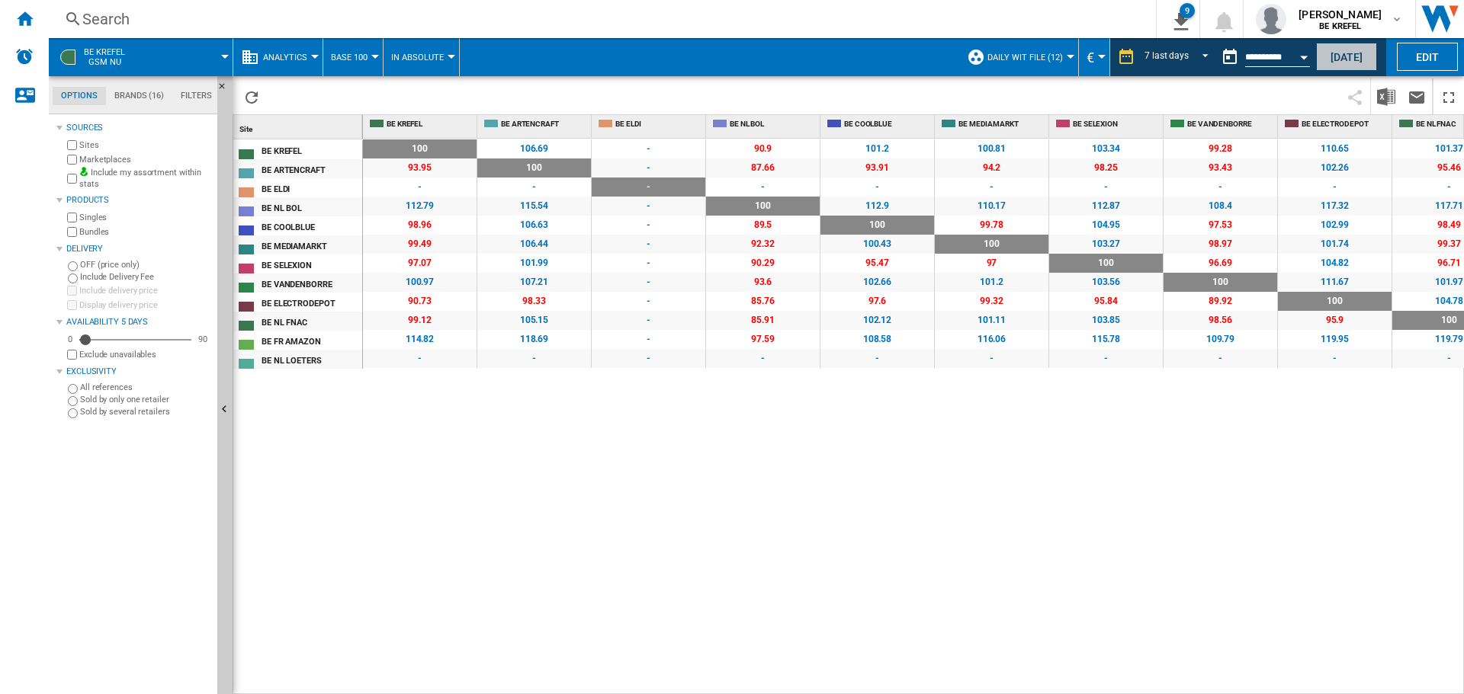
click at [1336, 61] on button "[DATE]" at bounding box center [1346, 57] width 61 height 28
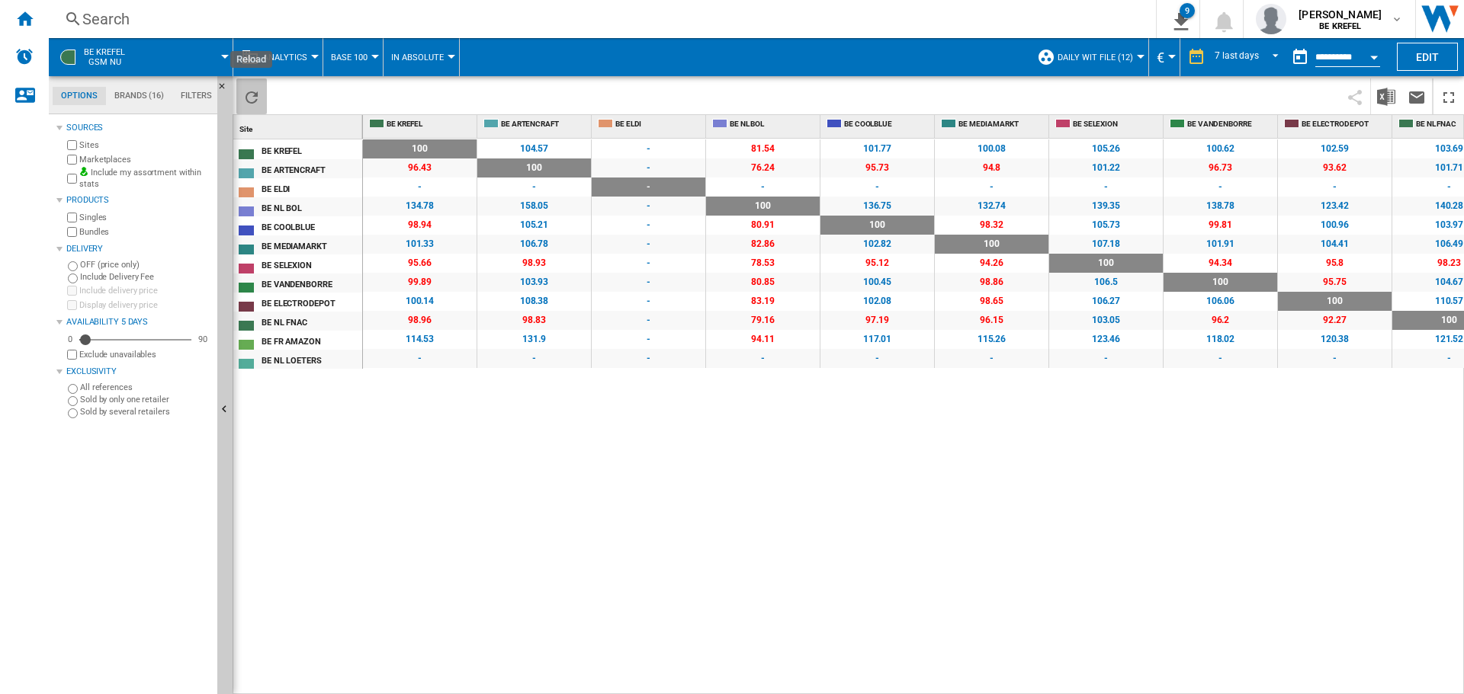
click at [248, 90] on ng-md-icon "Reload" at bounding box center [251, 97] width 18 height 18
click at [1373, 63] on button "Open calendar" at bounding box center [1373, 54] width 27 height 27
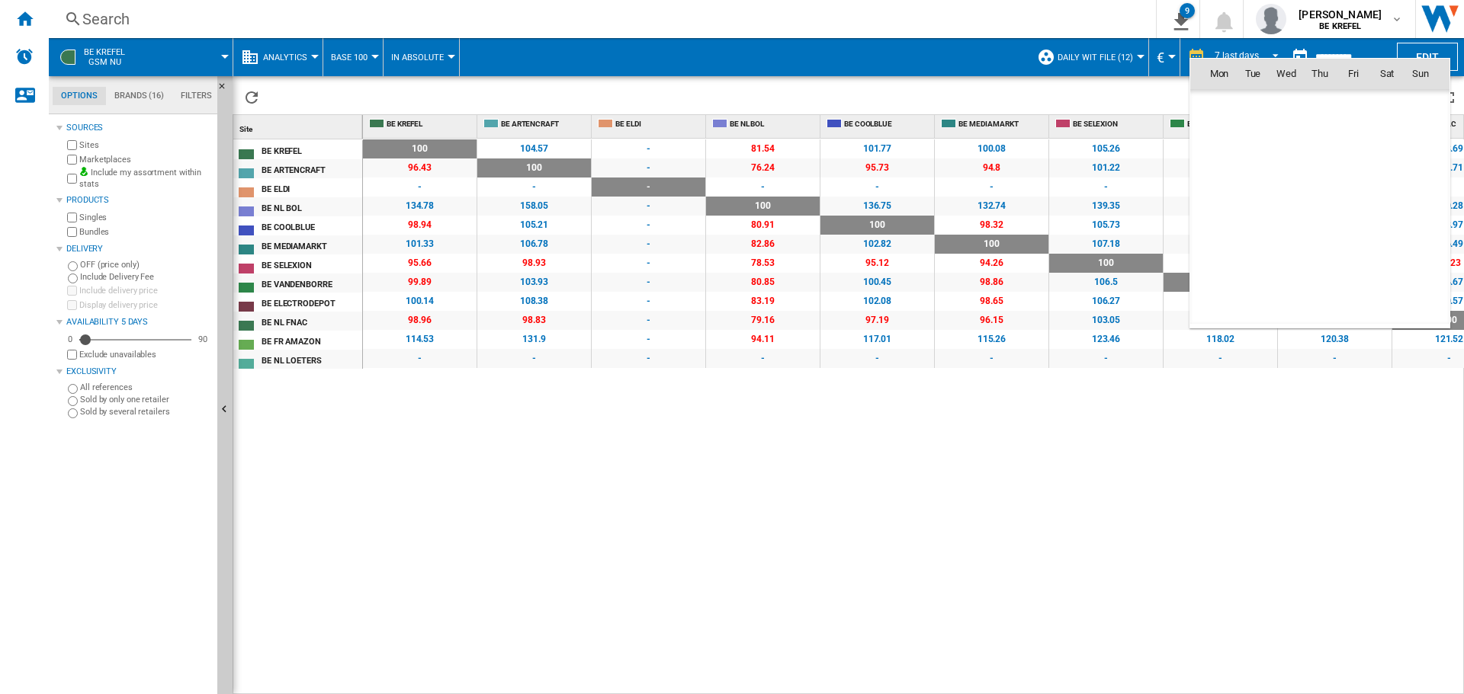
scroll to position [7272, 0]
click at [1229, 170] on span "8" at bounding box center [1219, 174] width 30 height 30
type input "**********"
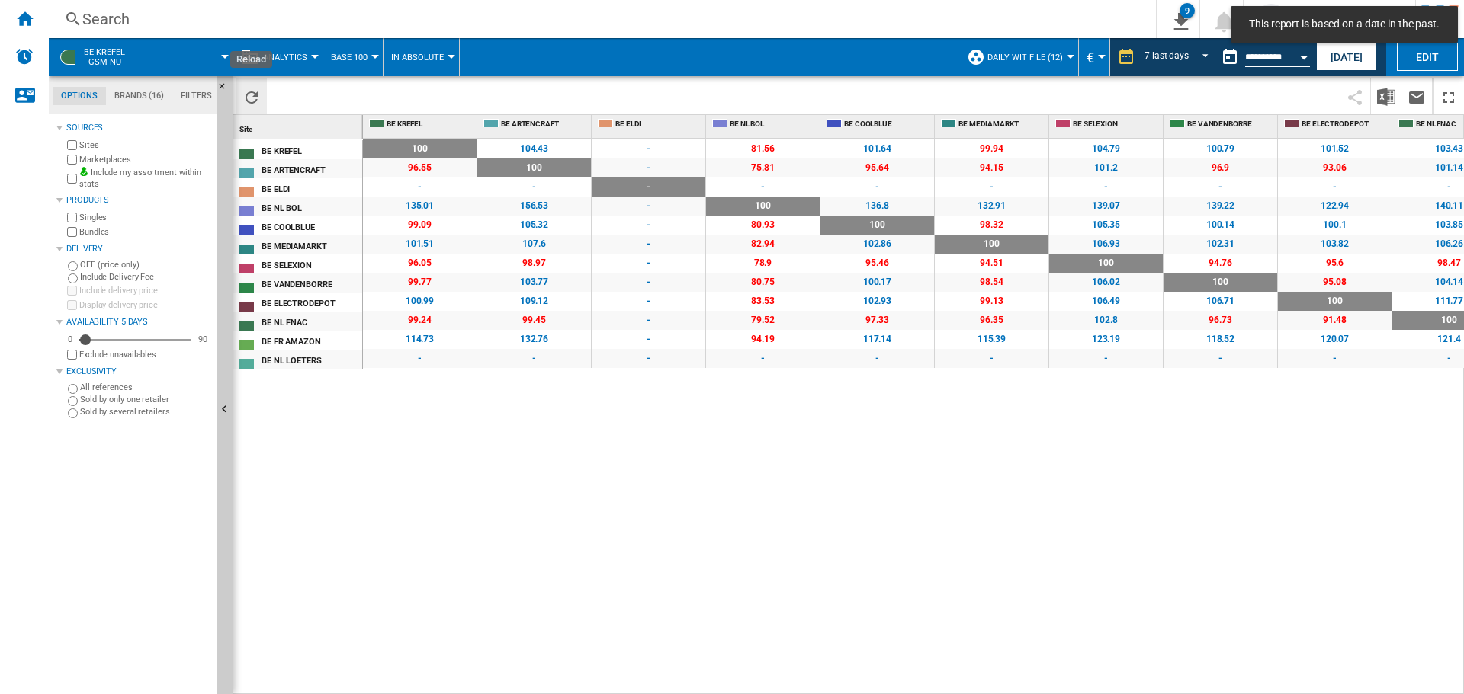
click at [255, 95] on ng-md-icon "Reload" at bounding box center [251, 97] width 18 height 18
click at [1387, 91] on img "Download in Excel" at bounding box center [1386, 97] width 18 height 18
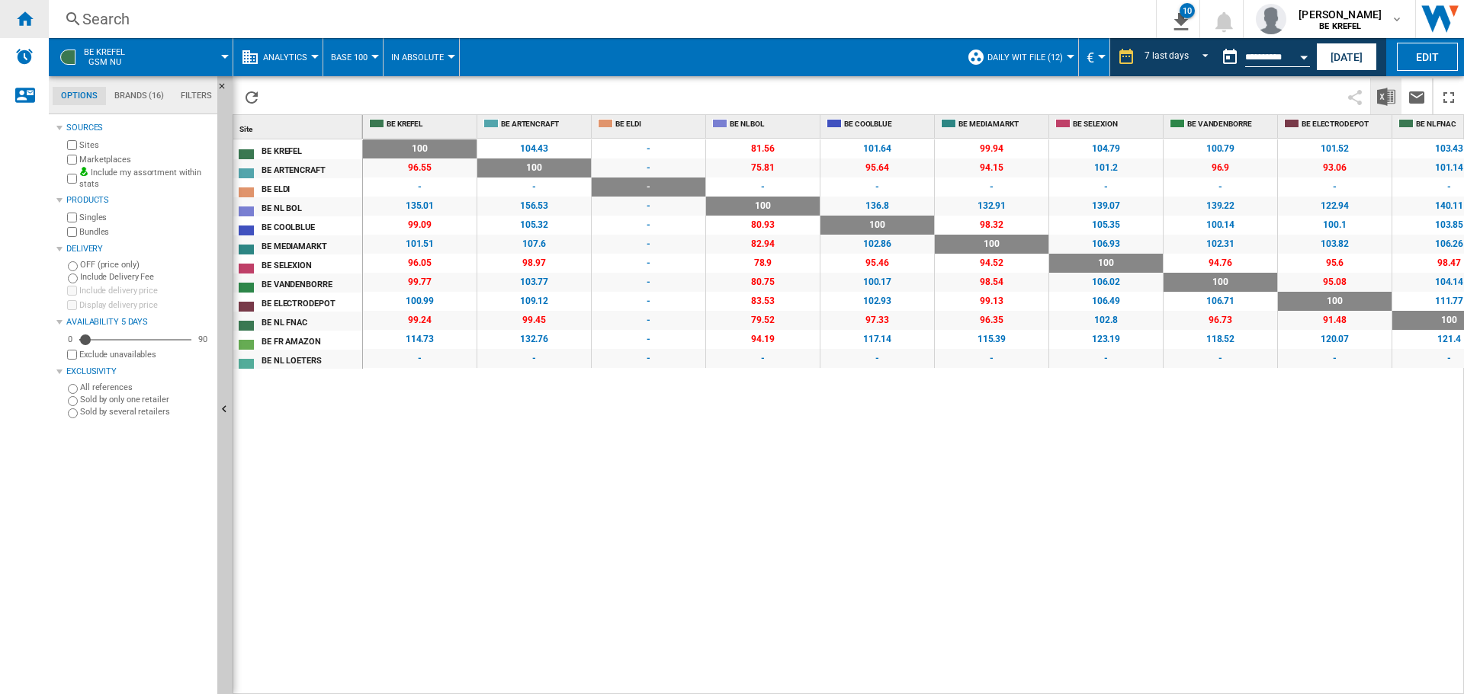
click at [14, 12] on div "Home" at bounding box center [24, 19] width 49 height 38
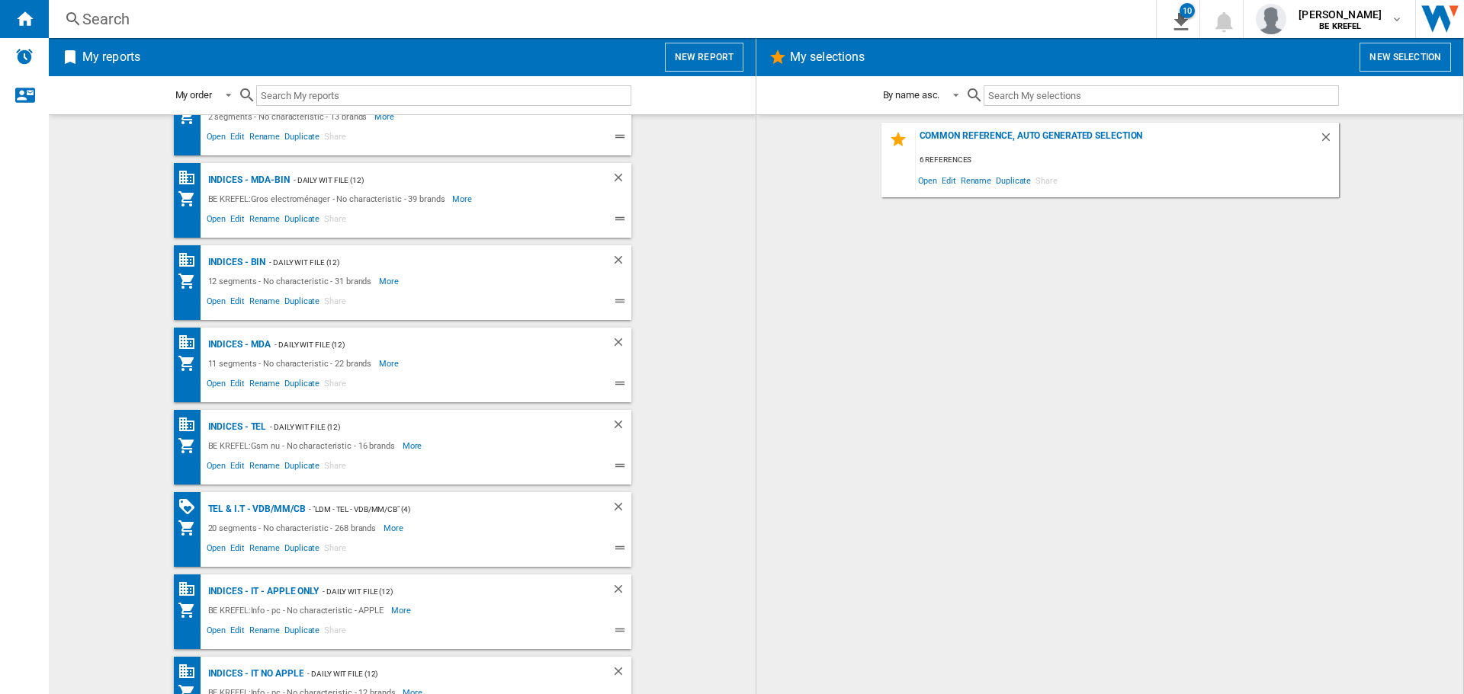
scroll to position [592, 0]
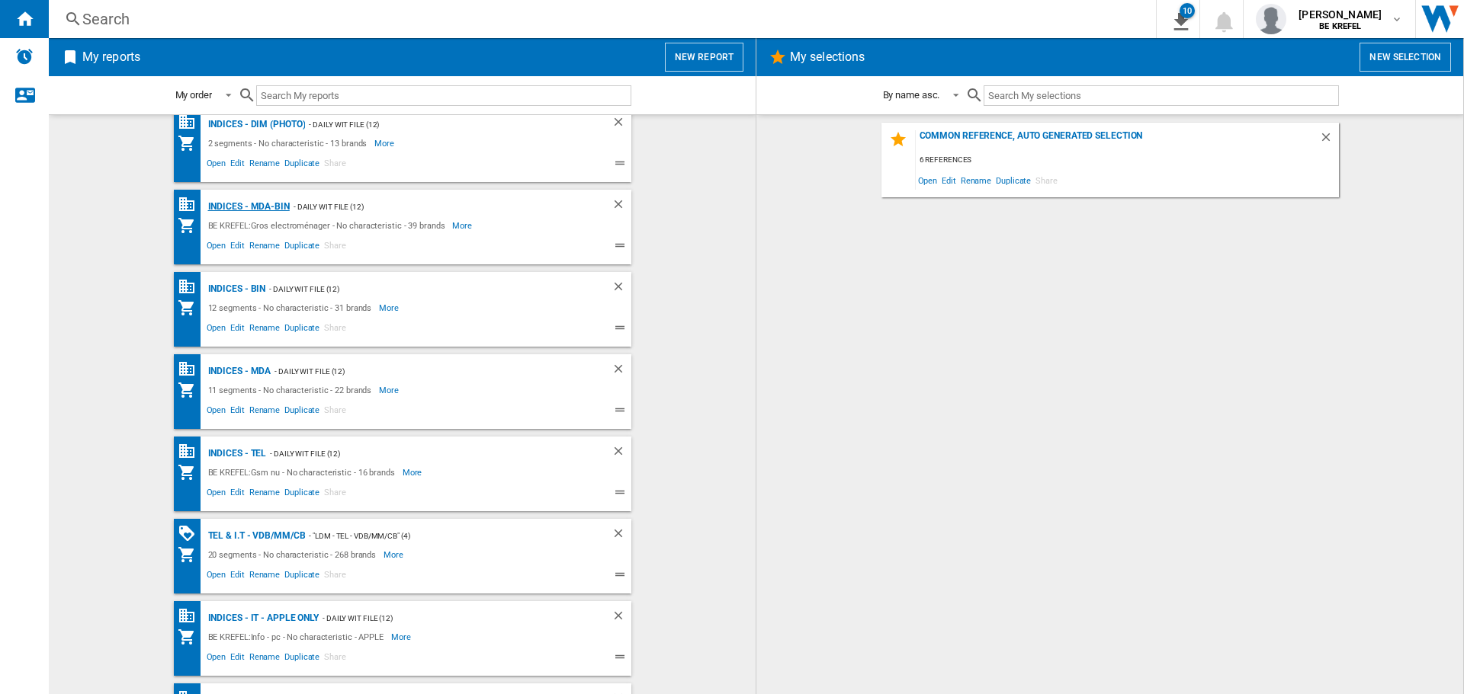
click at [252, 207] on div "Indices - MDA-BIN" at bounding box center [246, 206] width 85 height 19
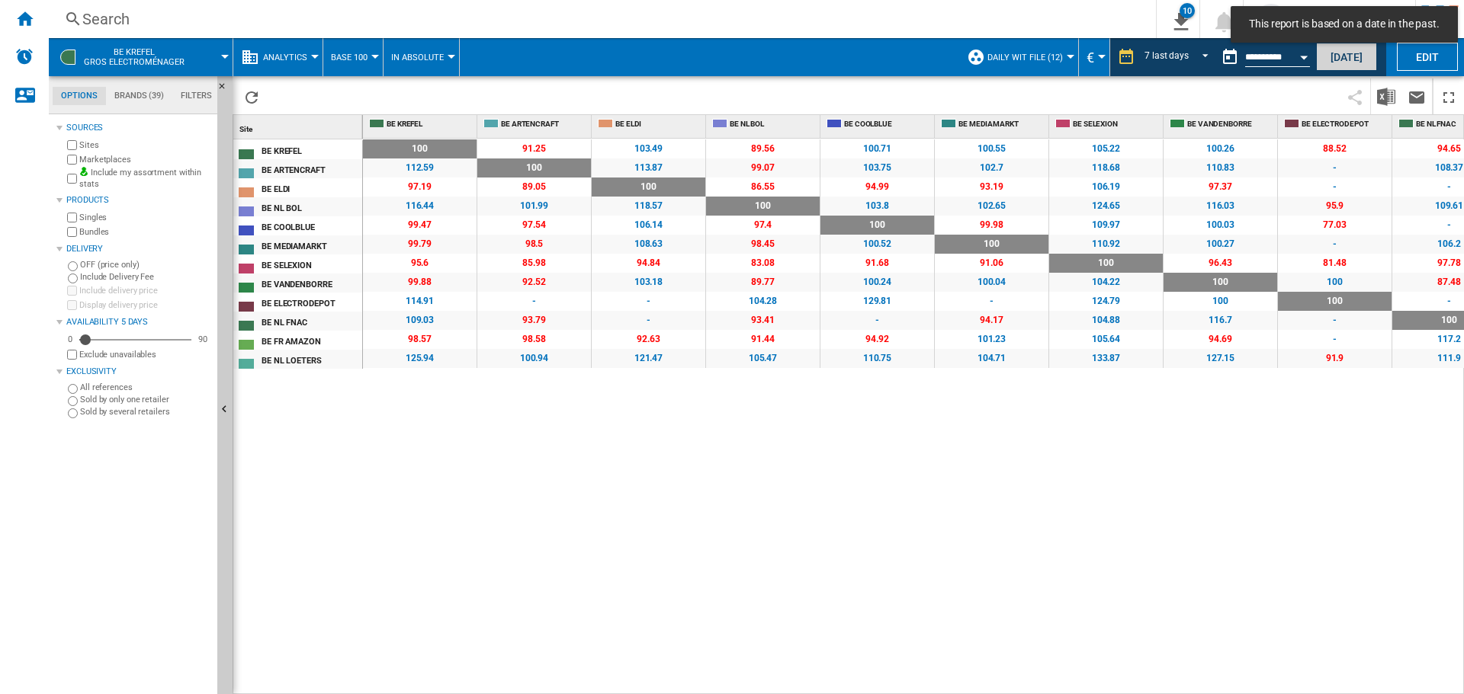
click at [1358, 65] on button "[DATE]" at bounding box center [1346, 57] width 61 height 28
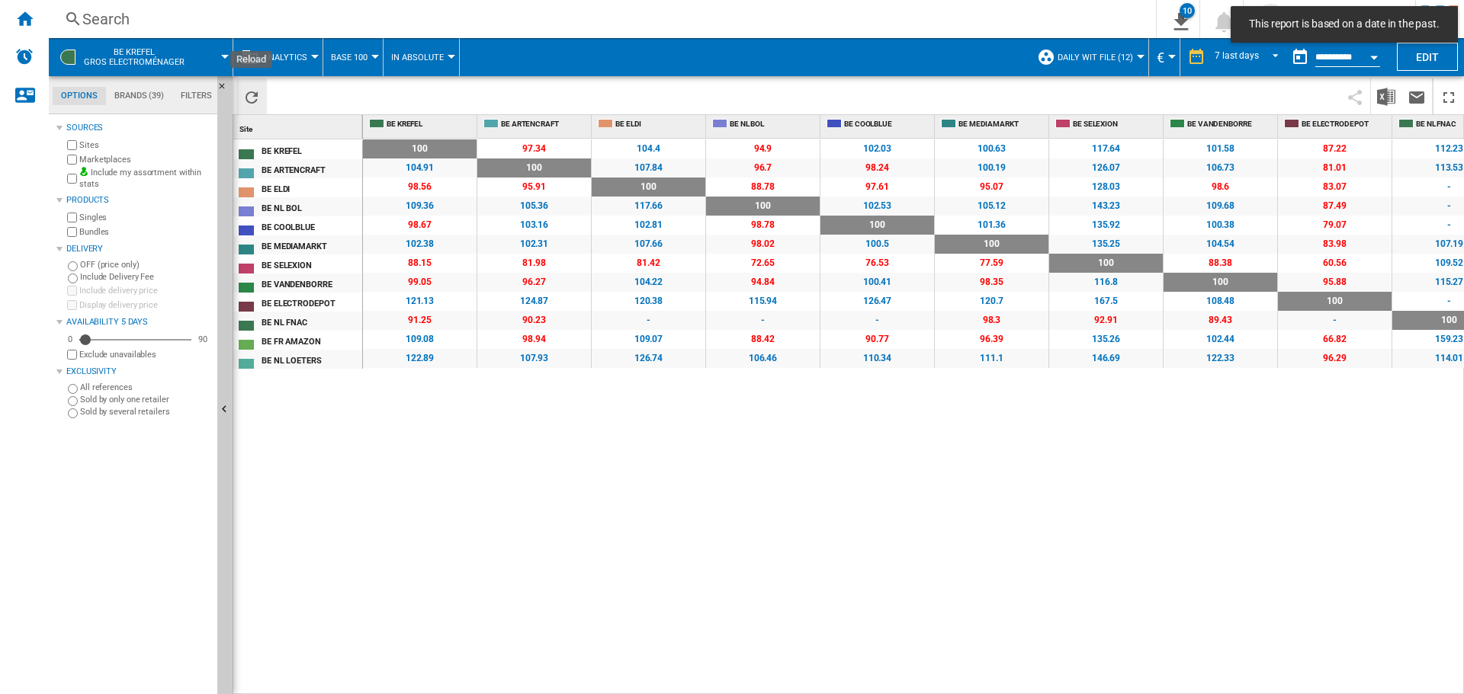
click at [252, 98] on ng-md-icon "Reload" at bounding box center [251, 97] width 18 height 18
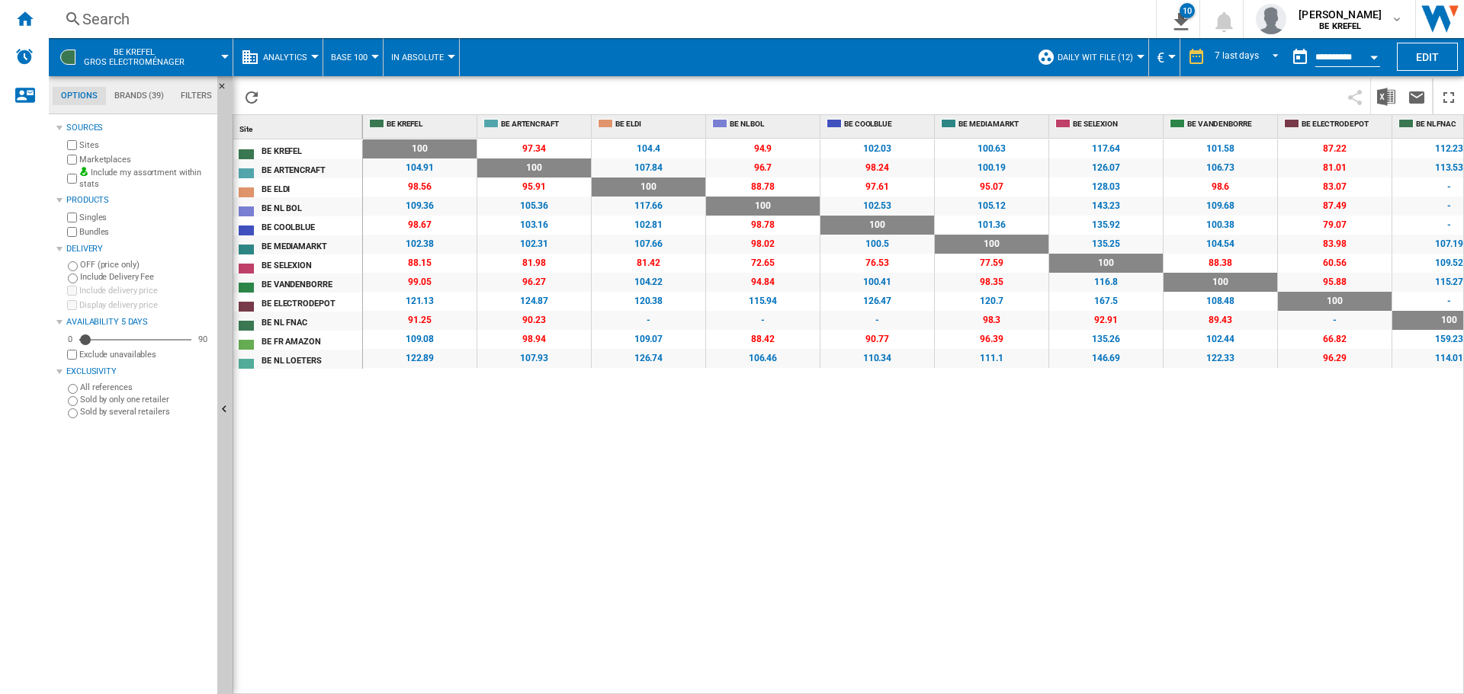
click at [1369, 53] on button "Open calendar" at bounding box center [1373, 54] width 27 height 27
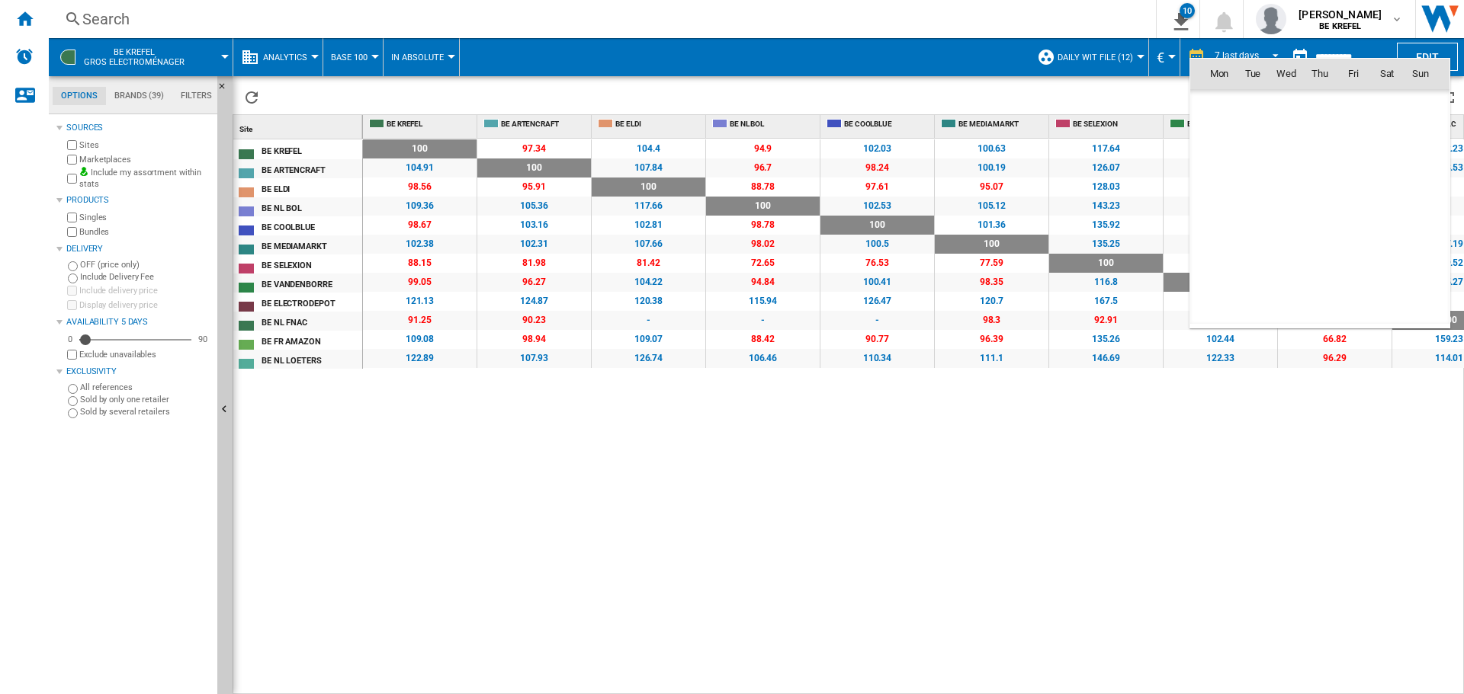
scroll to position [7272, 0]
click at [1220, 172] on span "8" at bounding box center [1219, 174] width 30 height 30
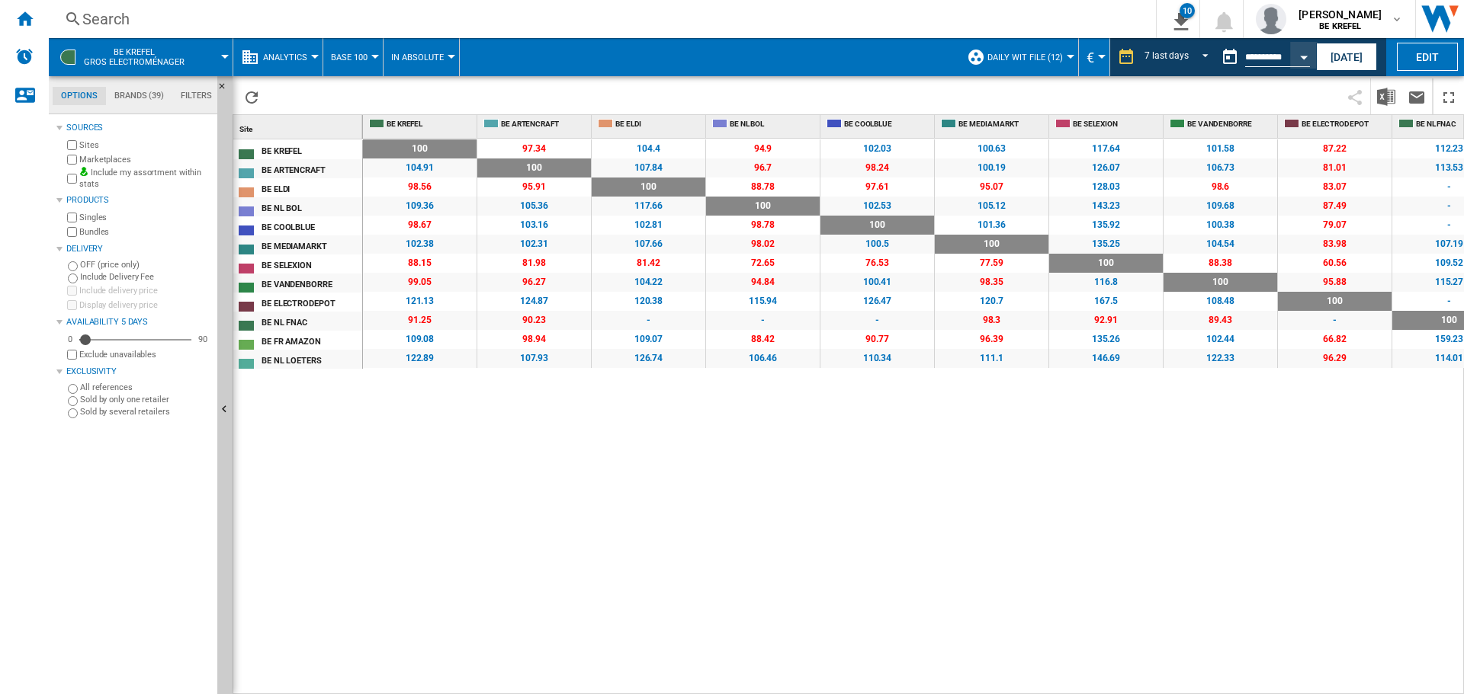
type input "**********"
click at [249, 97] on ng-md-icon "Reload" at bounding box center [251, 97] width 18 height 18
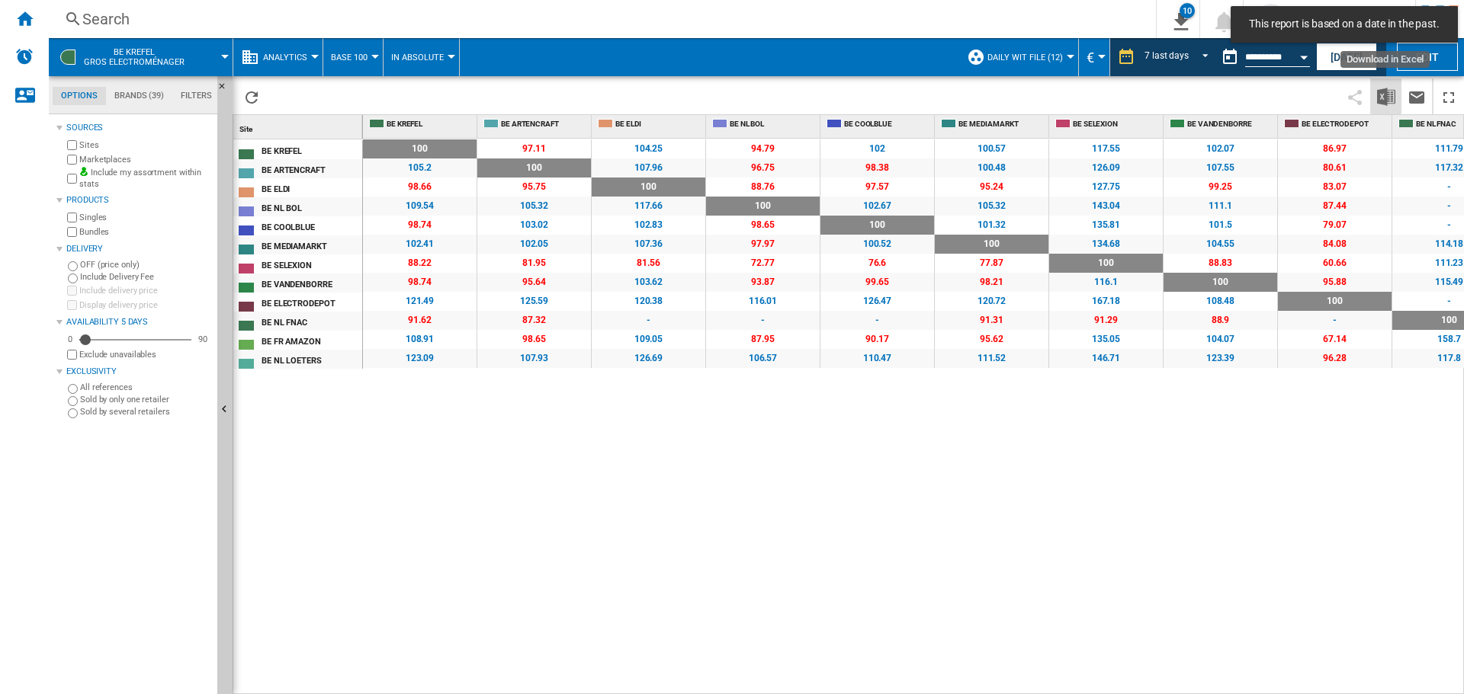
click at [1381, 95] on img "Download in Excel" at bounding box center [1386, 97] width 18 height 18
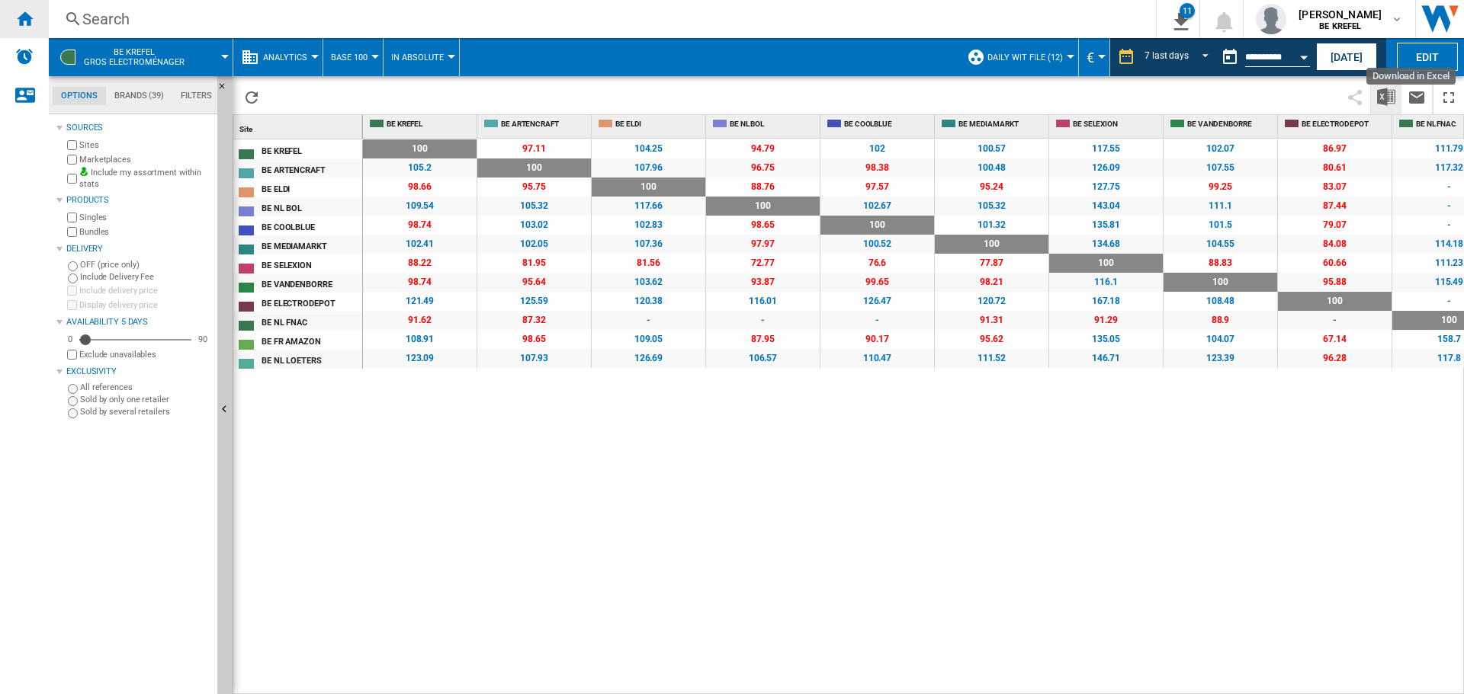
click at [22, 20] on ng-md-icon "Home" at bounding box center [24, 18] width 18 height 18
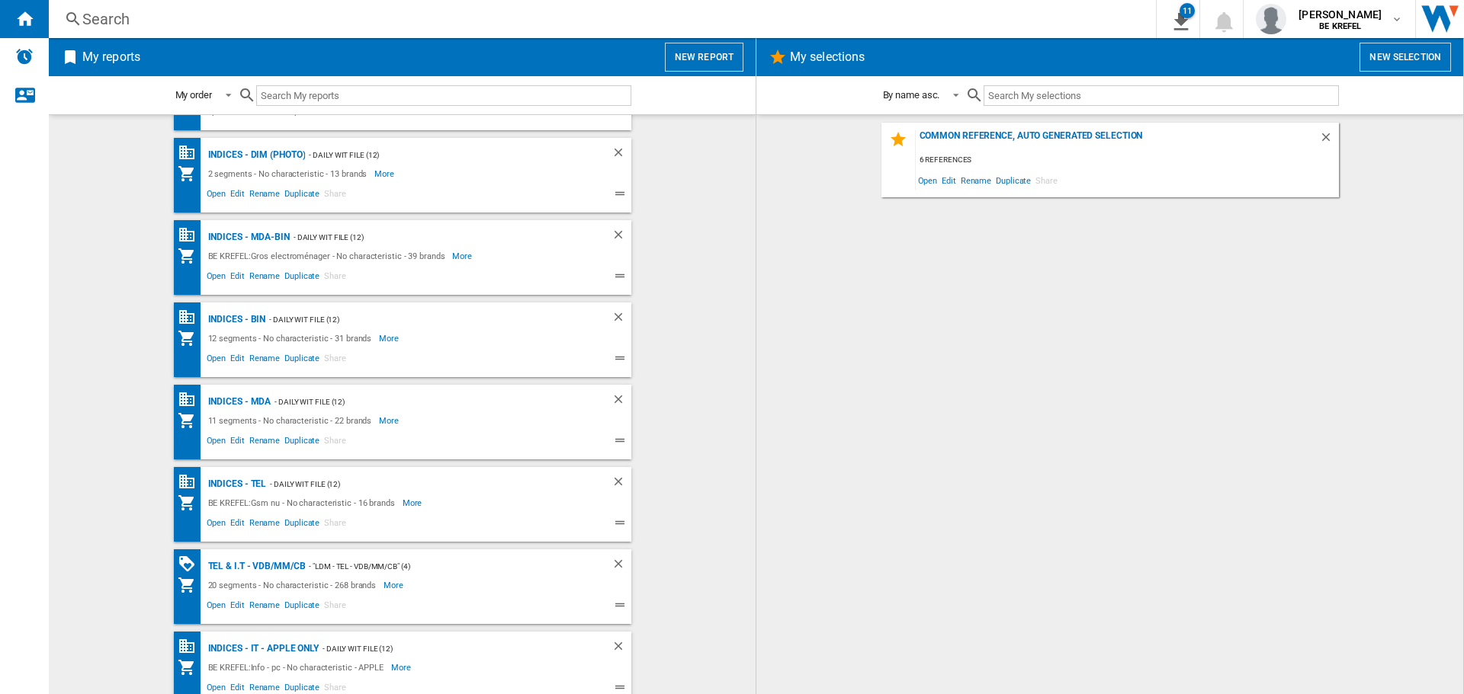
scroll to position [610, 0]
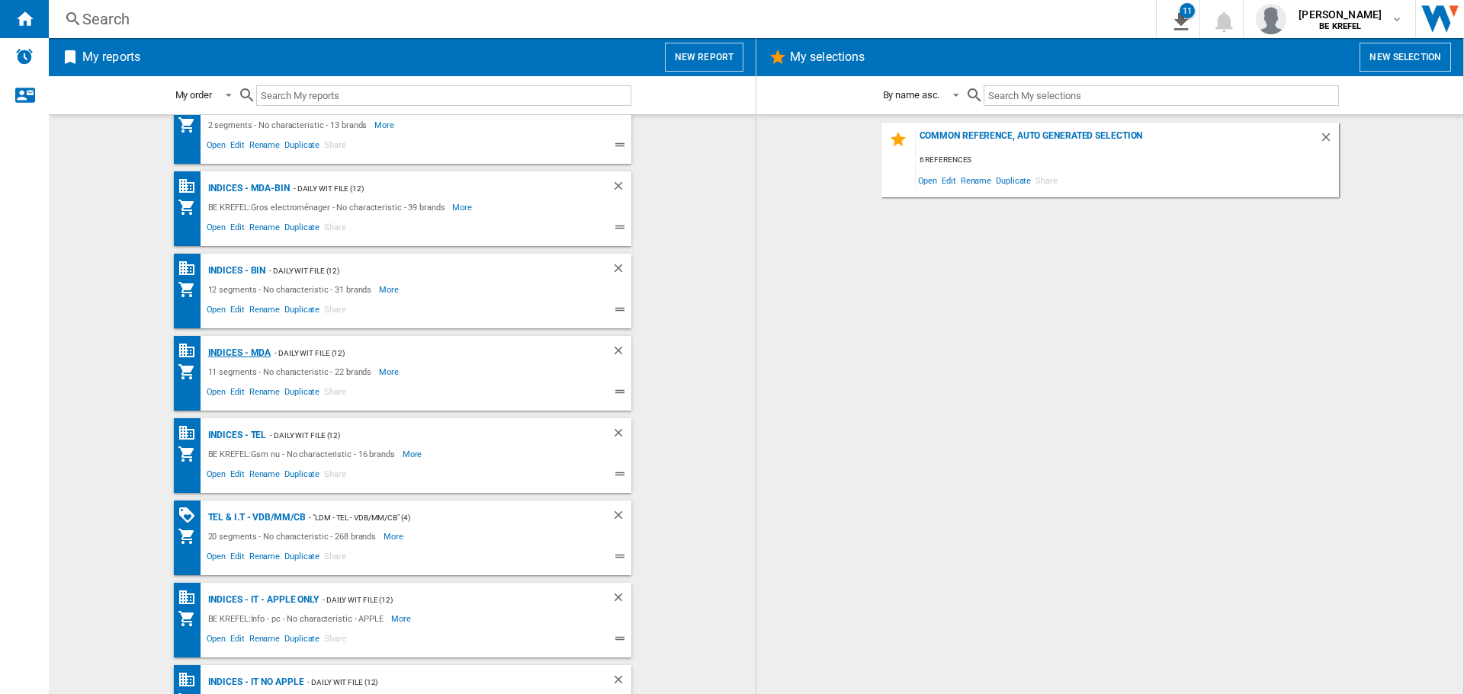
click at [234, 358] on div "Indices - MDA" at bounding box center [237, 353] width 67 height 19
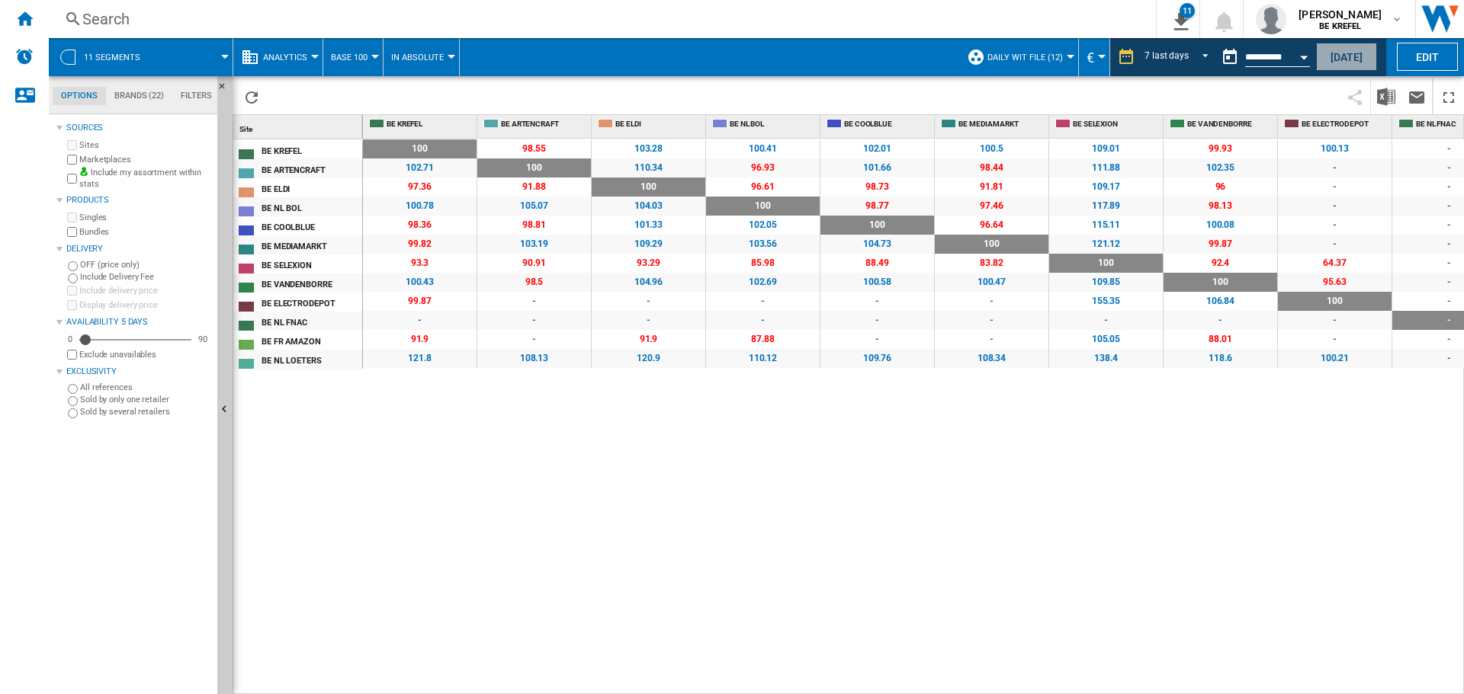
click at [1318, 63] on button "[DATE]" at bounding box center [1346, 57] width 61 height 28
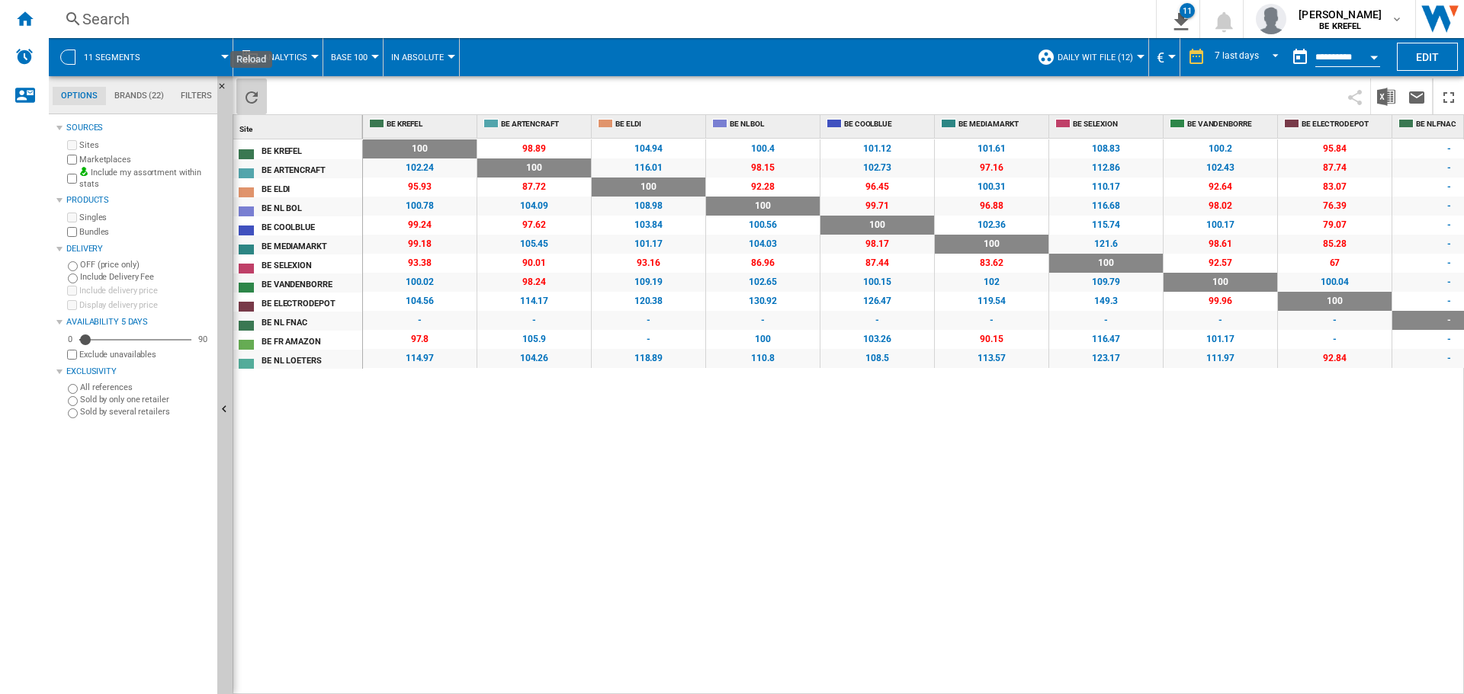
click at [247, 98] on ng-md-icon "Reload" at bounding box center [251, 97] width 18 height 18
click at [1357, 56] on input "**********" at bounding box center [1347, 60] width 65 height 14
click at [1372, 56] on div "Open calendar" at bounding box center [1374, 58] width 8 height 4
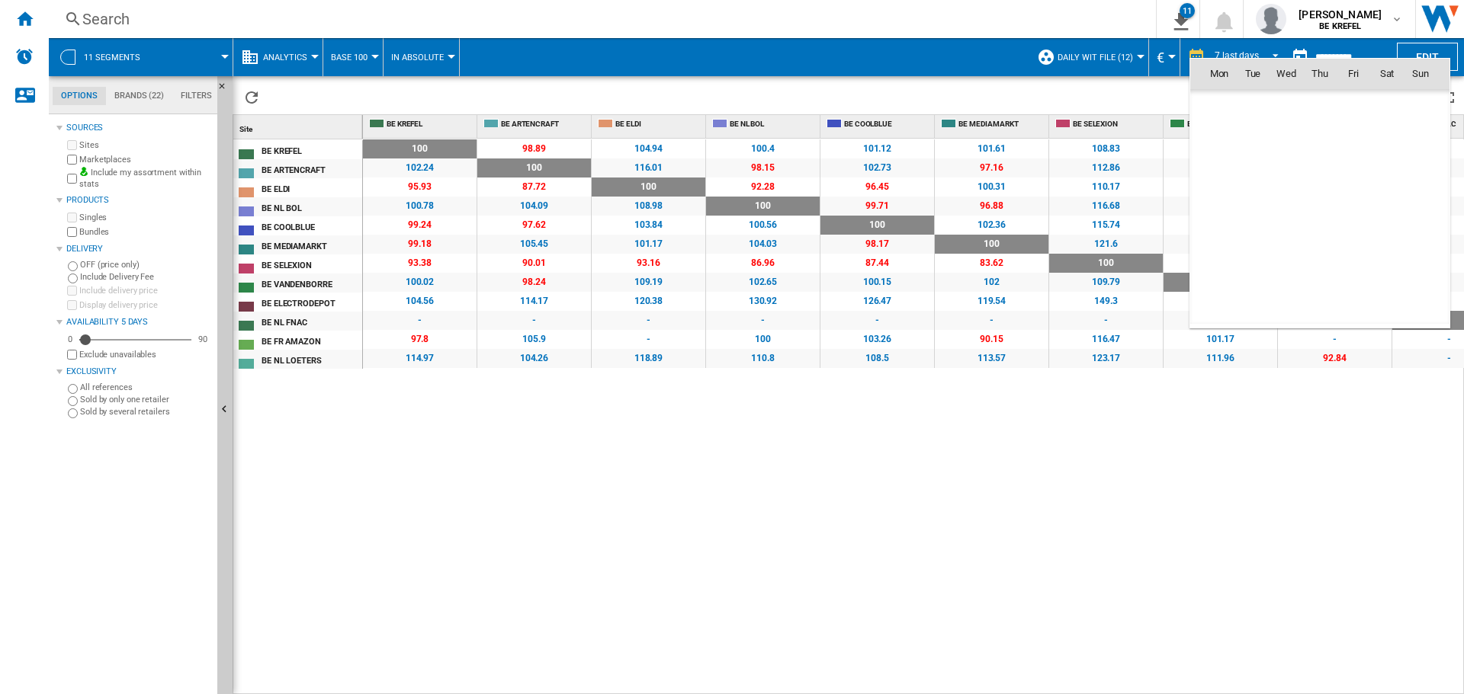
scroll to position [7272, 0]
click at [1223, 171] on span "8" at bounding box center [1219, 174] width 30 height 30
type input "**********"
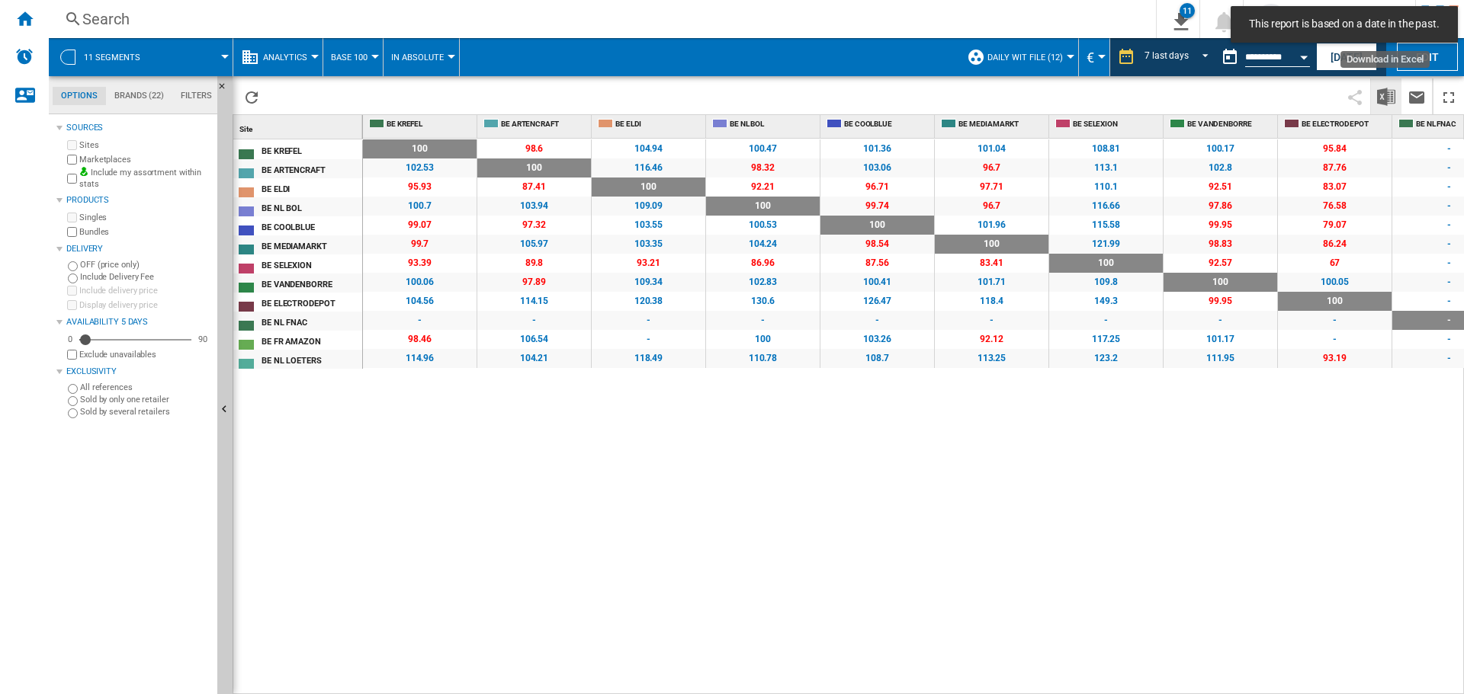
click at [1390, 90] on img "Download in Excel" at bounding box center [1386, 97] width 18 height 18
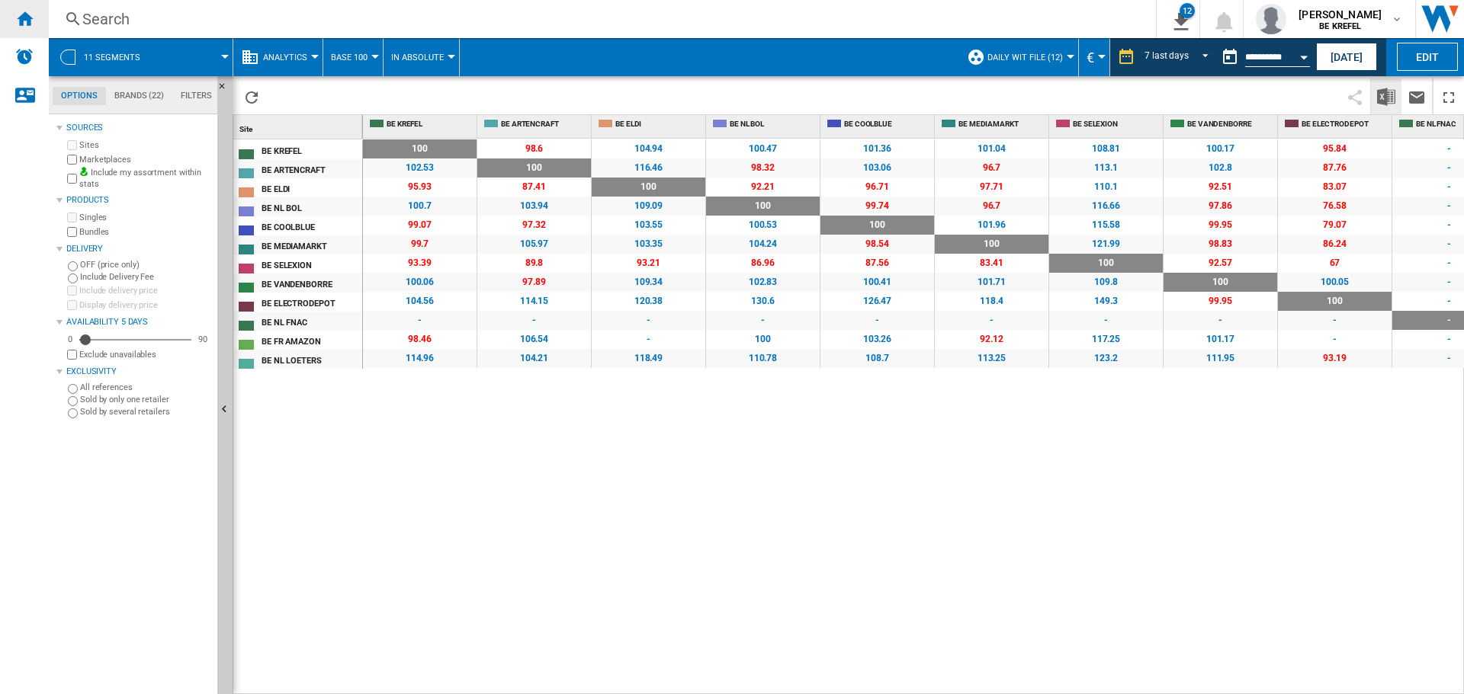
click at [19, 19] on ng-md-icon "Home" at bounding box center [24, 18] width 18 height 18
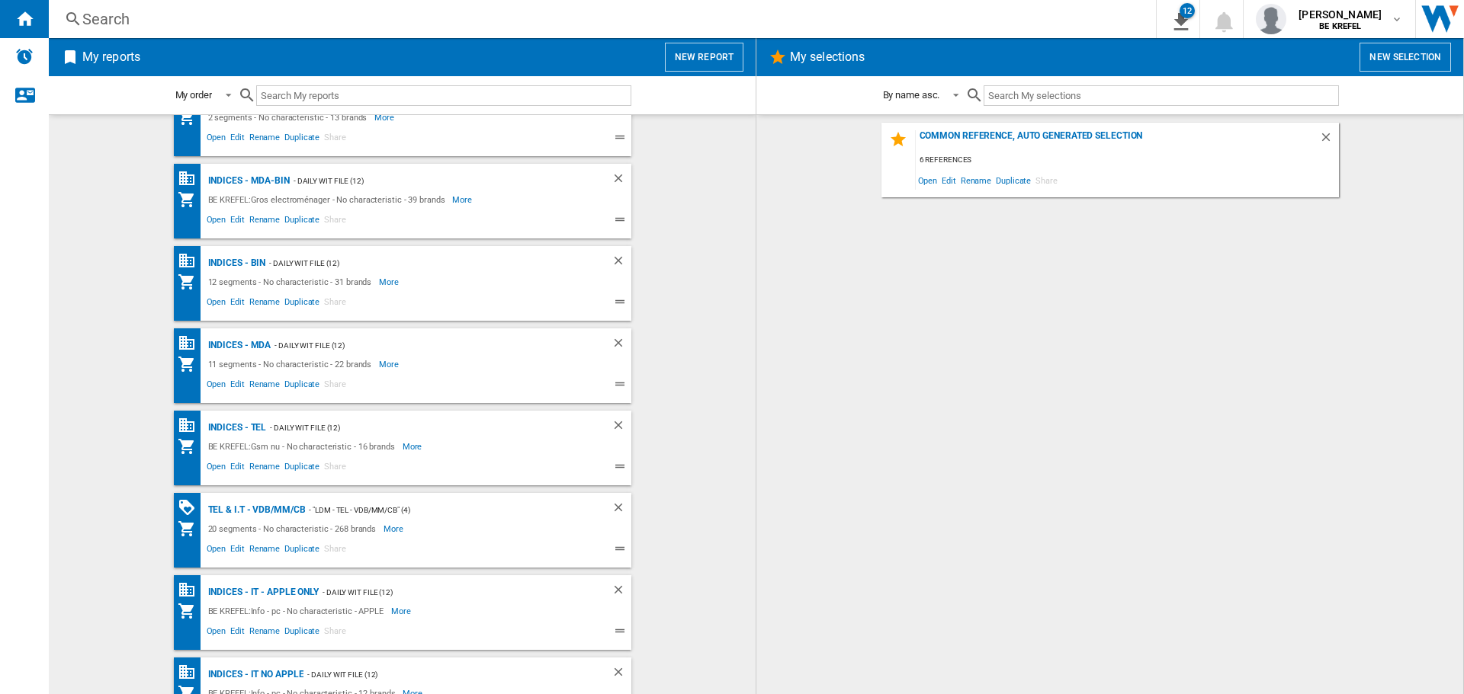
scroll to position [592, 0]
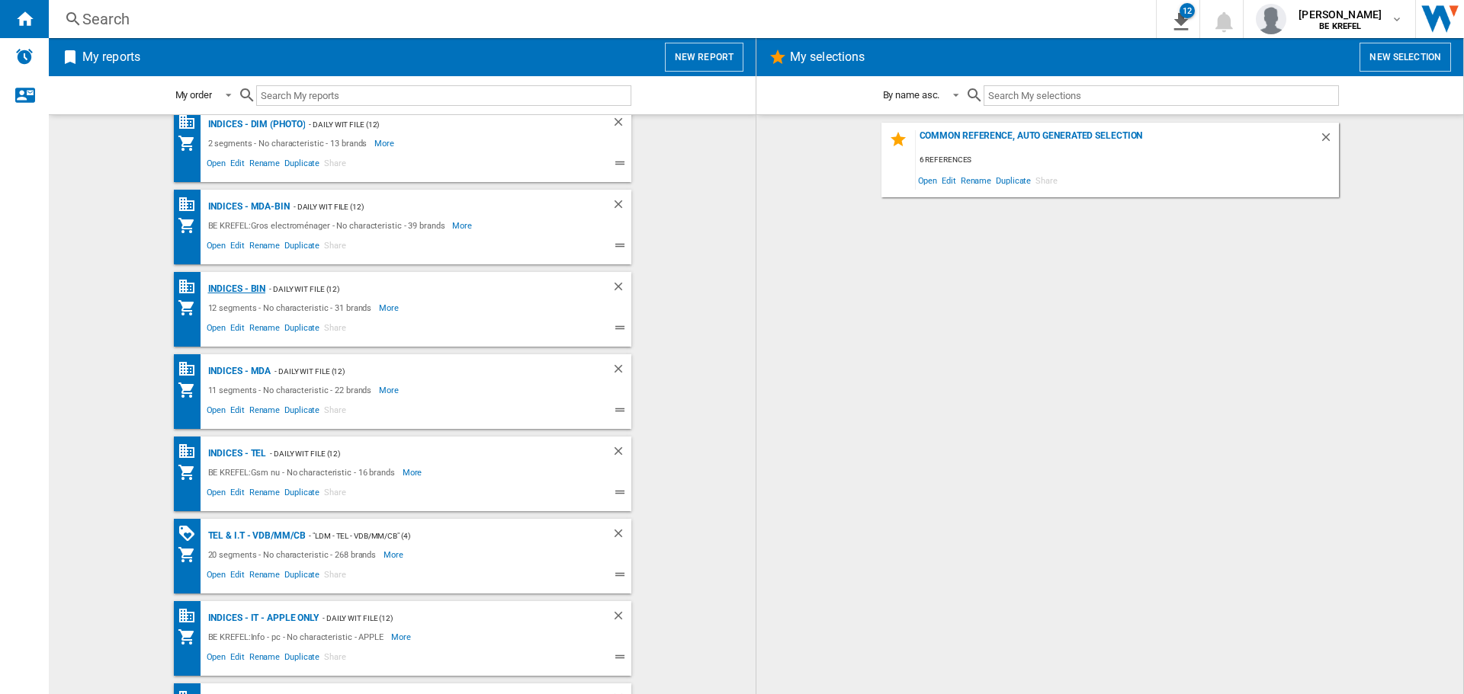
click at [235, 283] on div "Indices - BIN" at bounding box center [235, 289] width 62 height 19
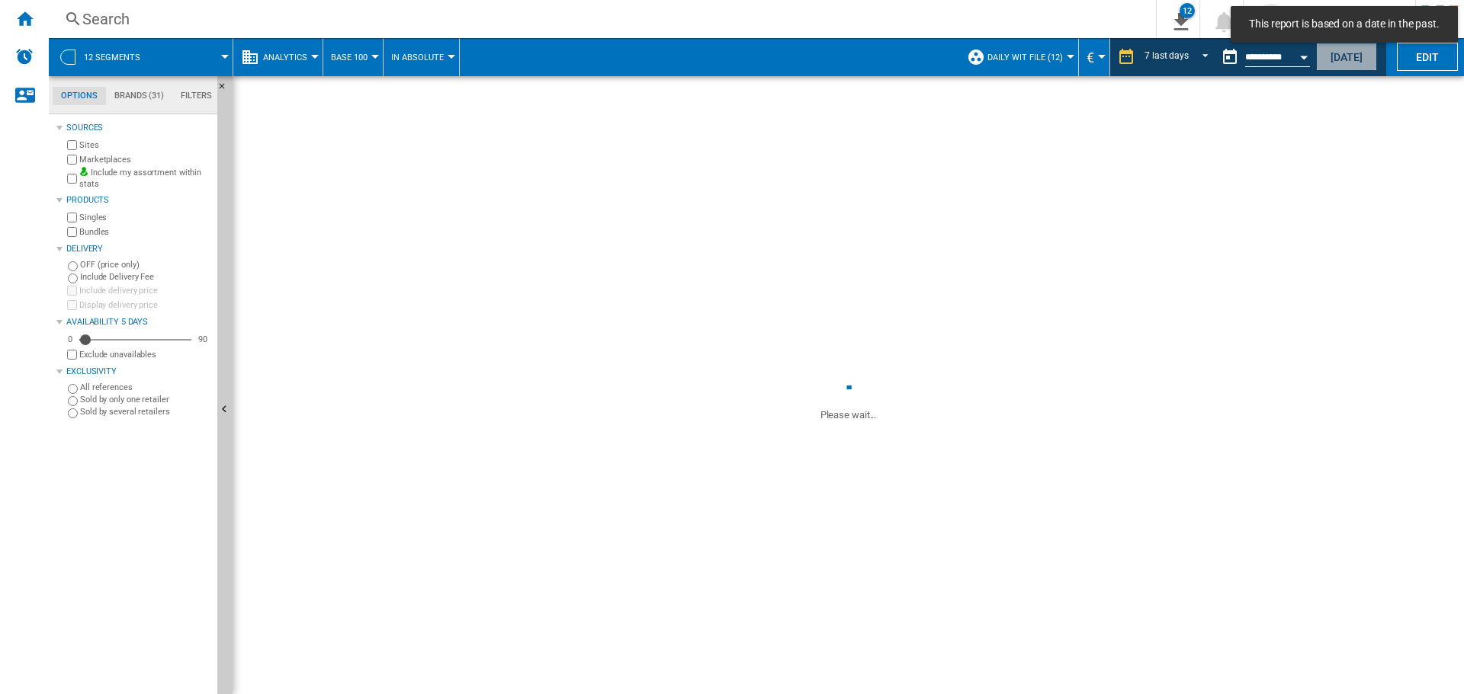
click at [1345, 62] on button "[DATE]" at bounding box center [1346, 57] width 61 height 28
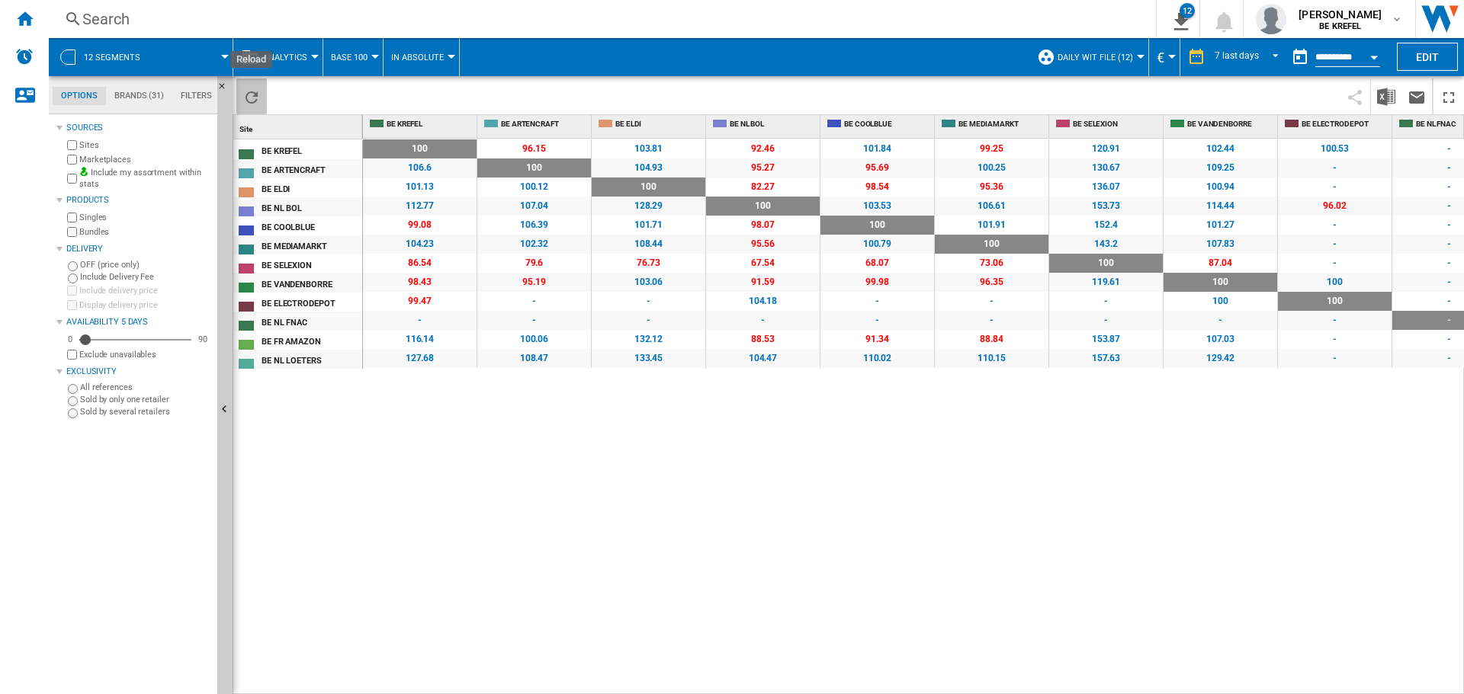
click at [252, 98] on ng-md-icon "Reload" at bounding box center [251, 97] width 18 height 18
click at [1373, 53] on button "Open calendar" at bounding box center [1373, 54] width 27 height 27
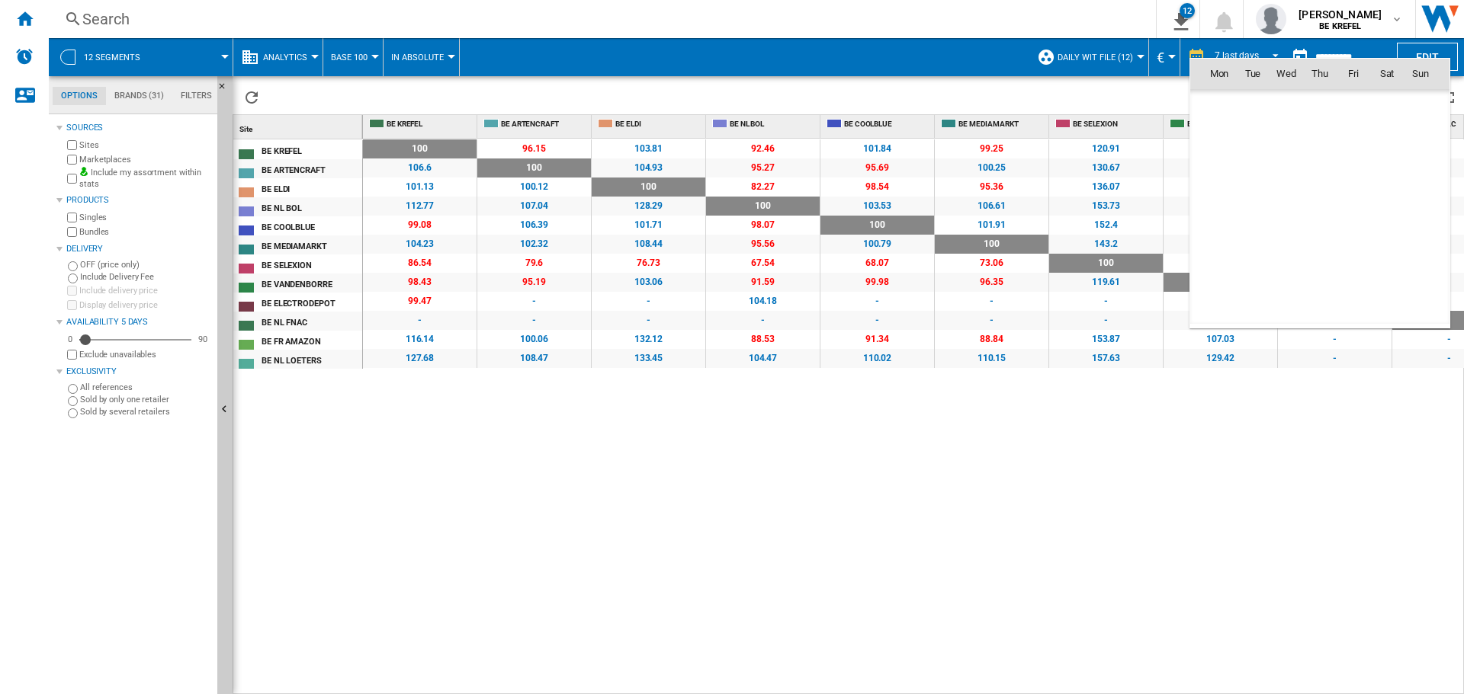
scroll to position [7272, 0]
click at [1223, 167] on span "8" at bounding box center [1219, 174] width 30 height 30
type input "**********"
